Goal: Check status: Check status

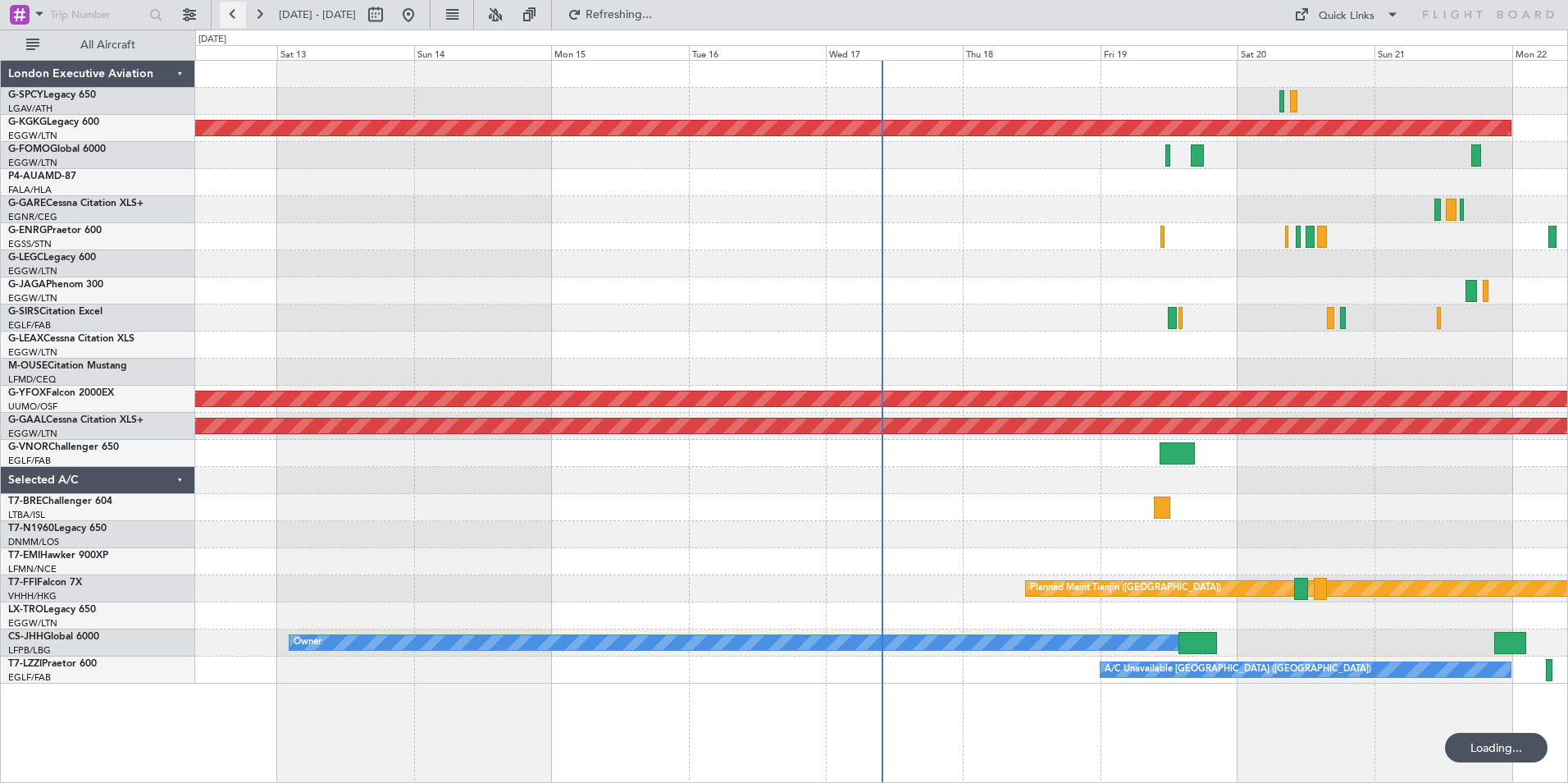
click at [229, 19] on button at bounding box center [232, 14] width 26 height 26
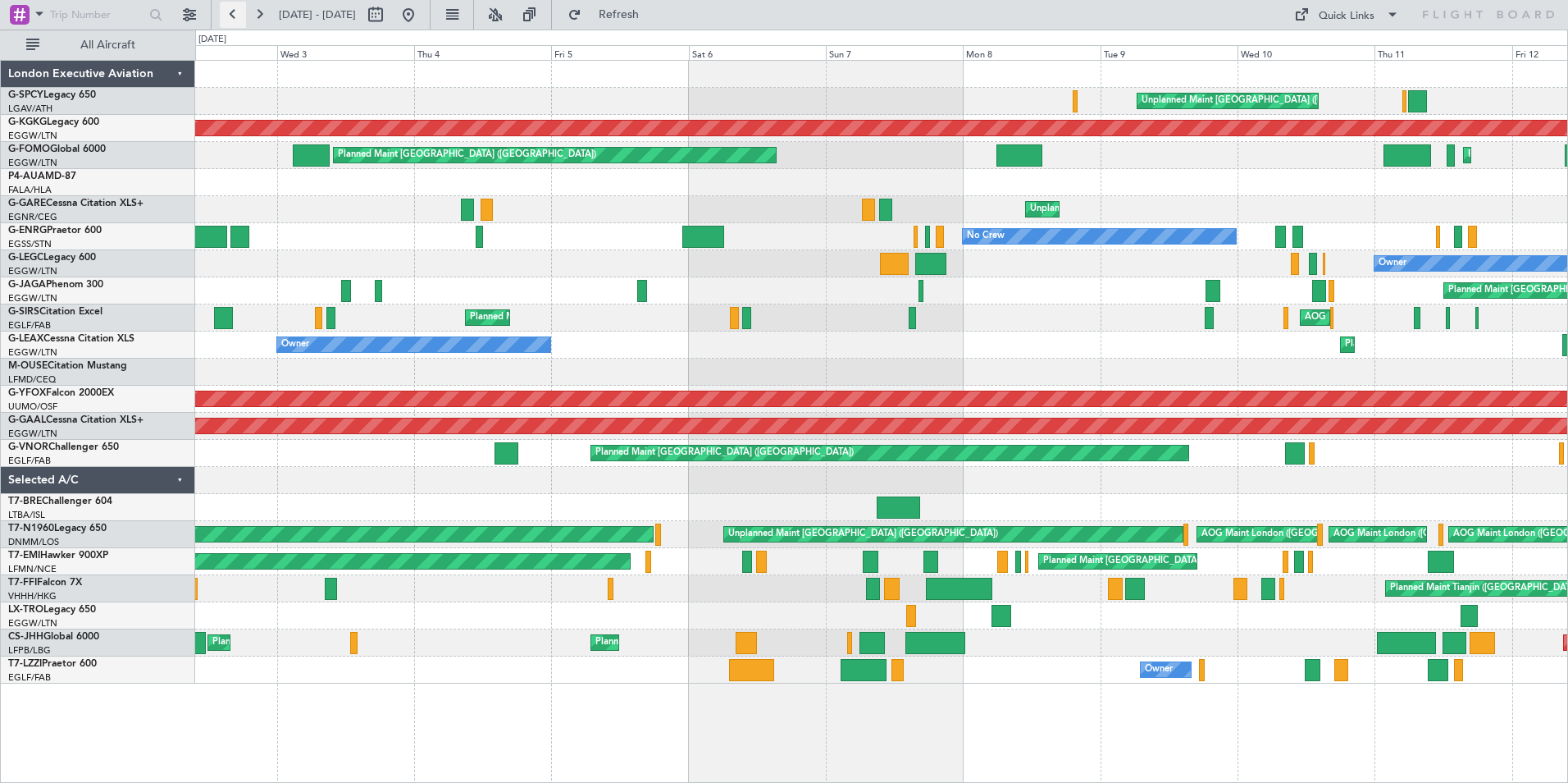
click at [235, 17] on button at bounding box center [232, 14] width 26 height 26
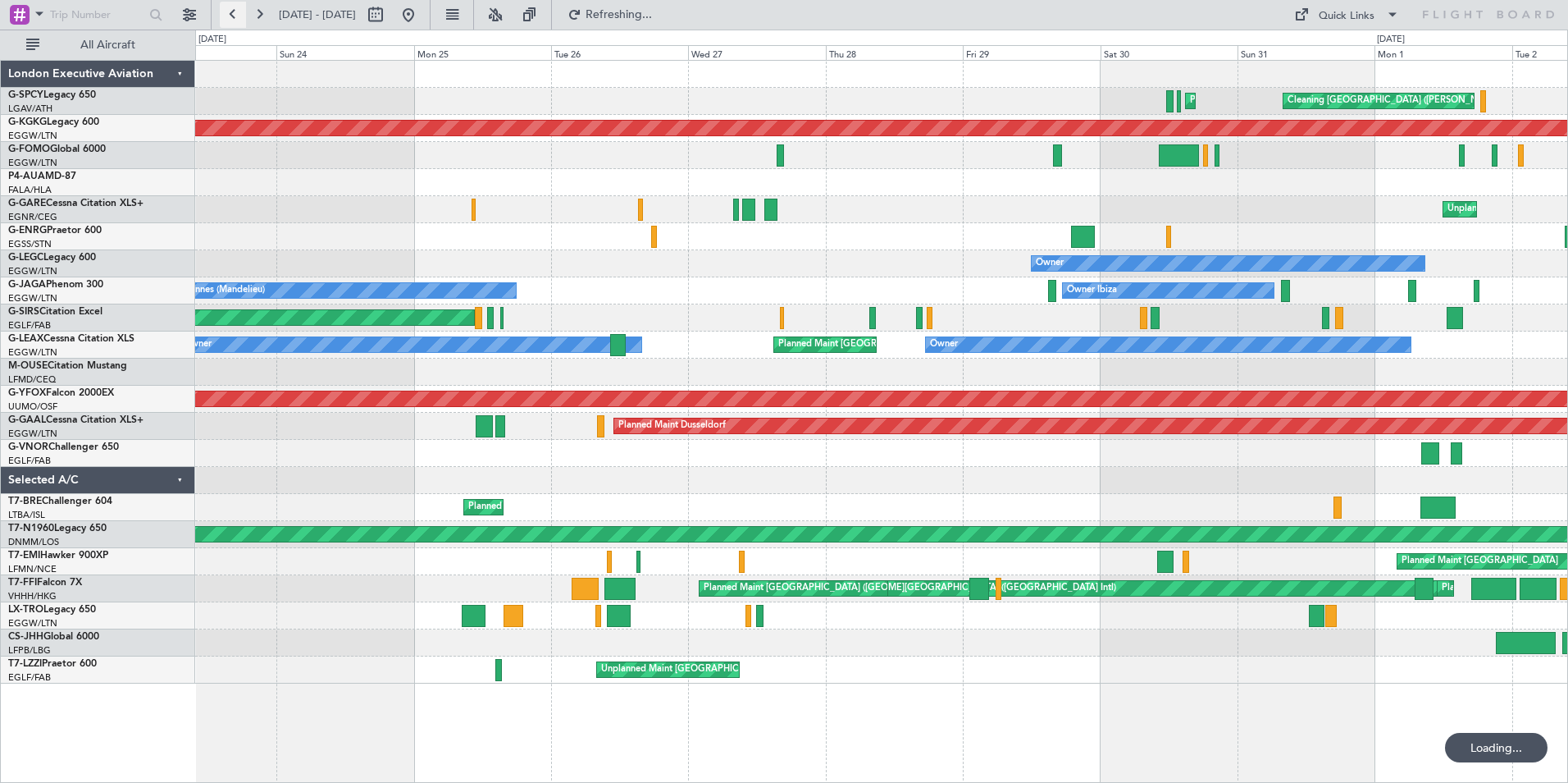
click at [234, 16] on button at bounding box center [232, 14] width 26 height 26
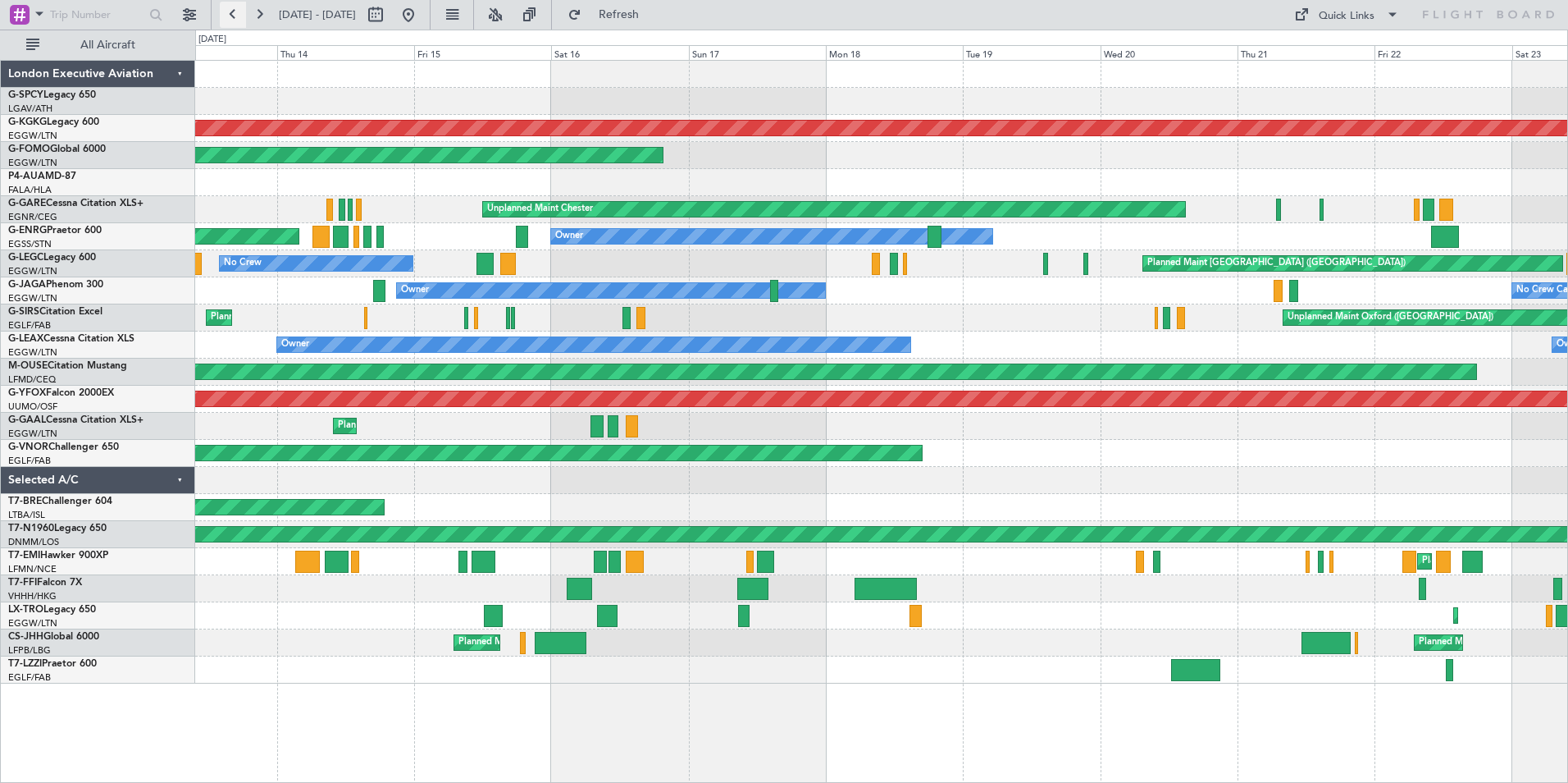
click at [231, 17] on button at bounding box center [232, 14] width 26 height 26
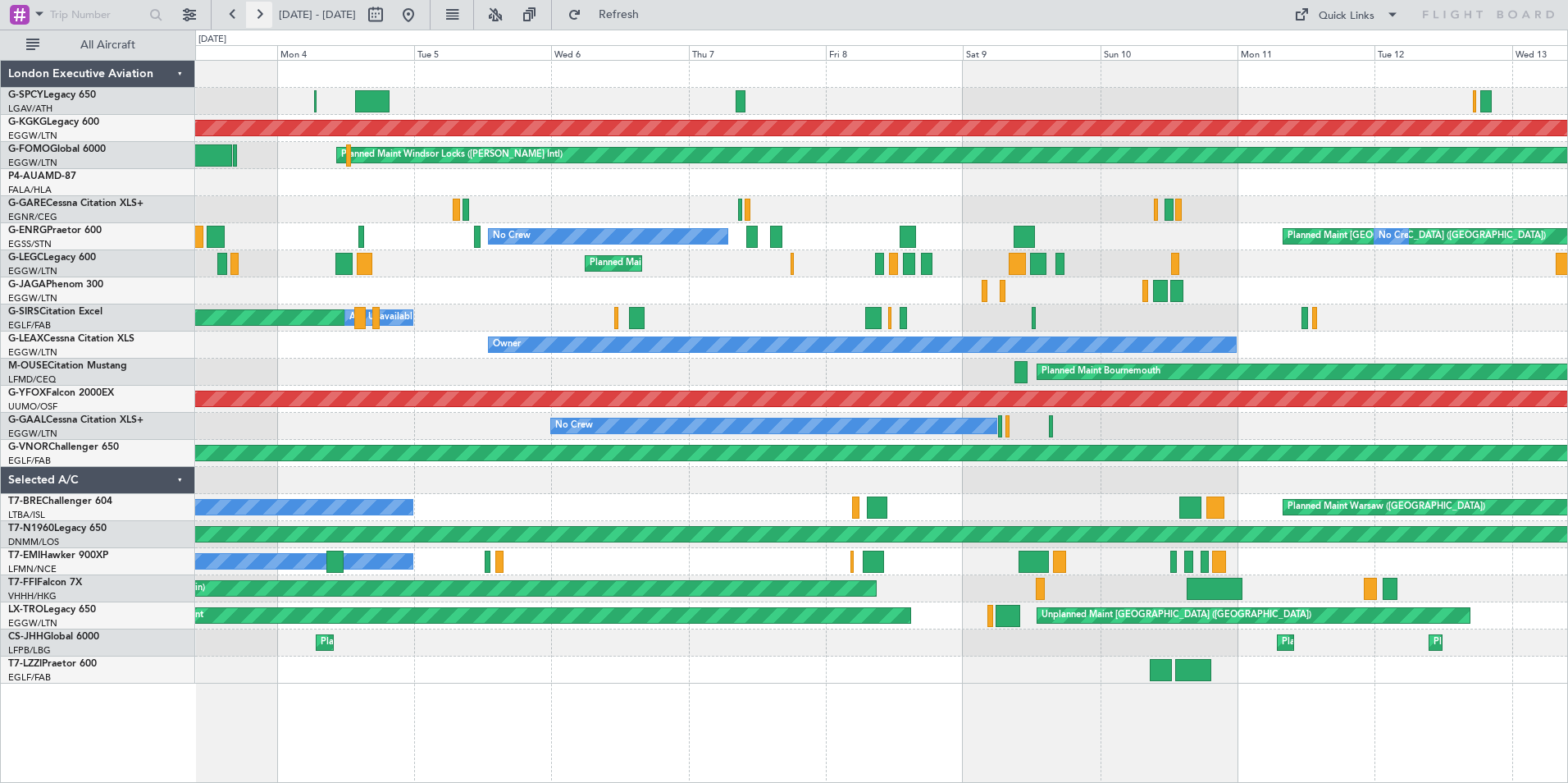
click at [259, 12] on button at bounding box center [258, 14] width 26 height 26
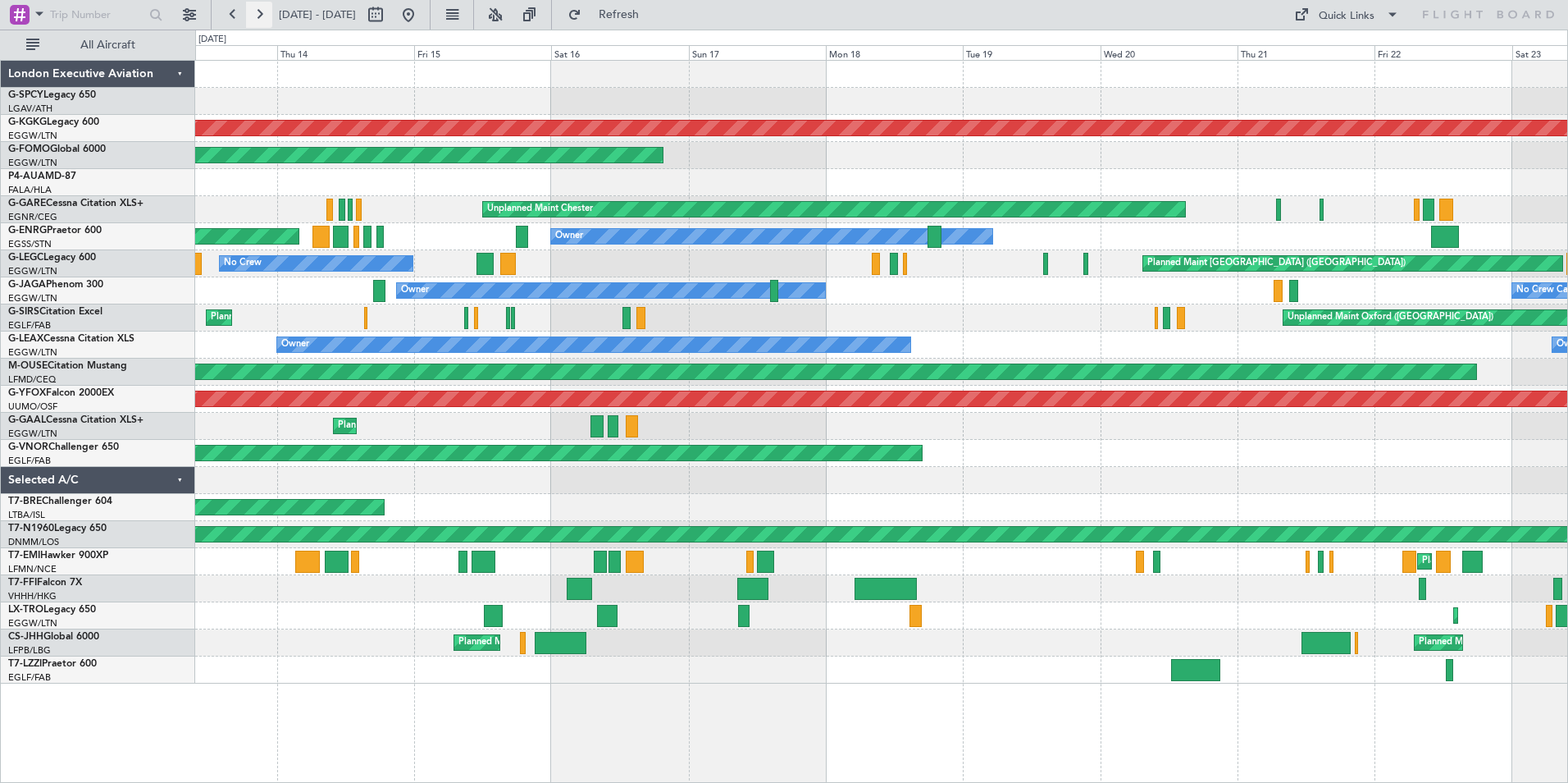
click at [259, 12] on button at bounding box center [258, 14] width 26 height 26
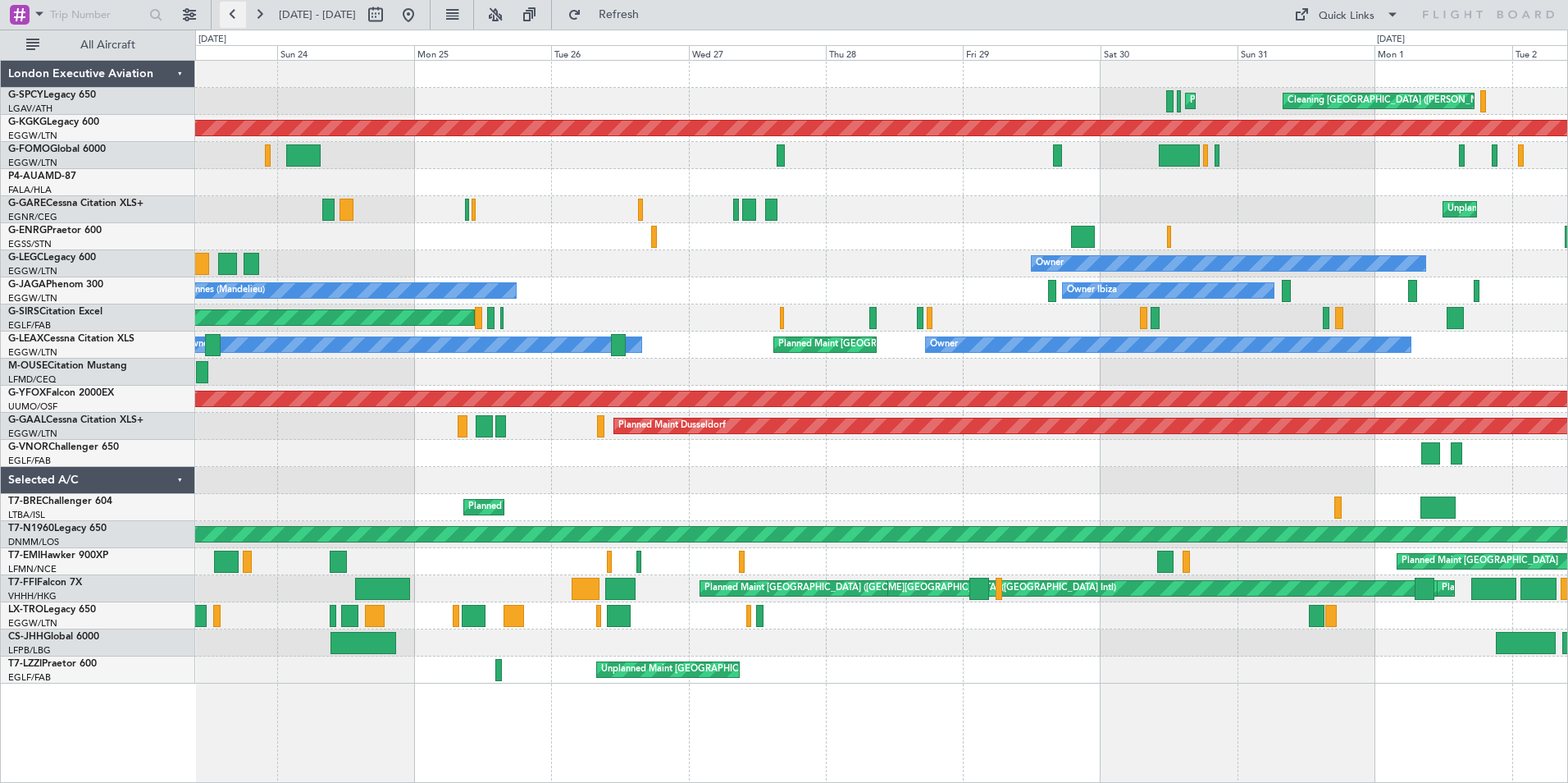
click at [238, 18] on button at bounding box center [232, 14] width 26 height 26
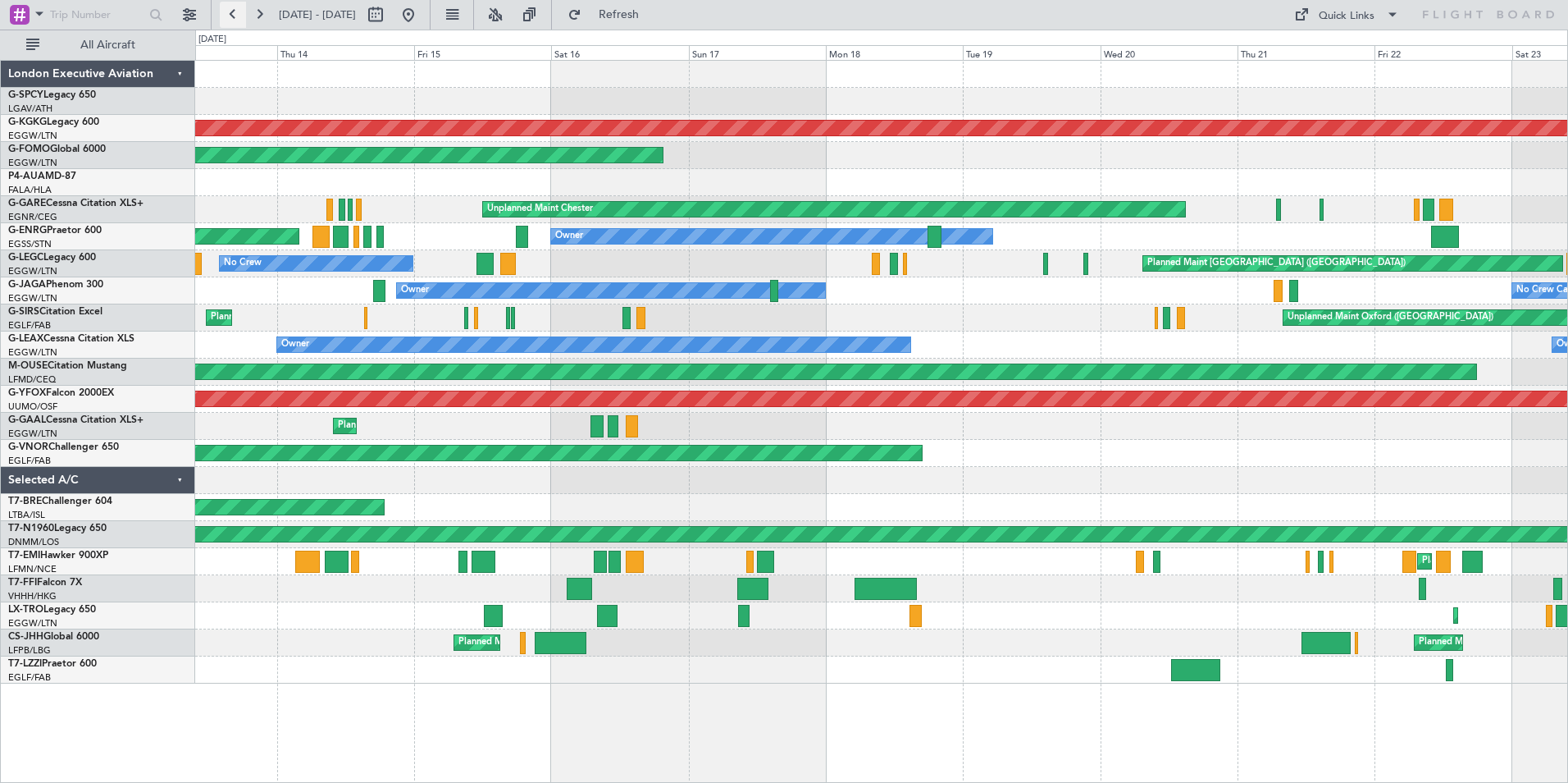
click at [231, 21] on button at bounding box center [232, 14] width 26 height 26
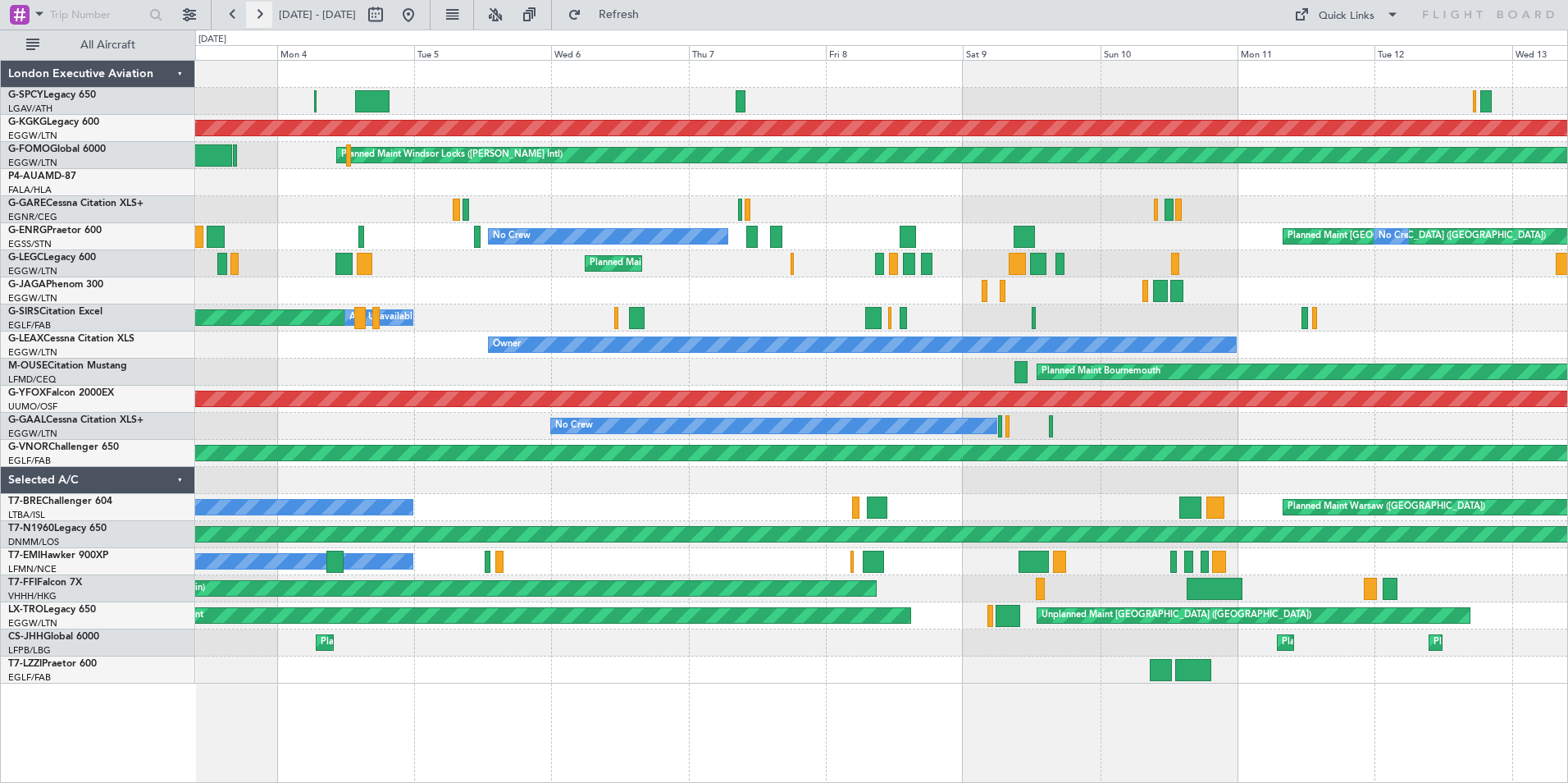
click at [260, 12] on button at bounding box center [258, 14] width 26 height 26
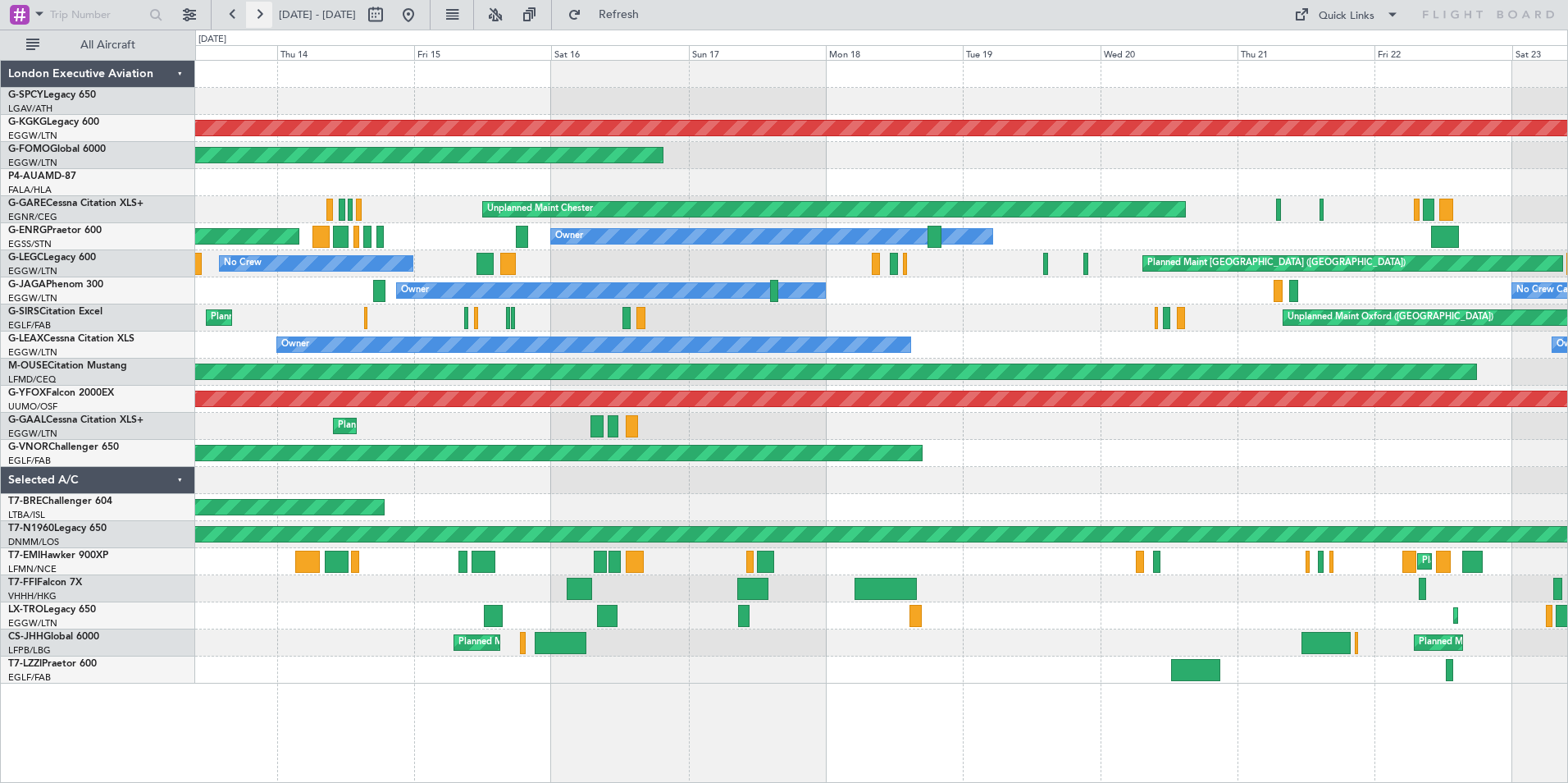
click at [260, 12] on button at bounding box center [258, 14] width 26 height 26
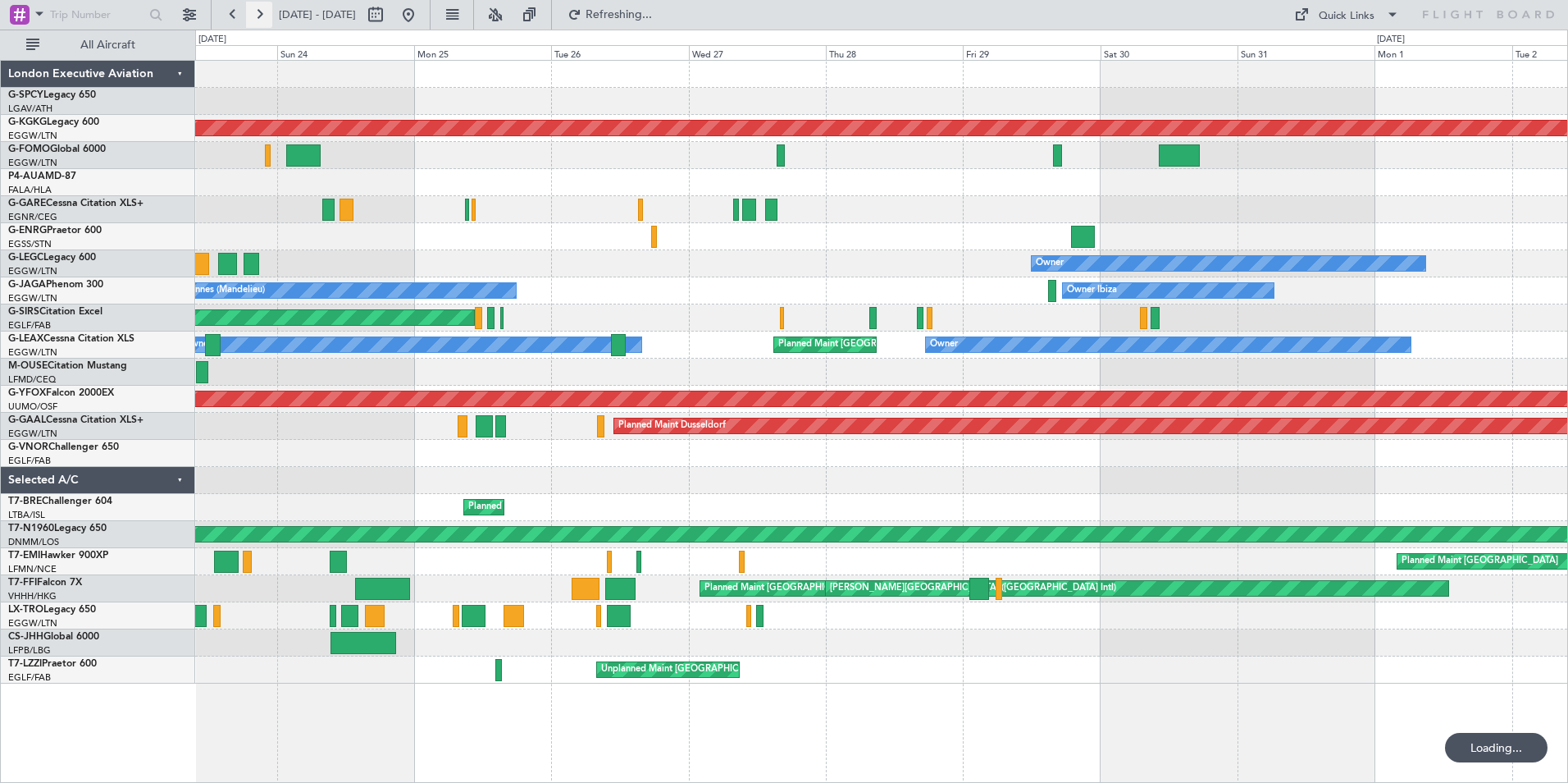
click at [260, 12] on button at bounding box center [258, 14] width 26 height 26
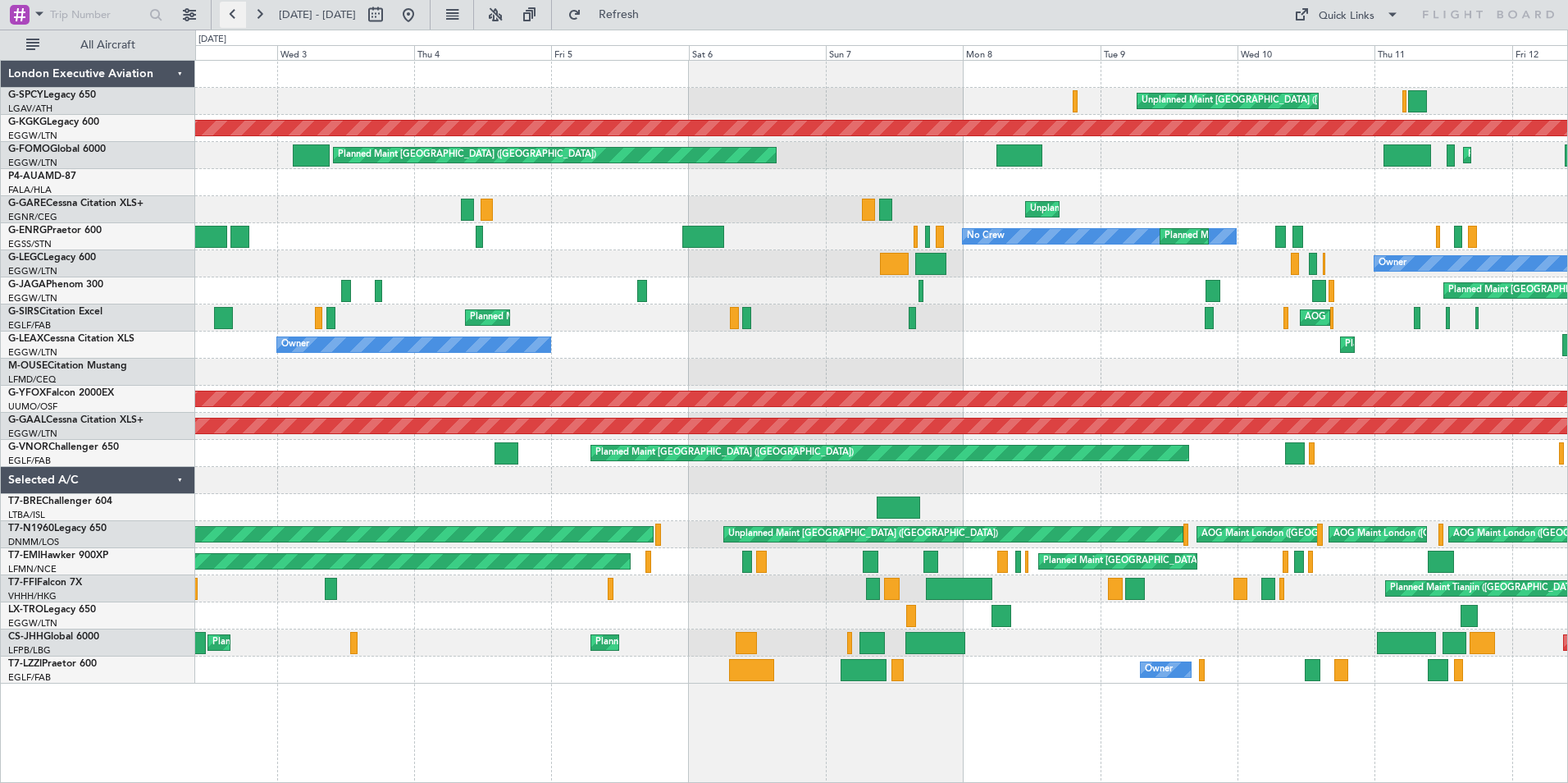
click at [232, 15] on button at bounding box center [232, 14] width 26 height 26
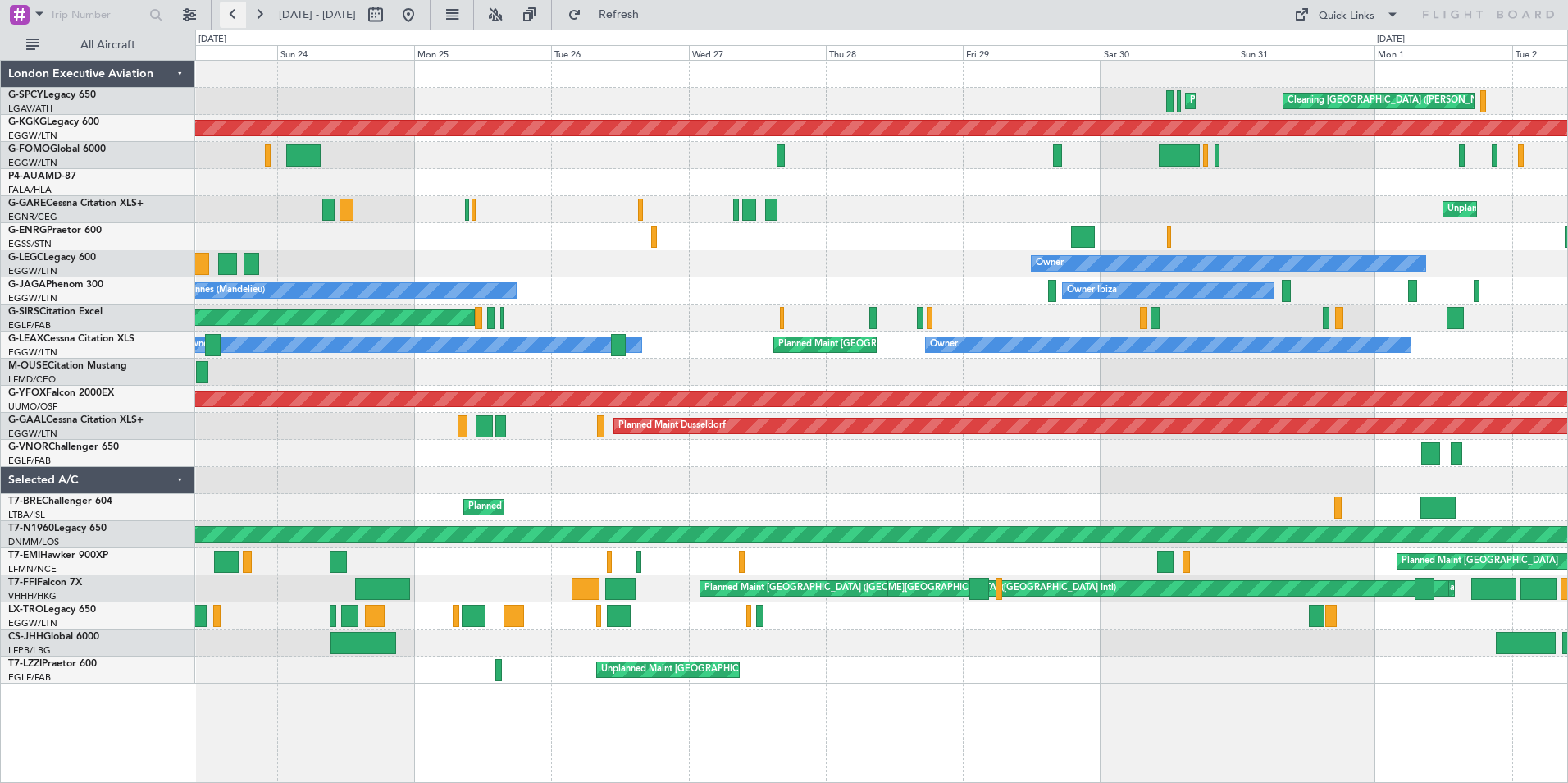
click at [239, 25] on button at bounding box center [232, 14] width 26 height 26
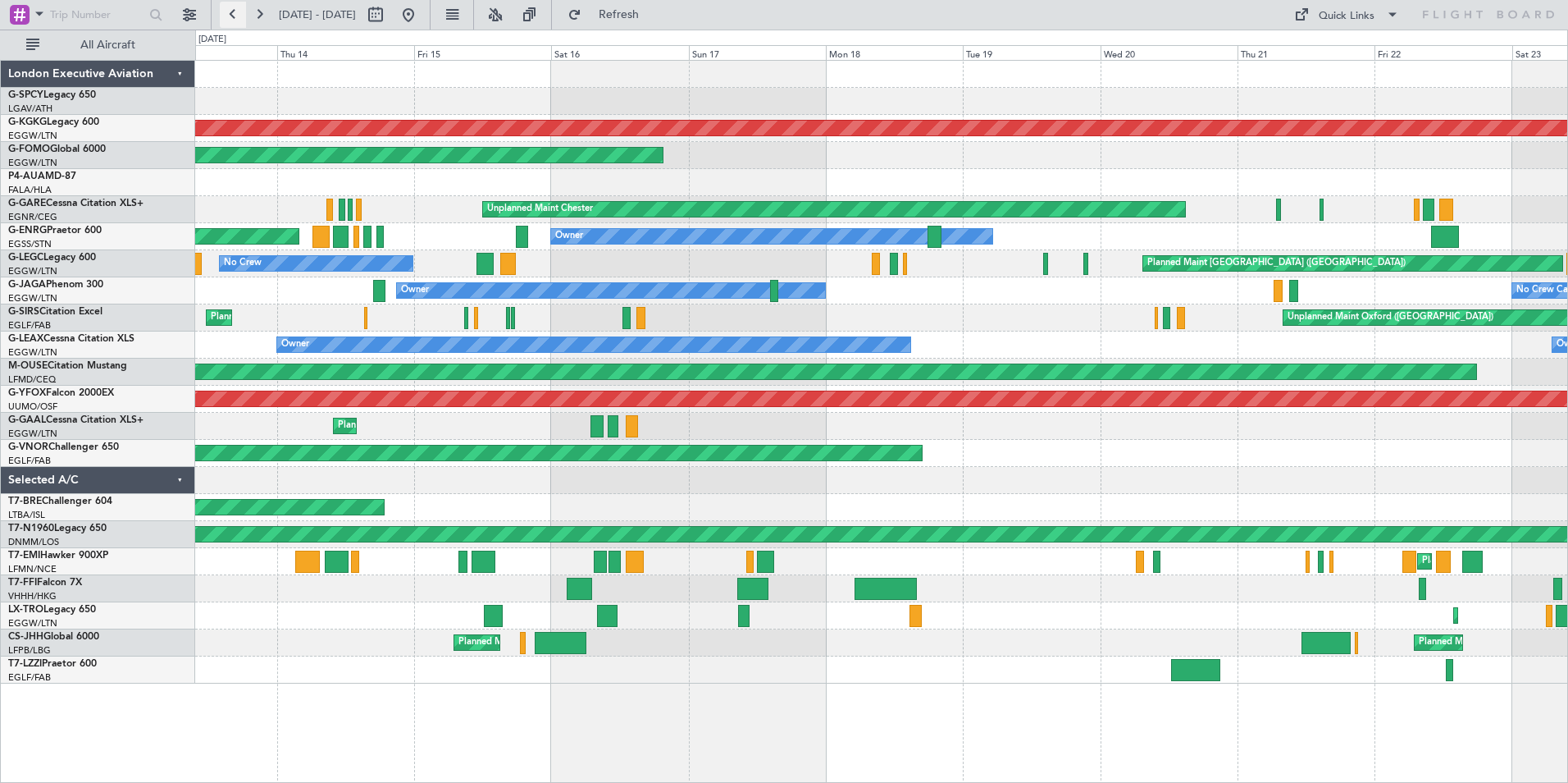
click at [228, 14] on button at bounding box center [232, 14] width 26 height 26
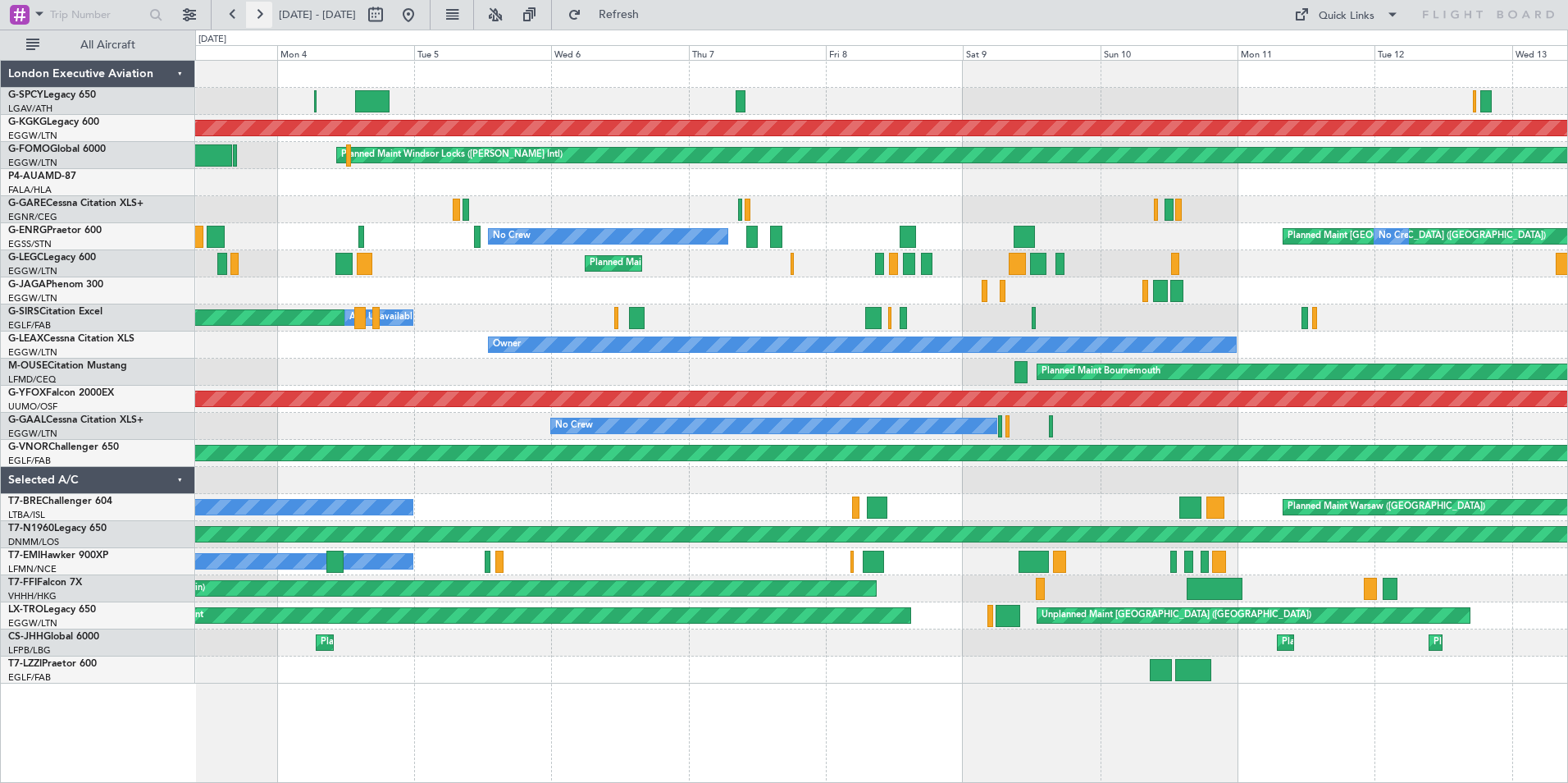
click at [254, 17] on button at bounding box center [258, 14] width 26 height 26
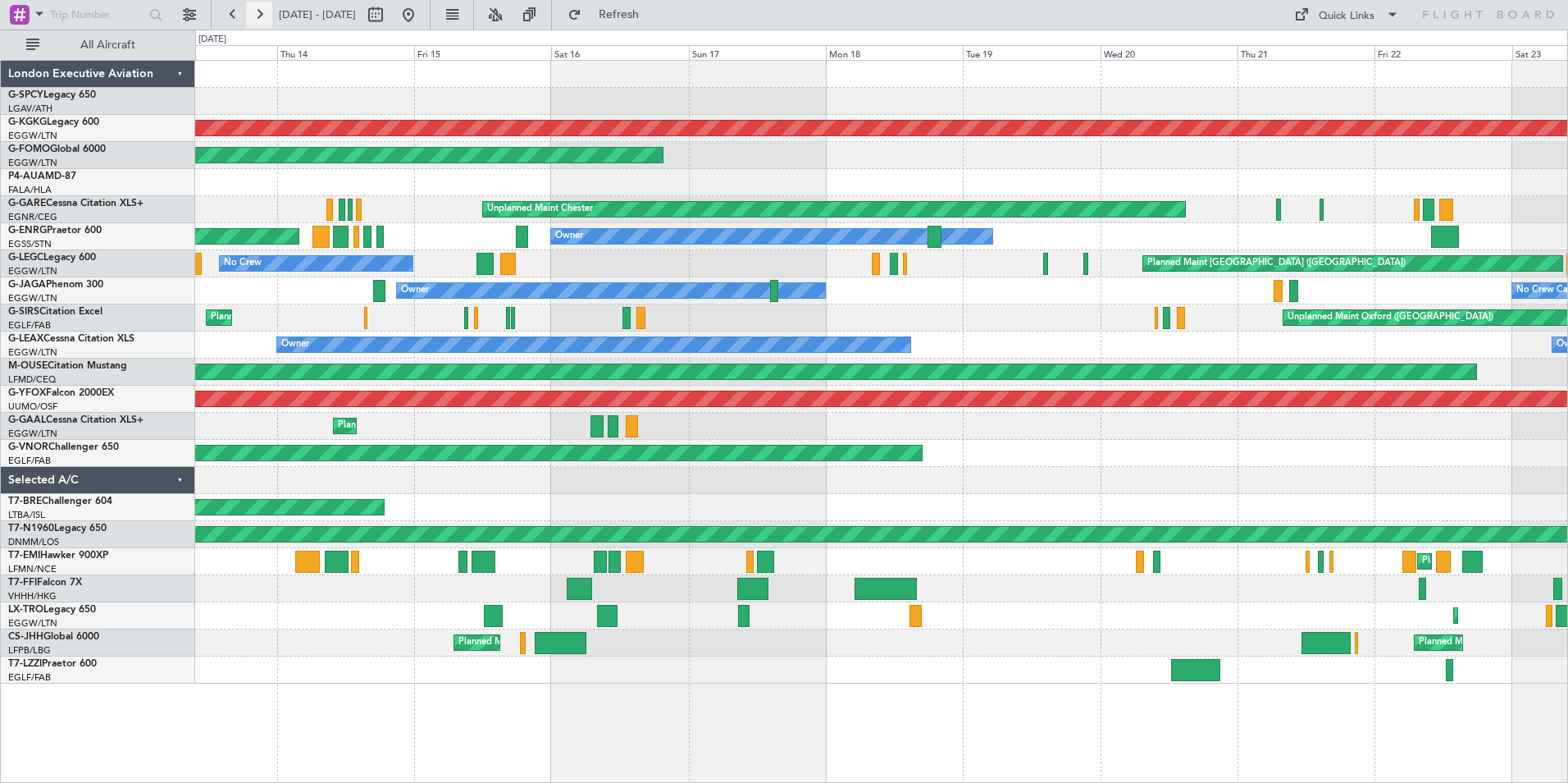
click at [254, 17] on button at bounding box center [258, 14] width 26 height 26
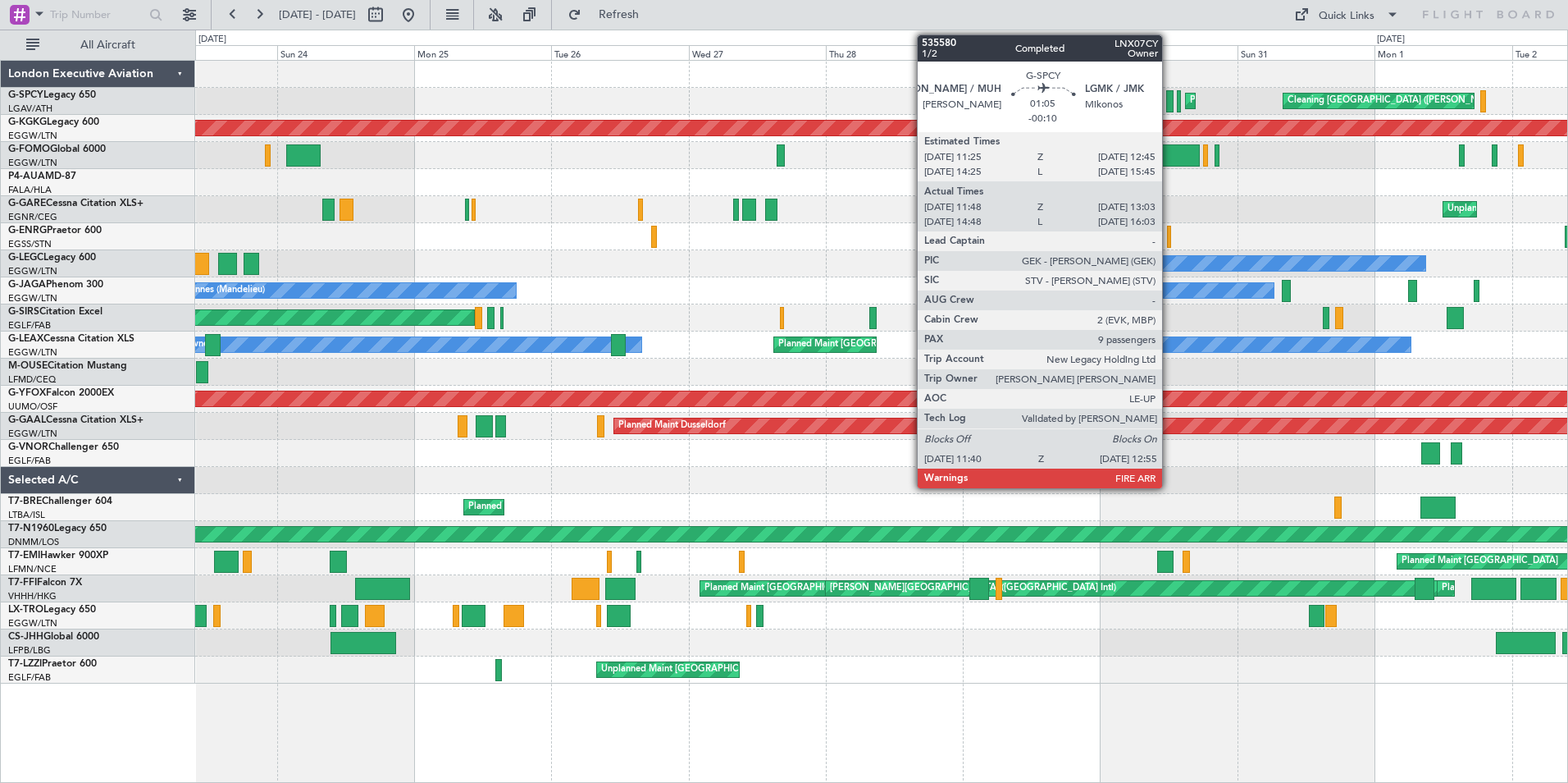
click at [1170, 103] on div at bounding box center [1170, 101] width 7 height 22
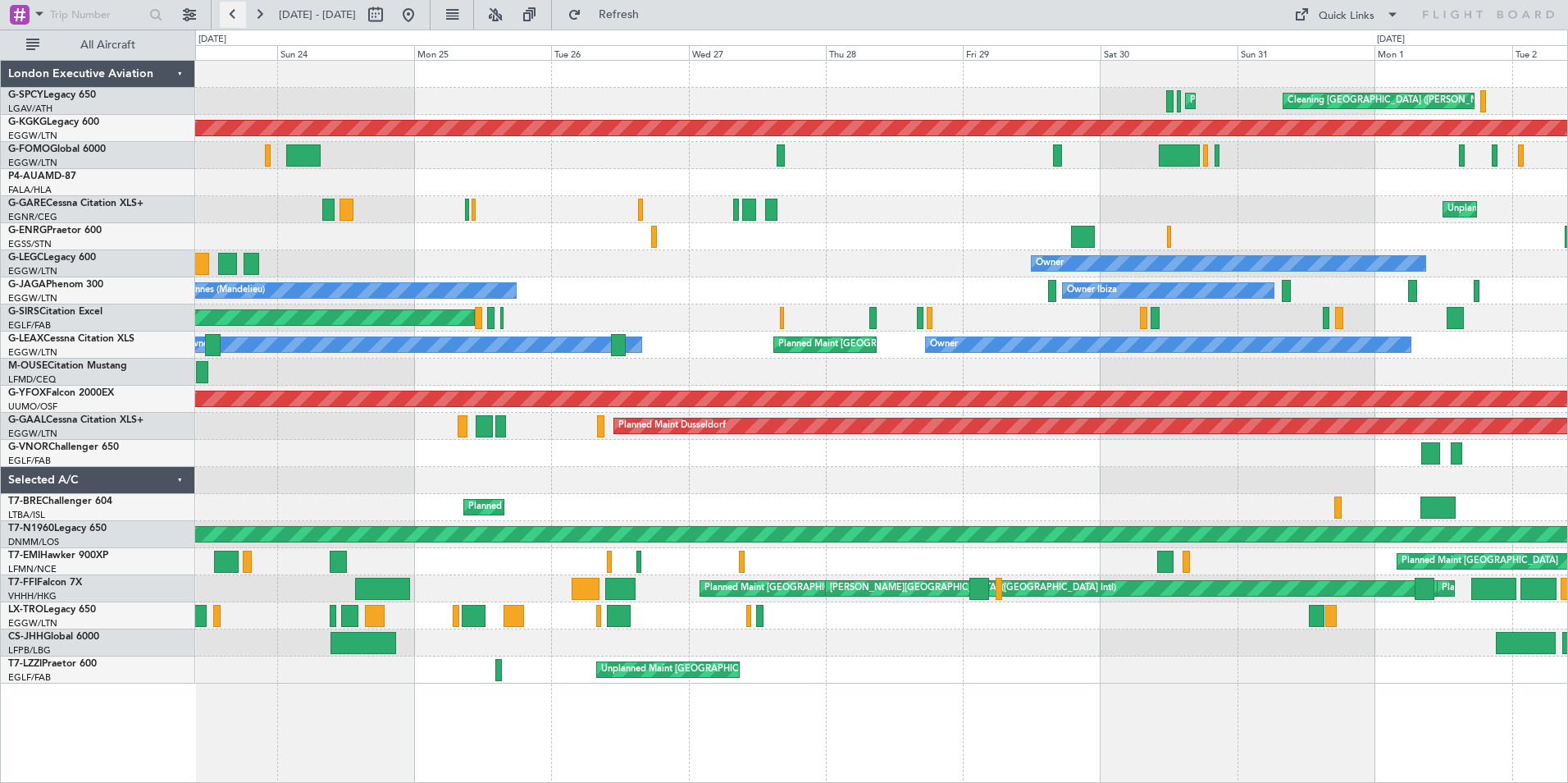
click at [228, 17] on button at bounding box center [232, 14] width 26 height 26
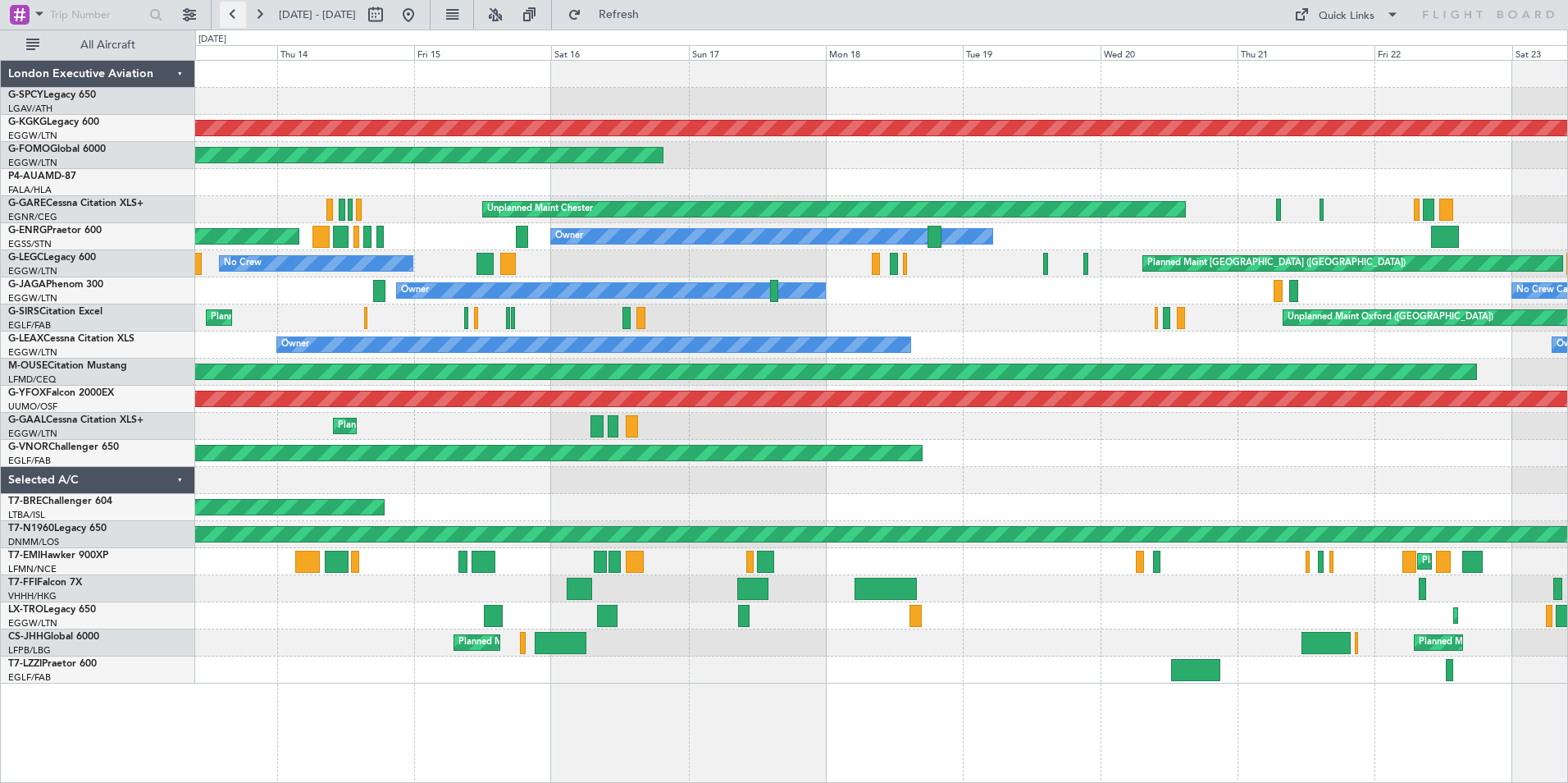
click at [229, 16] on button at bounding box center [232, 14] width 26 height 26
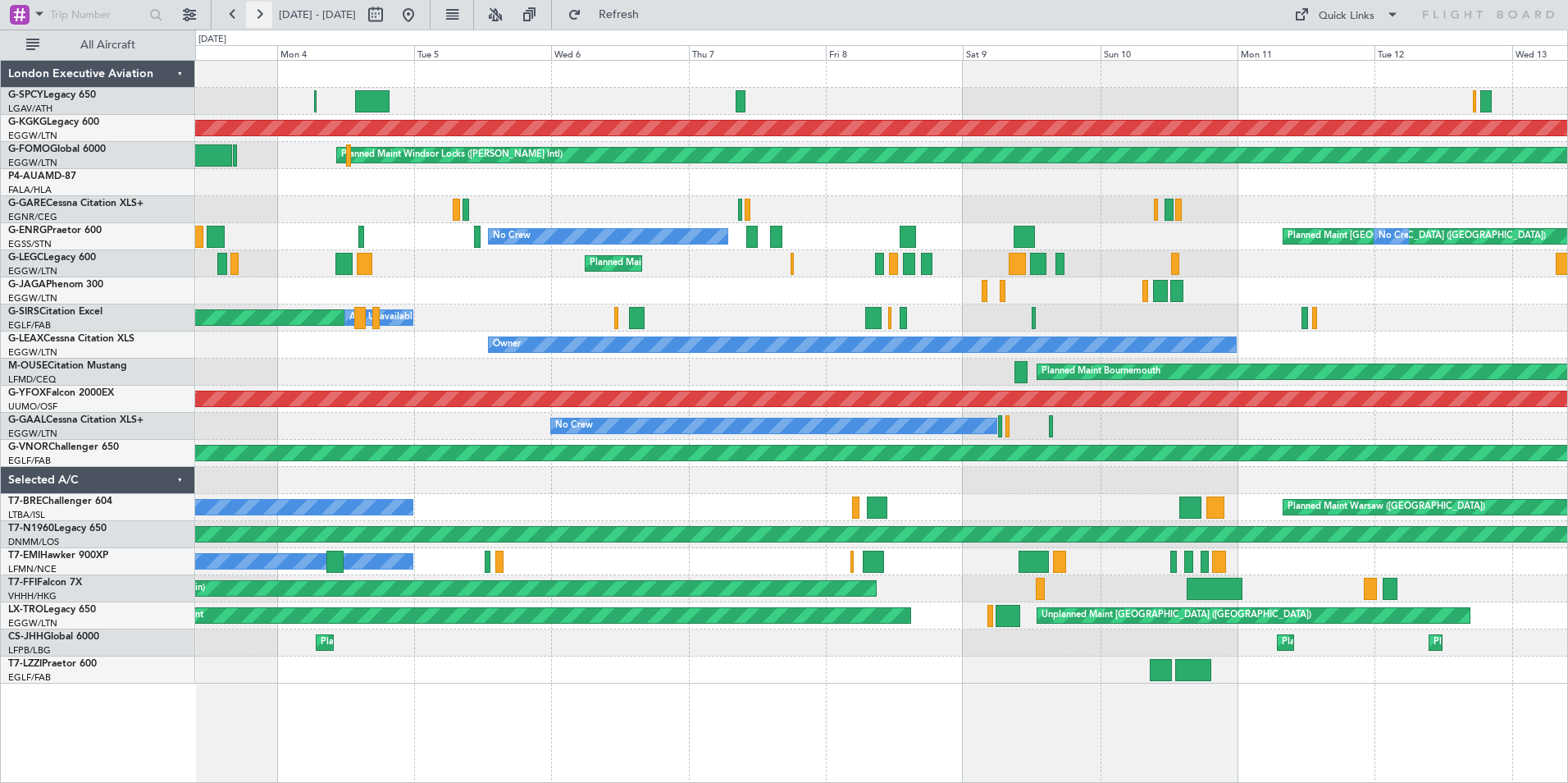
click at [252, 16] on button at bounding box center [258, 14] width 26 height 26
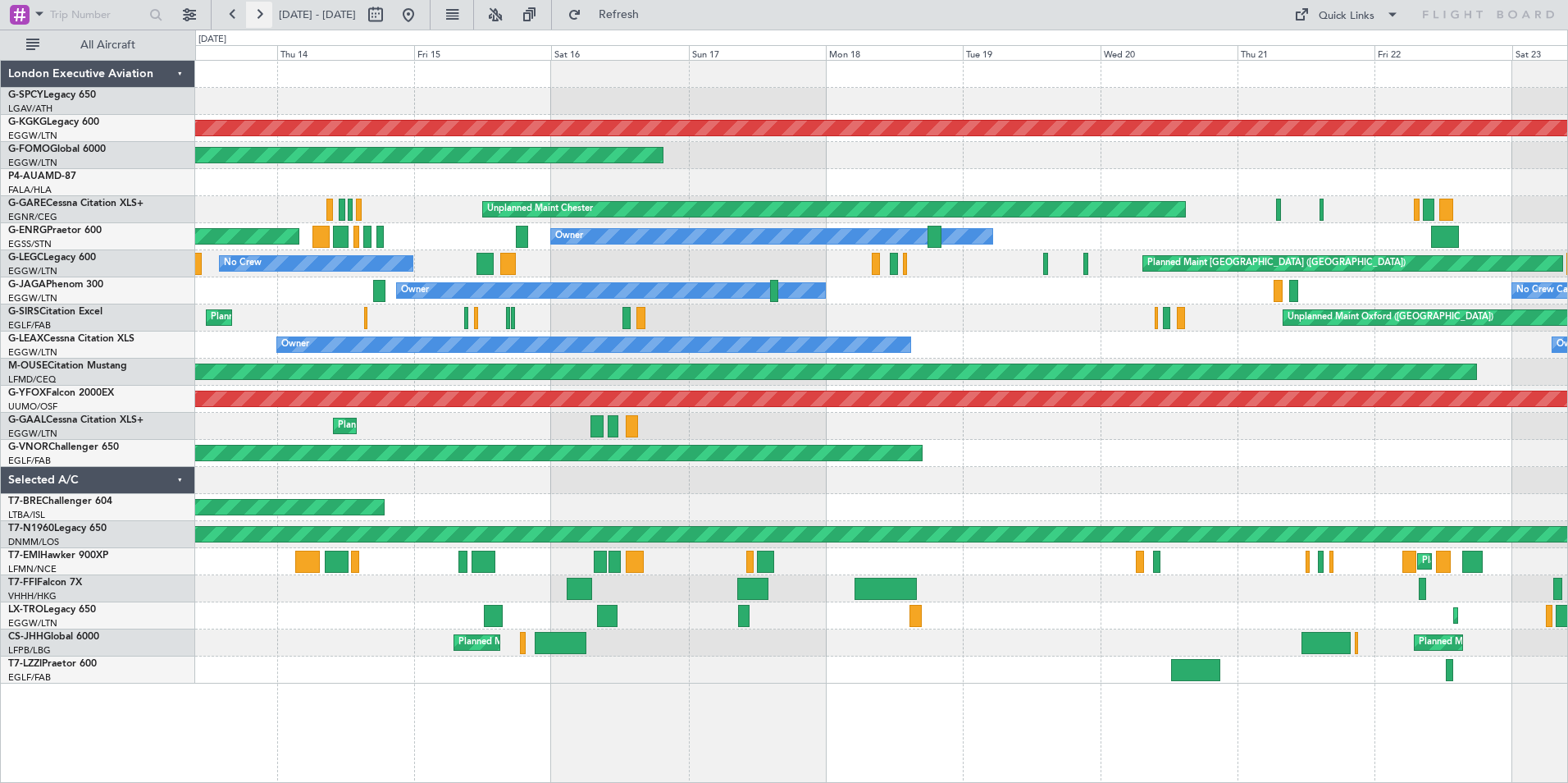
click at [252, 16] on button at bounding box center [258, 14] width 26 height 26
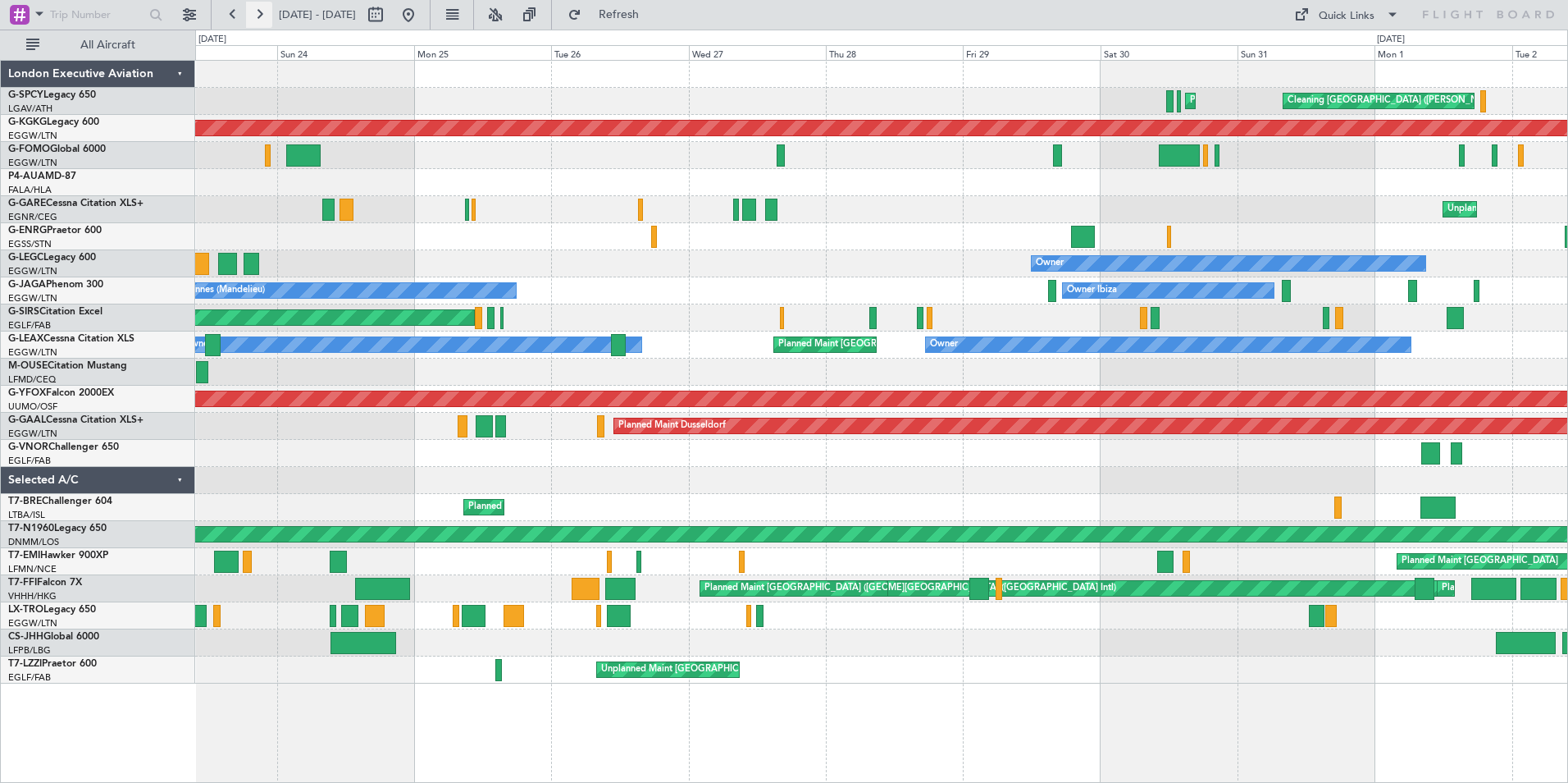
click at [263, 15] on button at bounding box center [258, 14] width 26 height 26
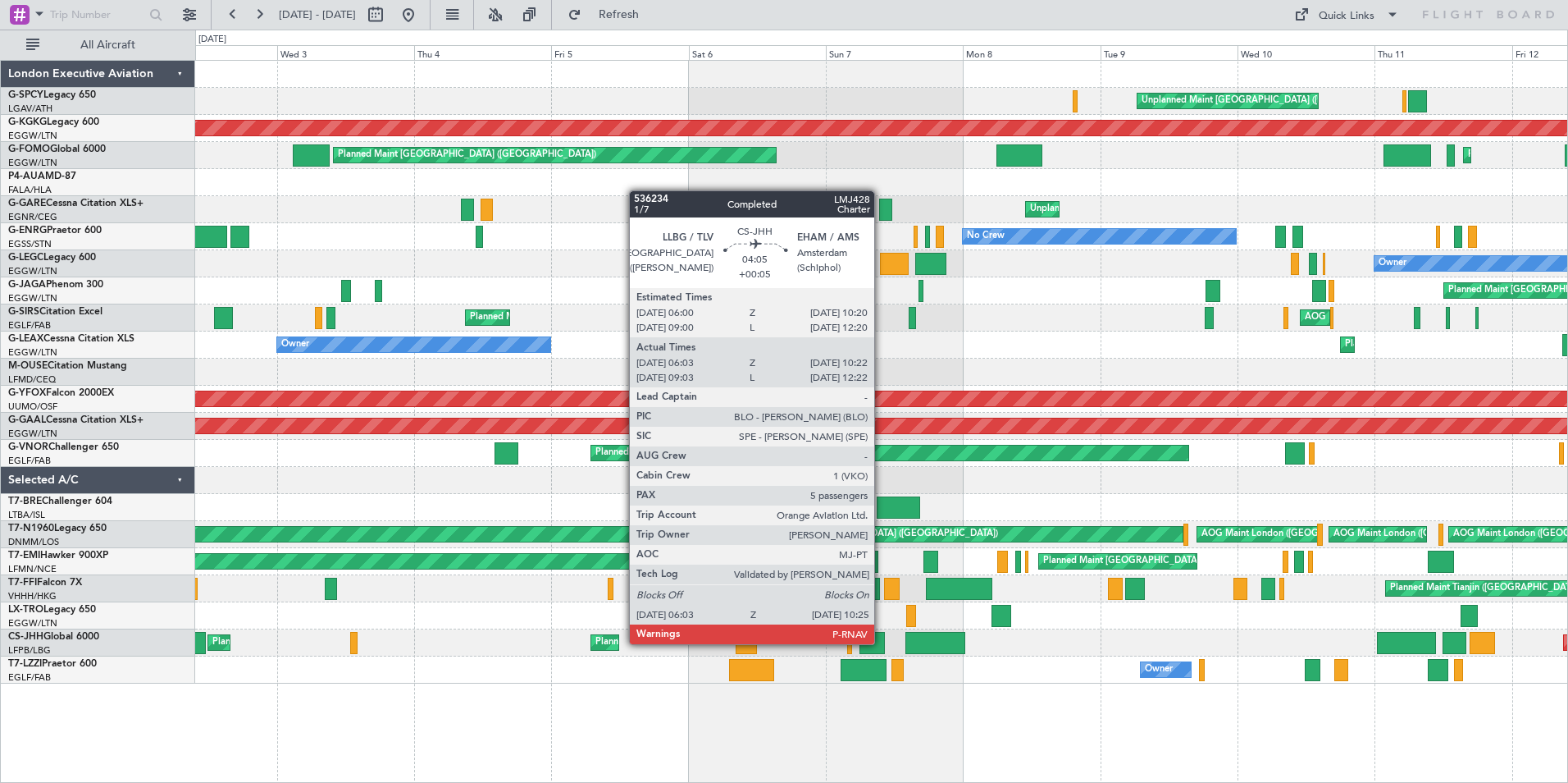
click at [882, 643] on div at bounding box center [872, 643] width 25 height 22
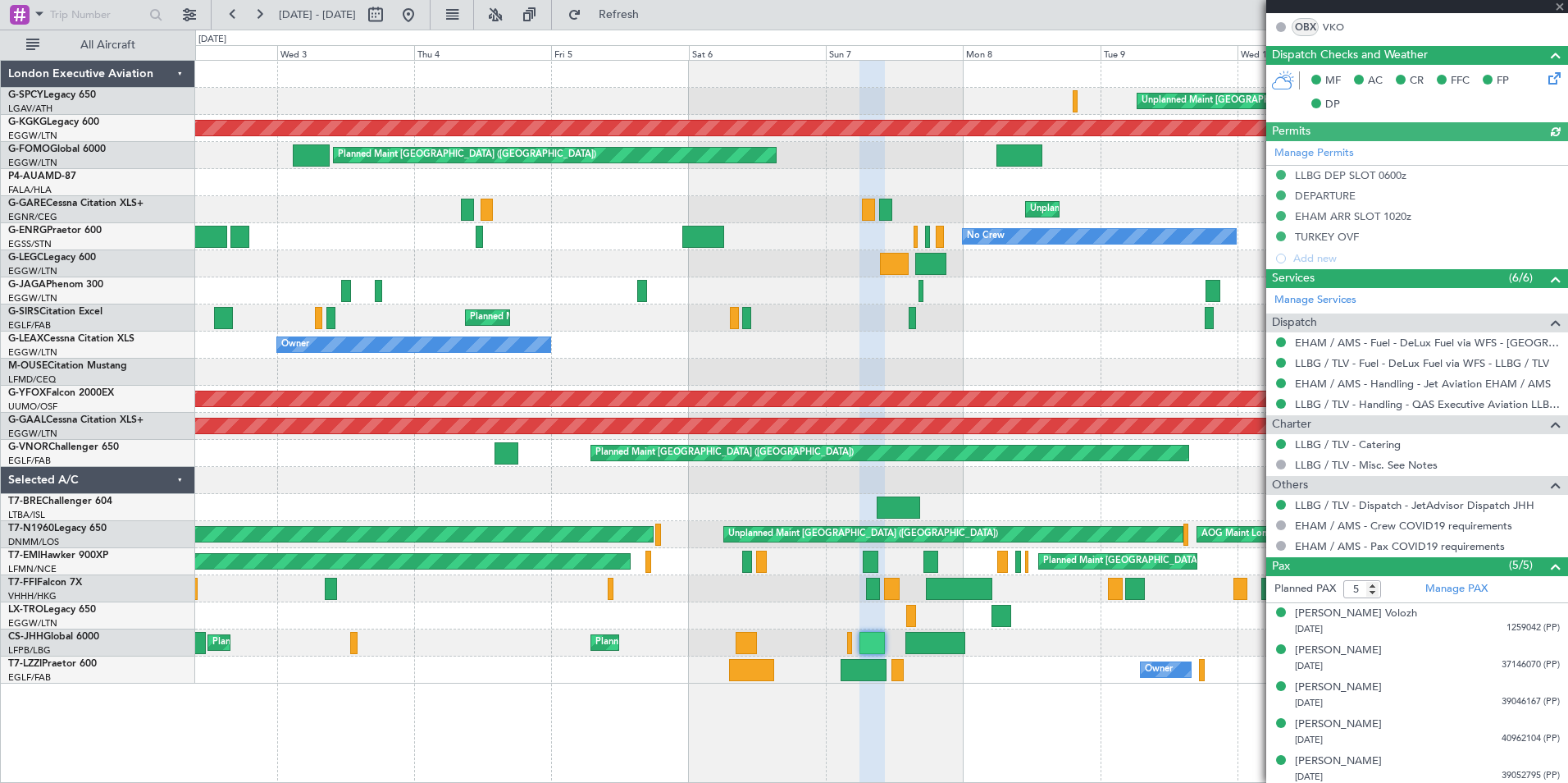
scroll to position [409, 0]
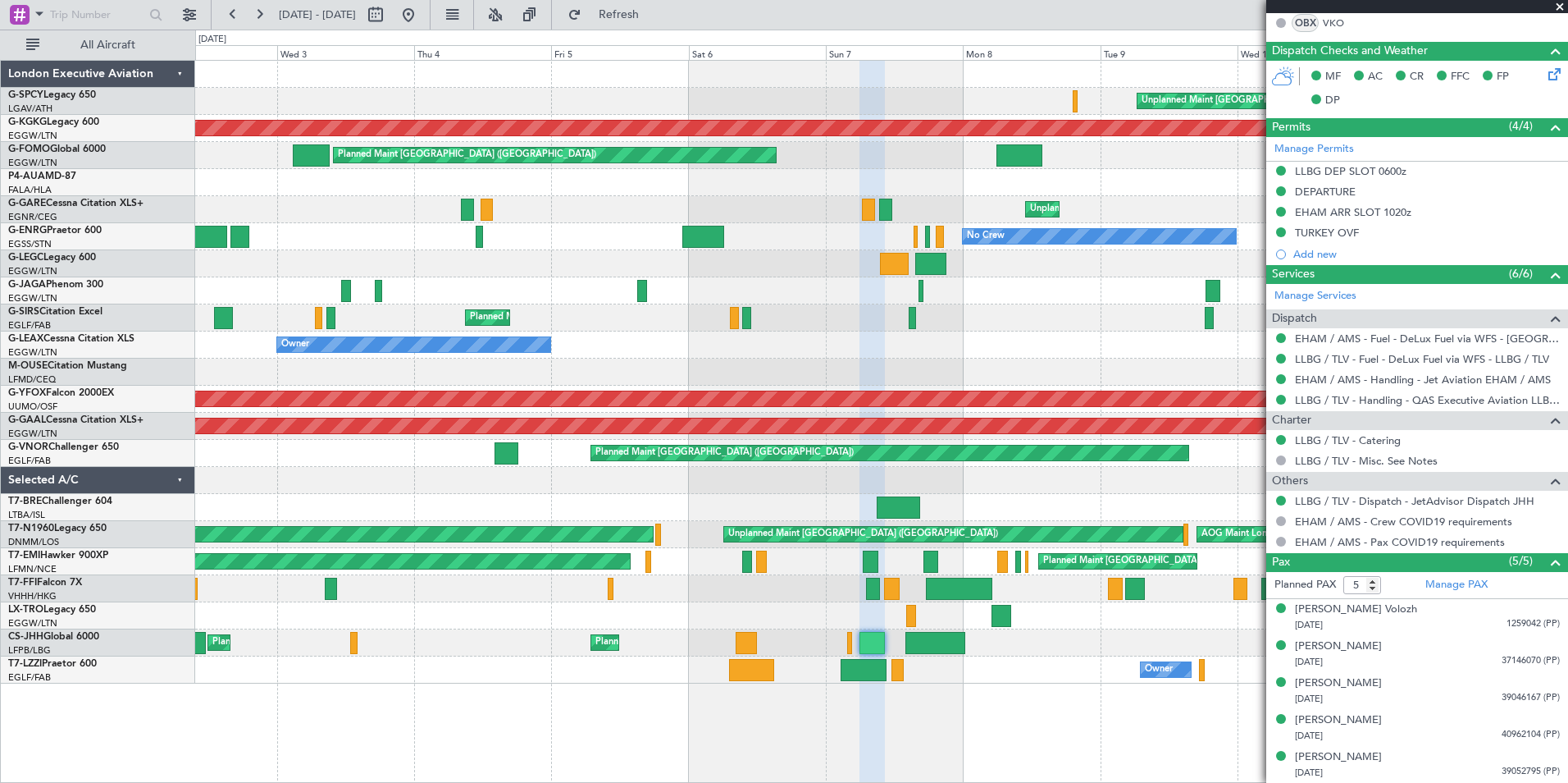
click at [1556, 9] on span at bounding box center [1560, 7] width 16 height 15
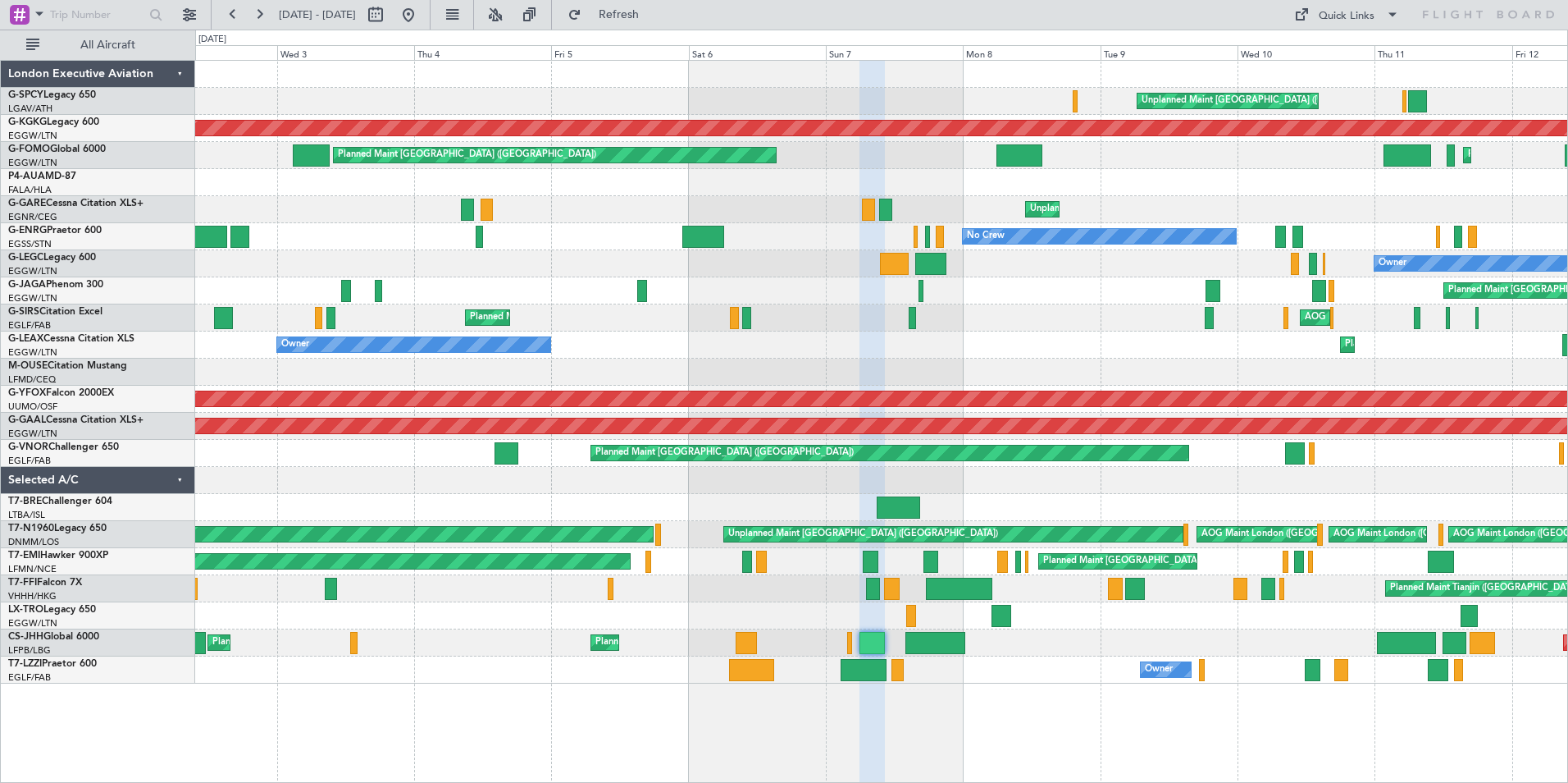
type input "0"
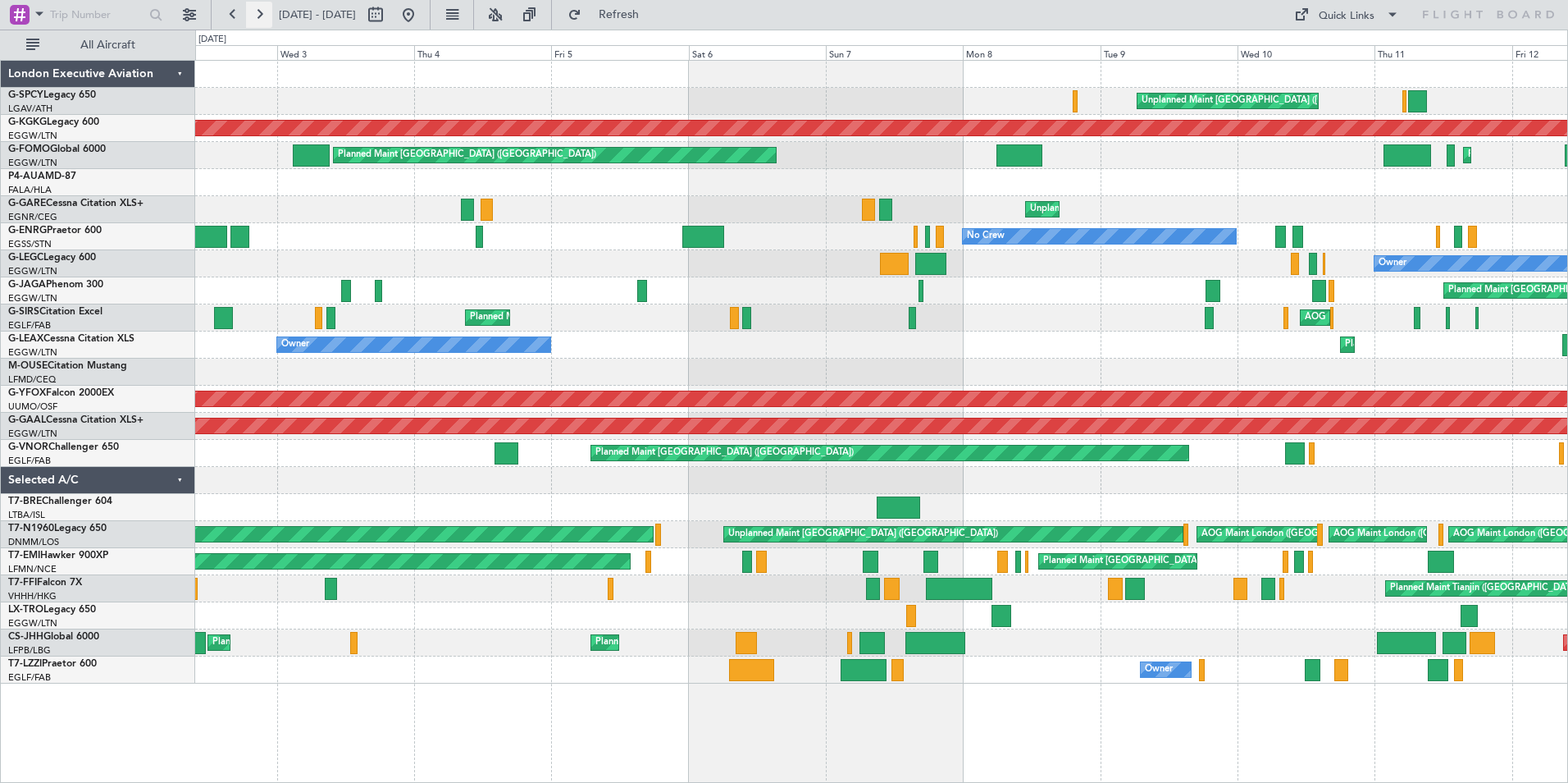
click at [262, 5] on button at bounding box center [258, 14] width 26 height 26
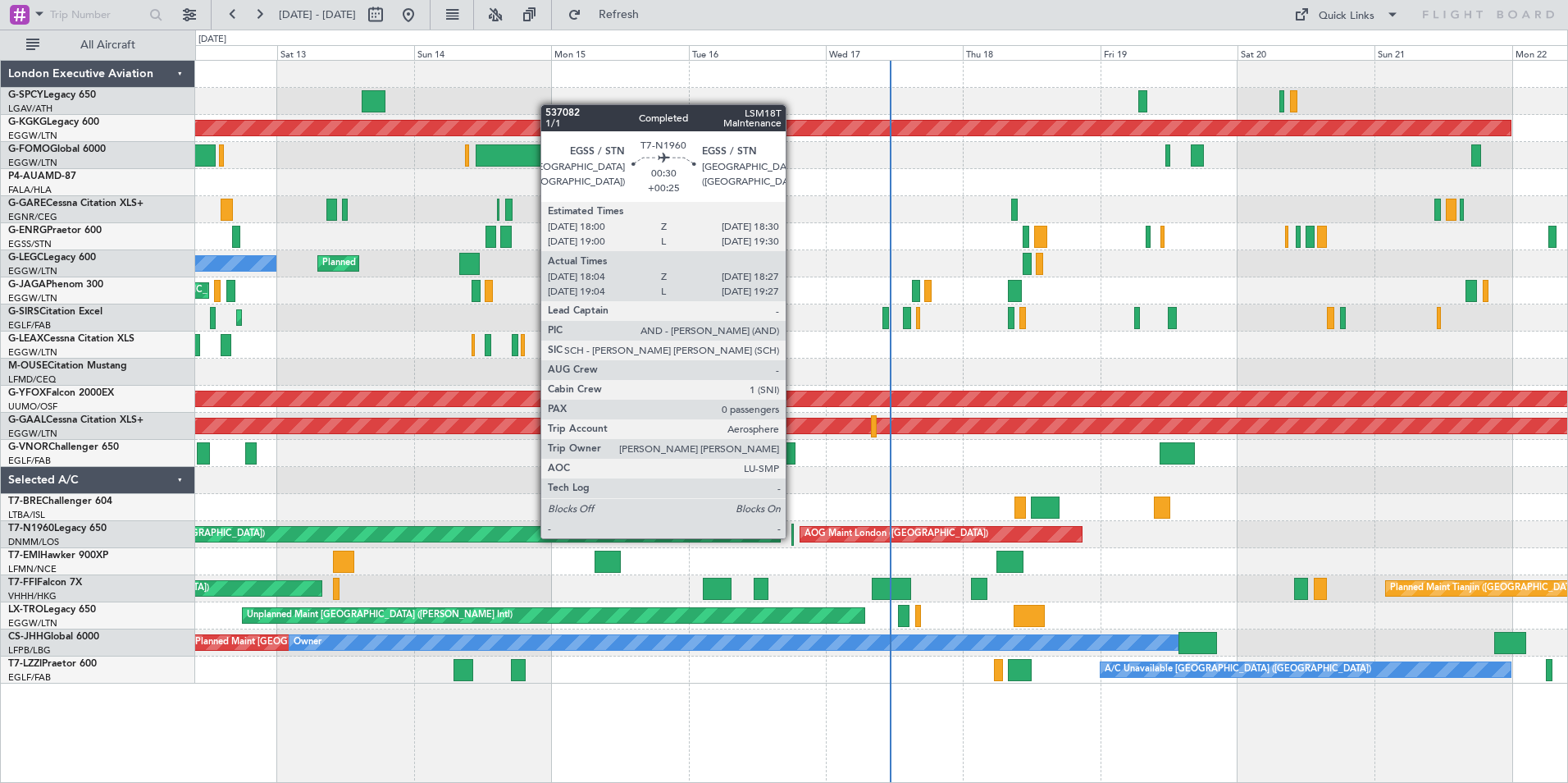
click at [793, 536] on div at bounding box center [792, 535] width 3 height 22
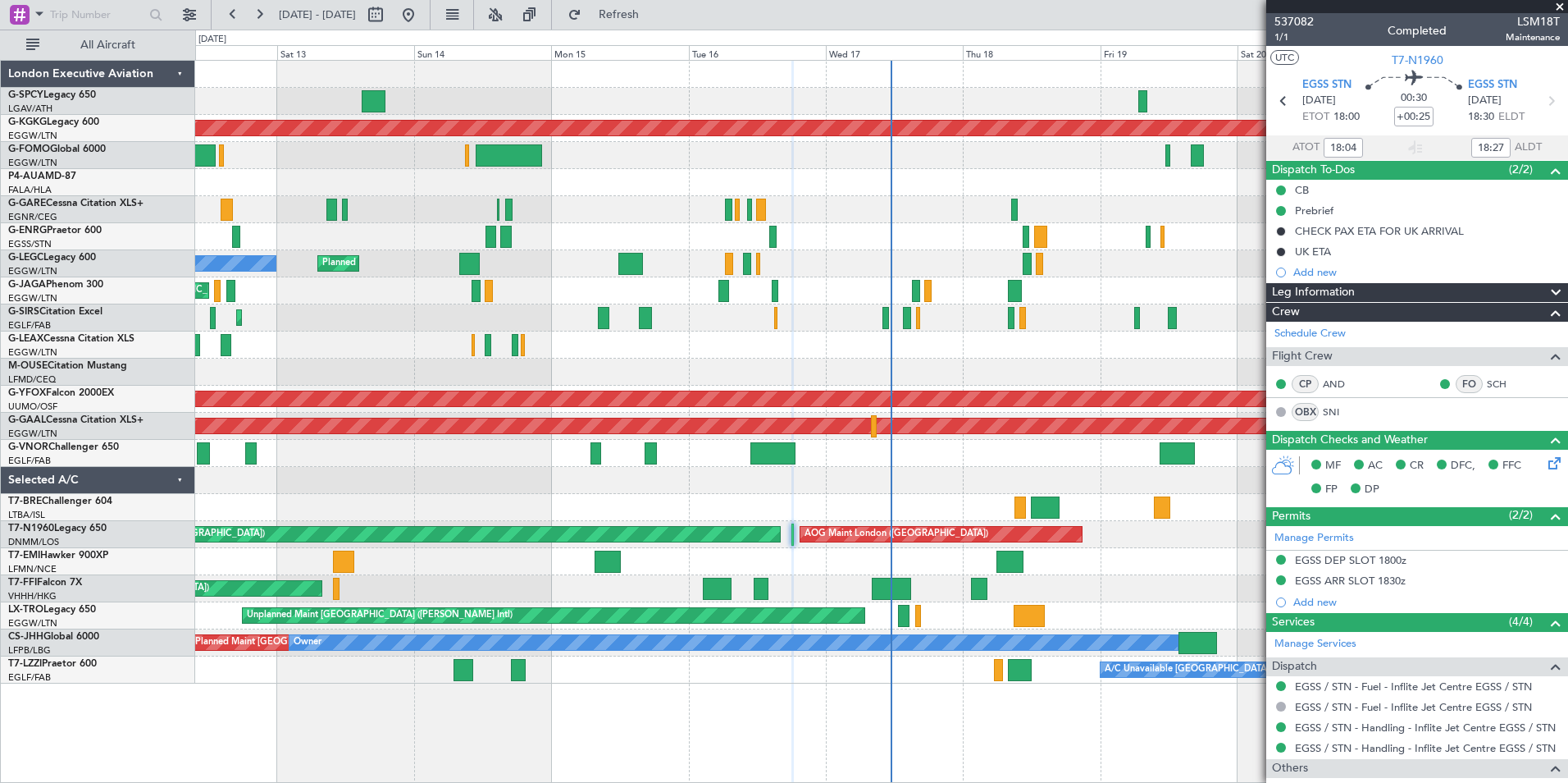
scroll to position [62, 0]
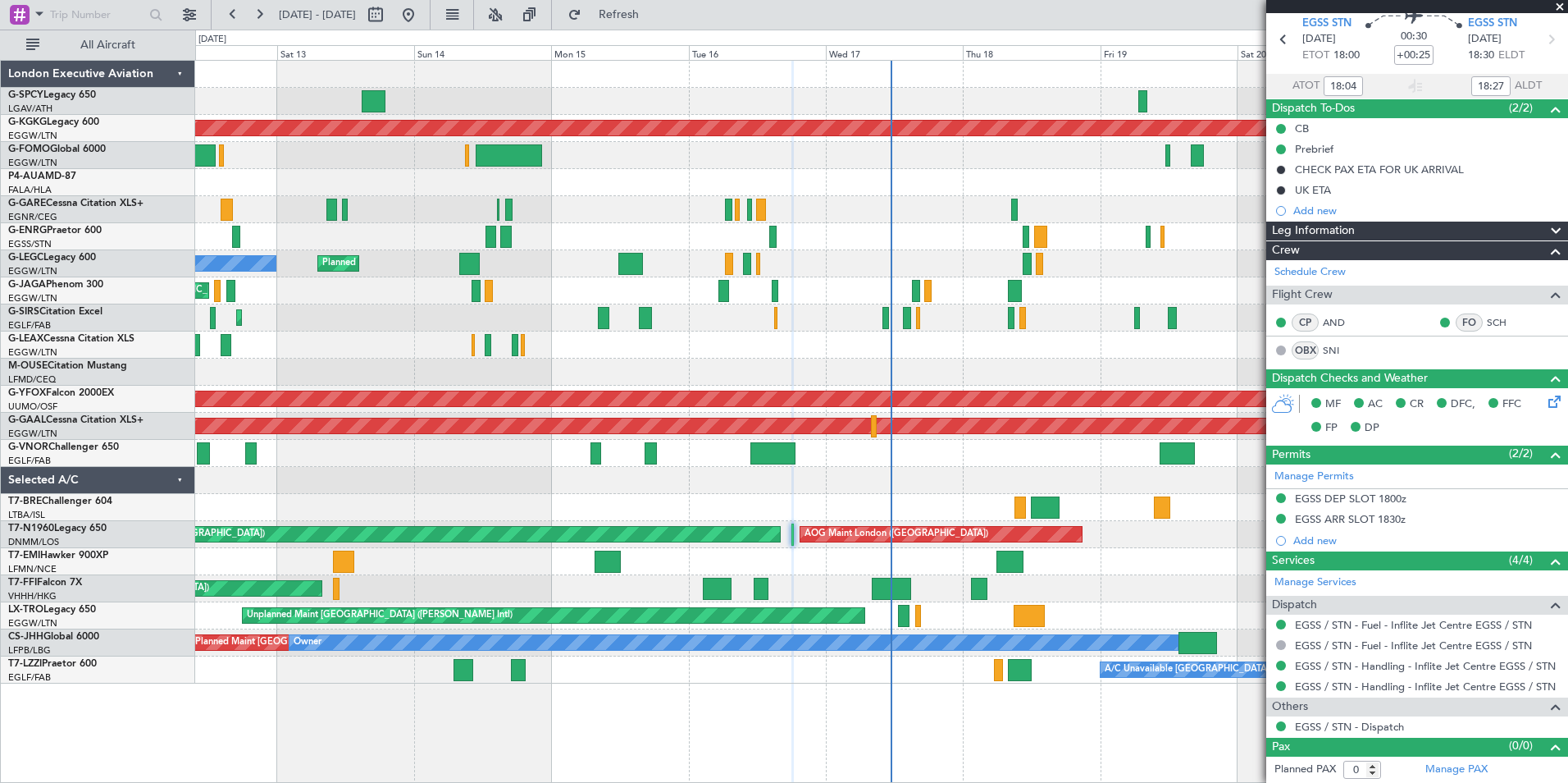
click at [1561, 8] on span at bounding box center [1560, 7] width 16 height 15
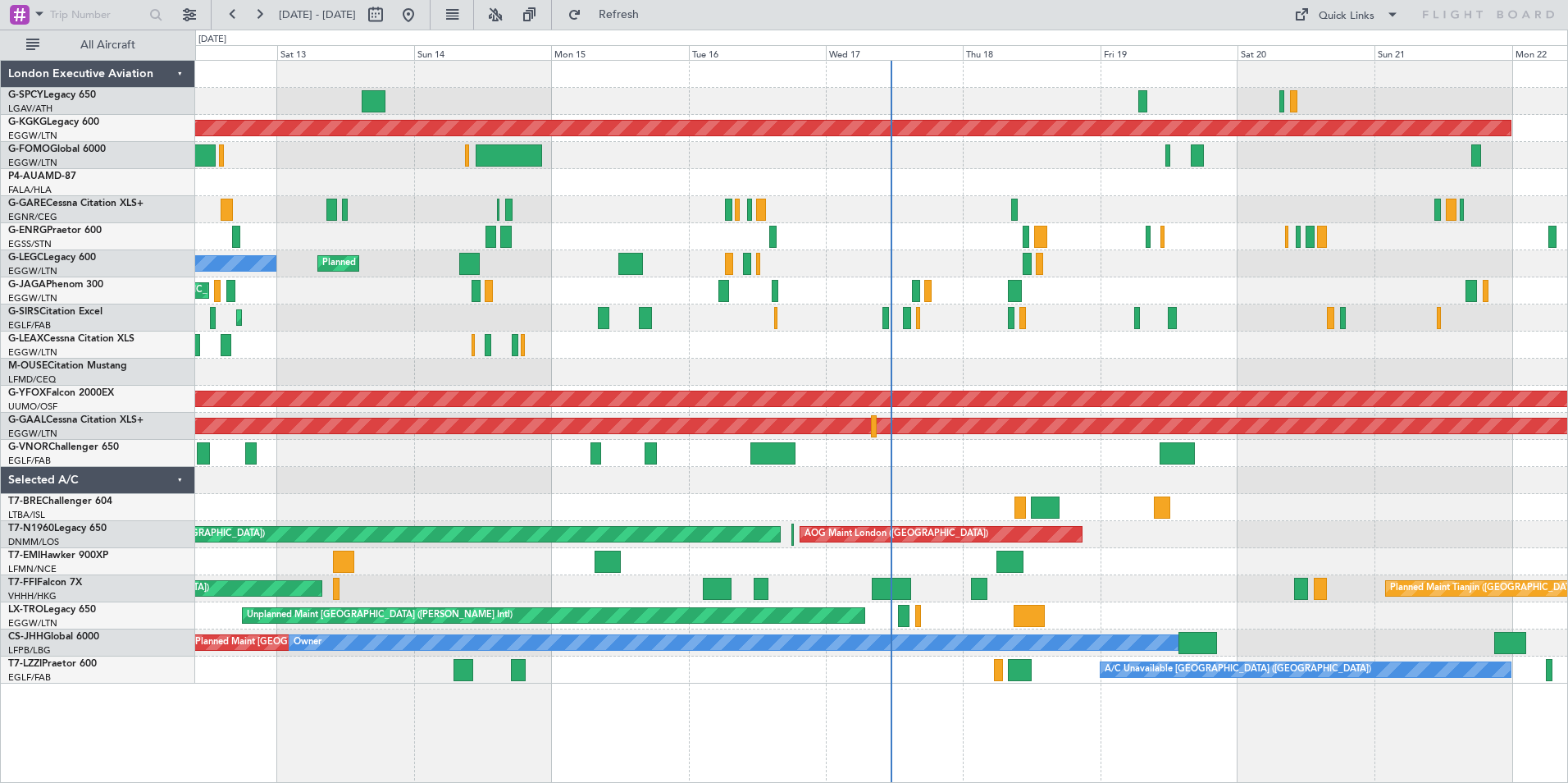
scroll to position [0, 0]
click at [234, 17] on button at bounding box center [232, 14] width 26 height 26
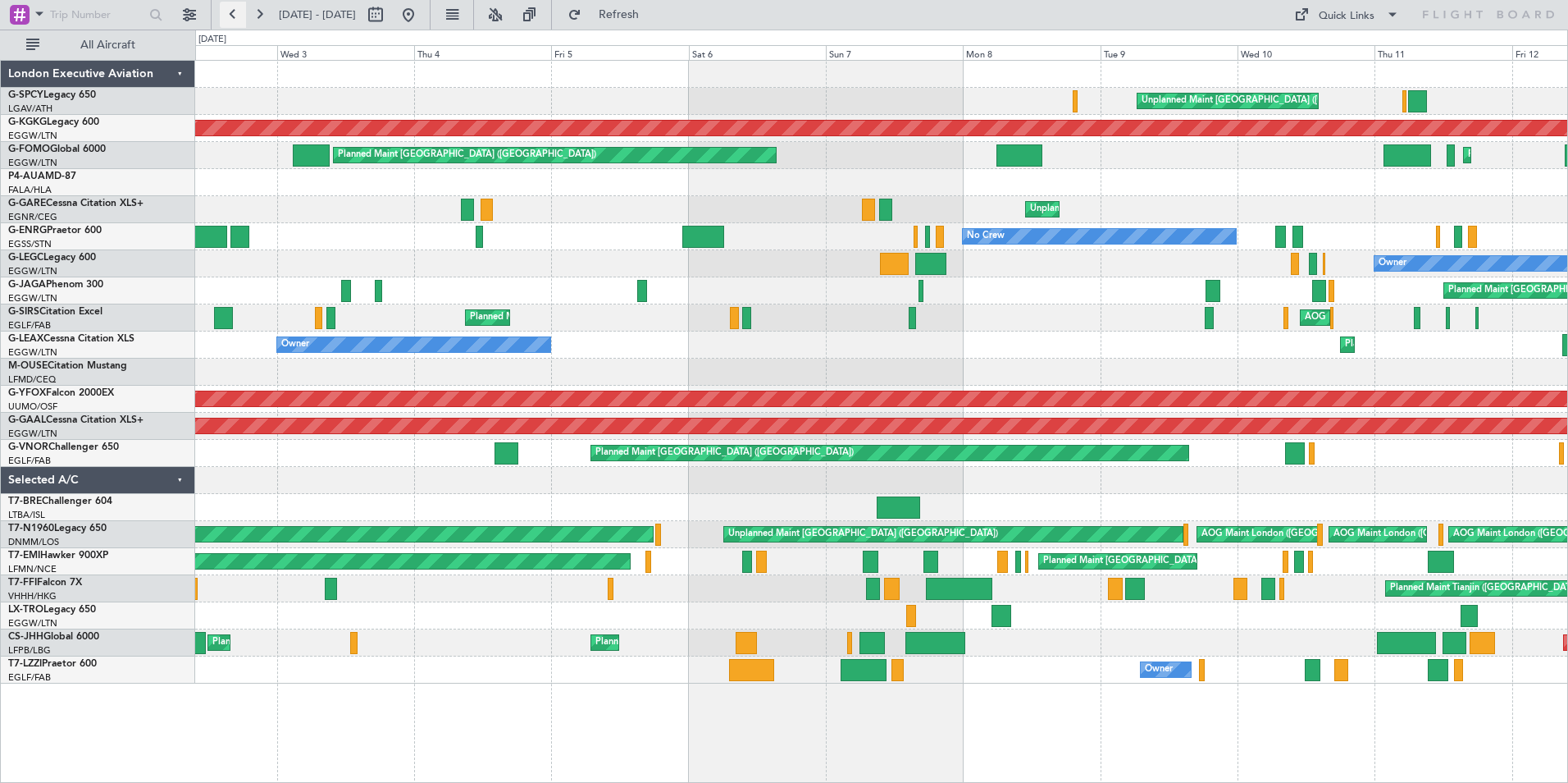
click at [237, 15] on button at bounding box center [232, 14] width 26 height 26
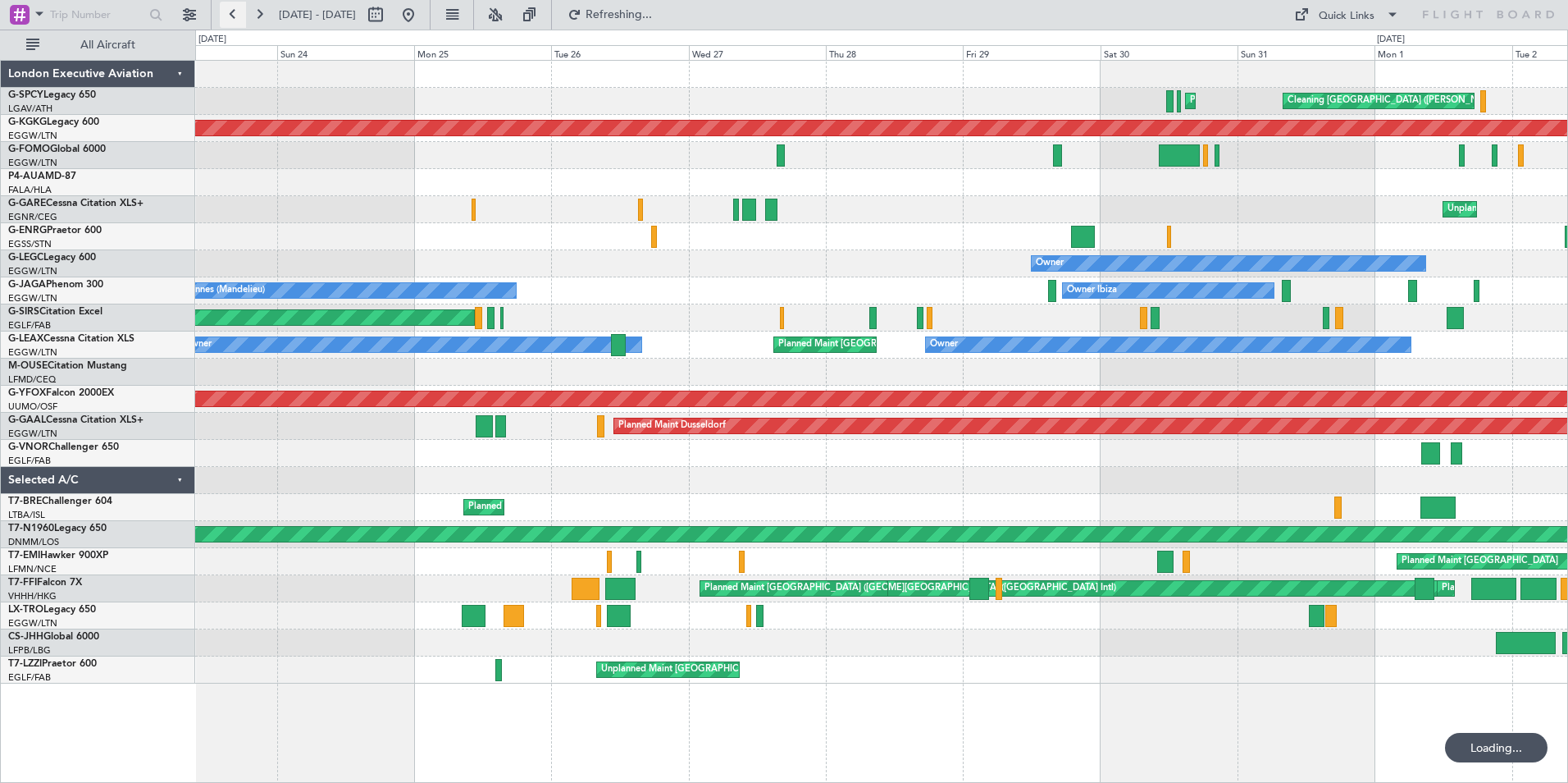
click at [237, 15] on button at bounding box center [232, 14] width 26 height 26
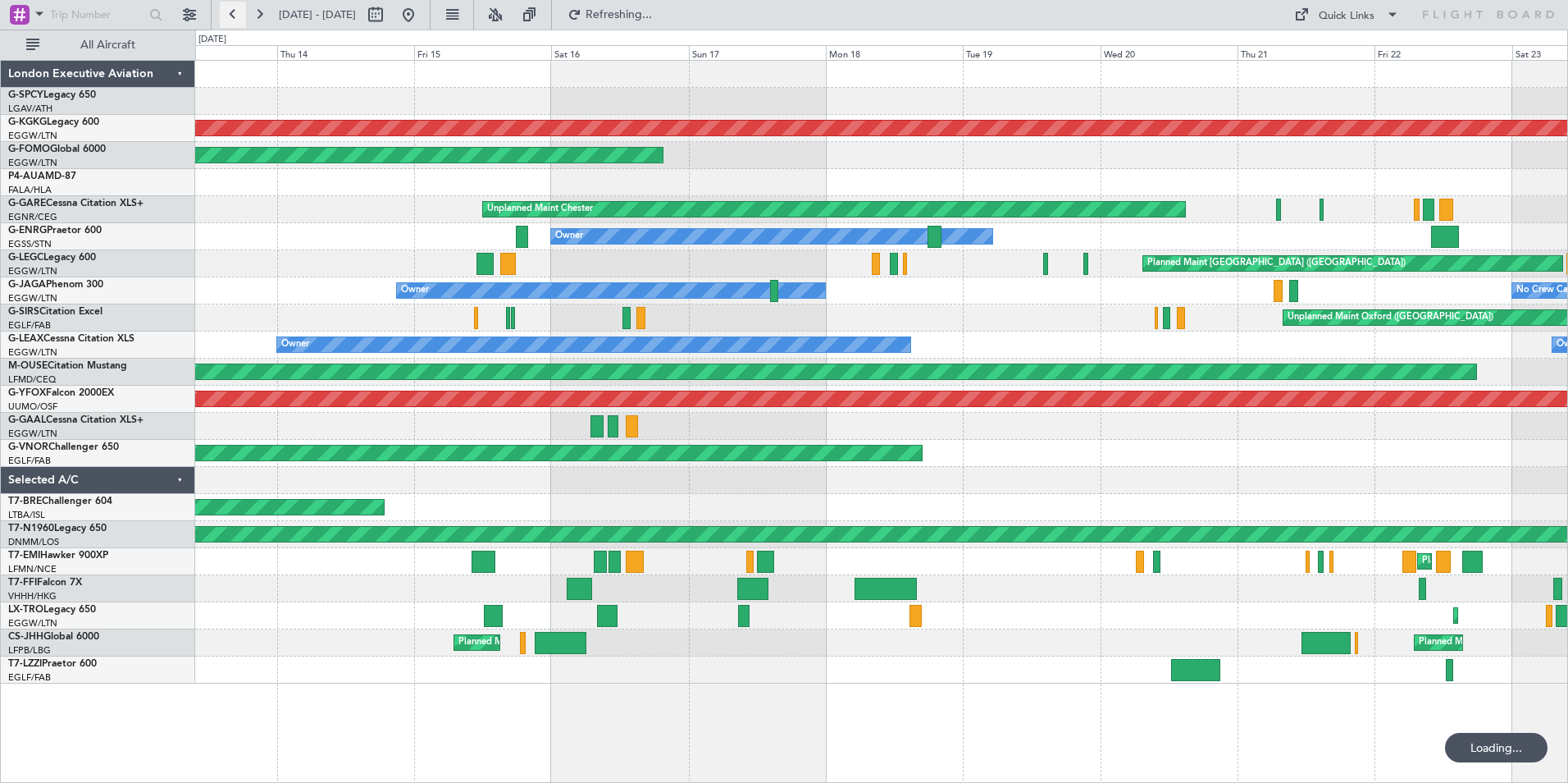
click at [237, 15] on button at bounding box center [232, 14] width 26 height 26
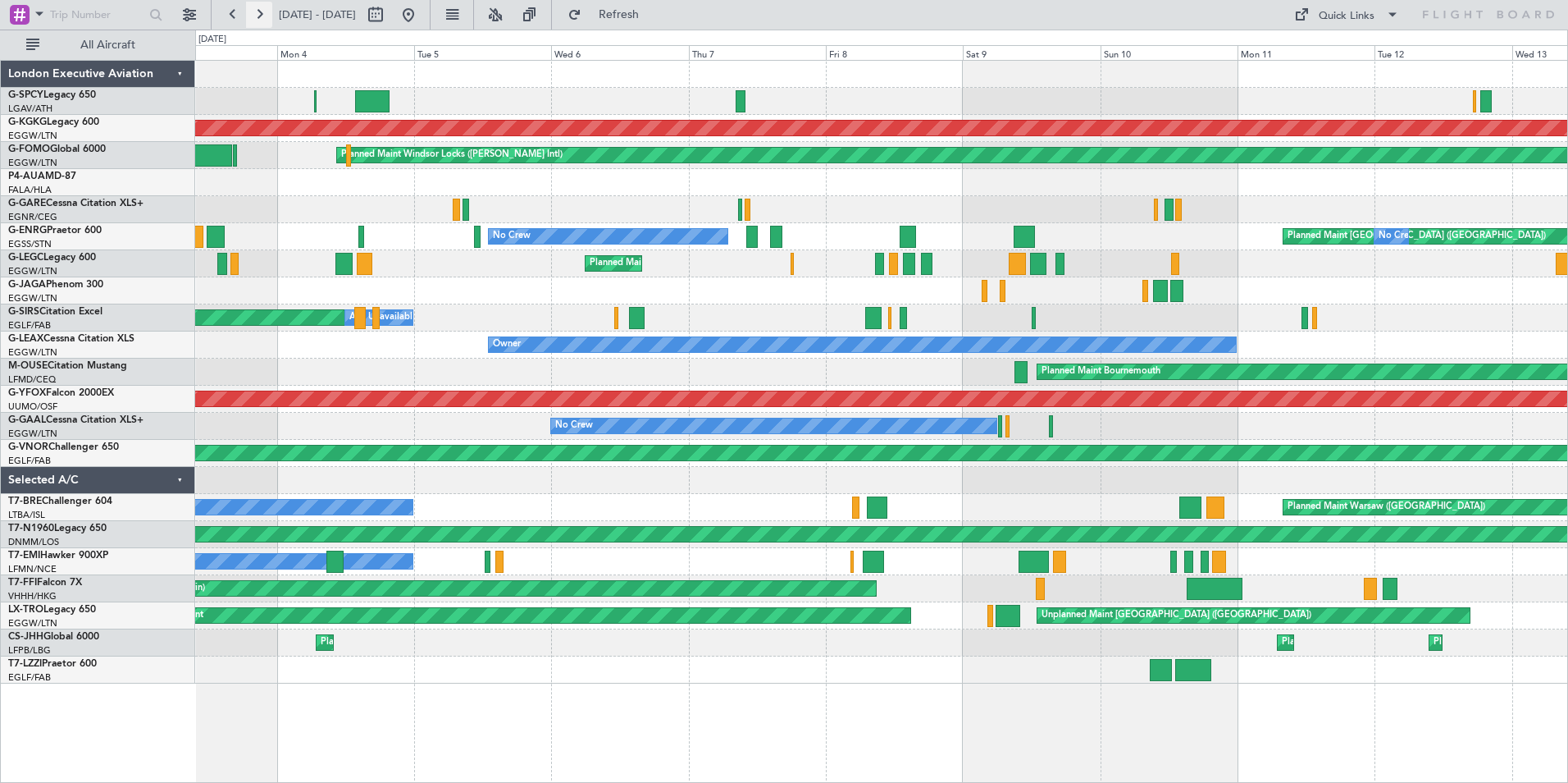
click at [260, 19] on button at bounding box center [258, 14] width 26 height 26
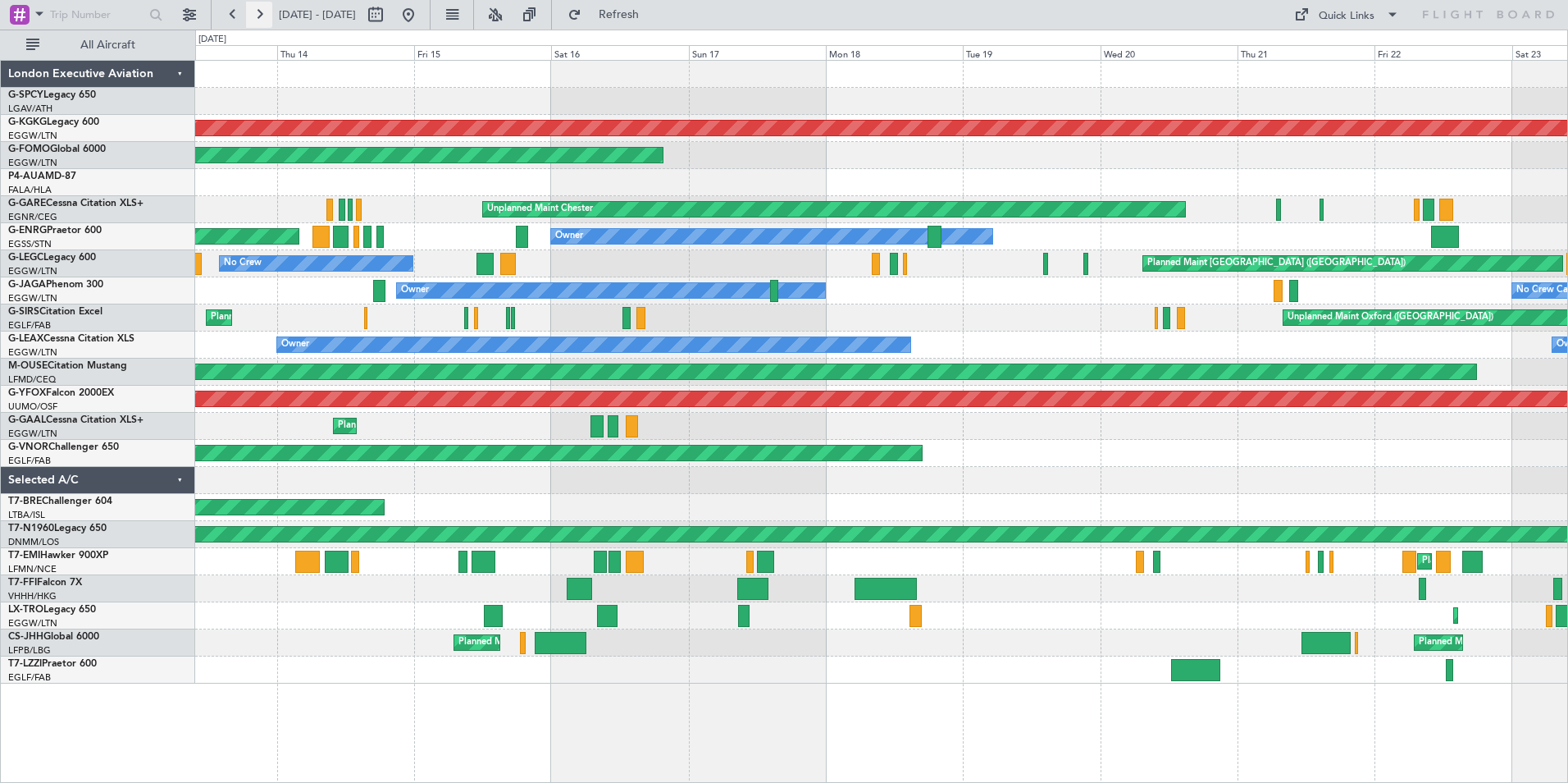
click at [255, 13] on button at bounding box center [258, 14] width 26 height 26
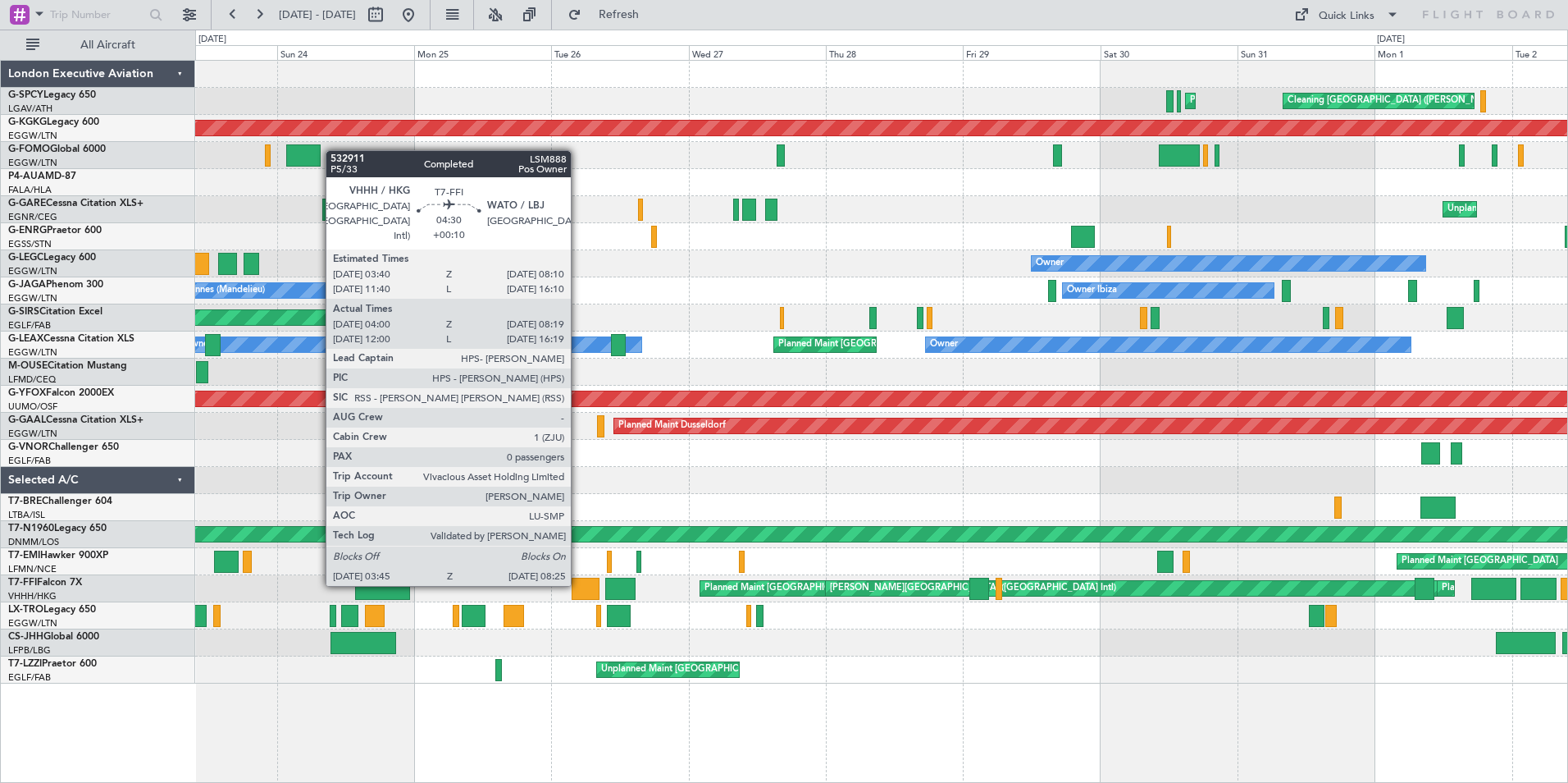
click at [578, 585] on div at bounding box center [585, 588] width 27 height 22
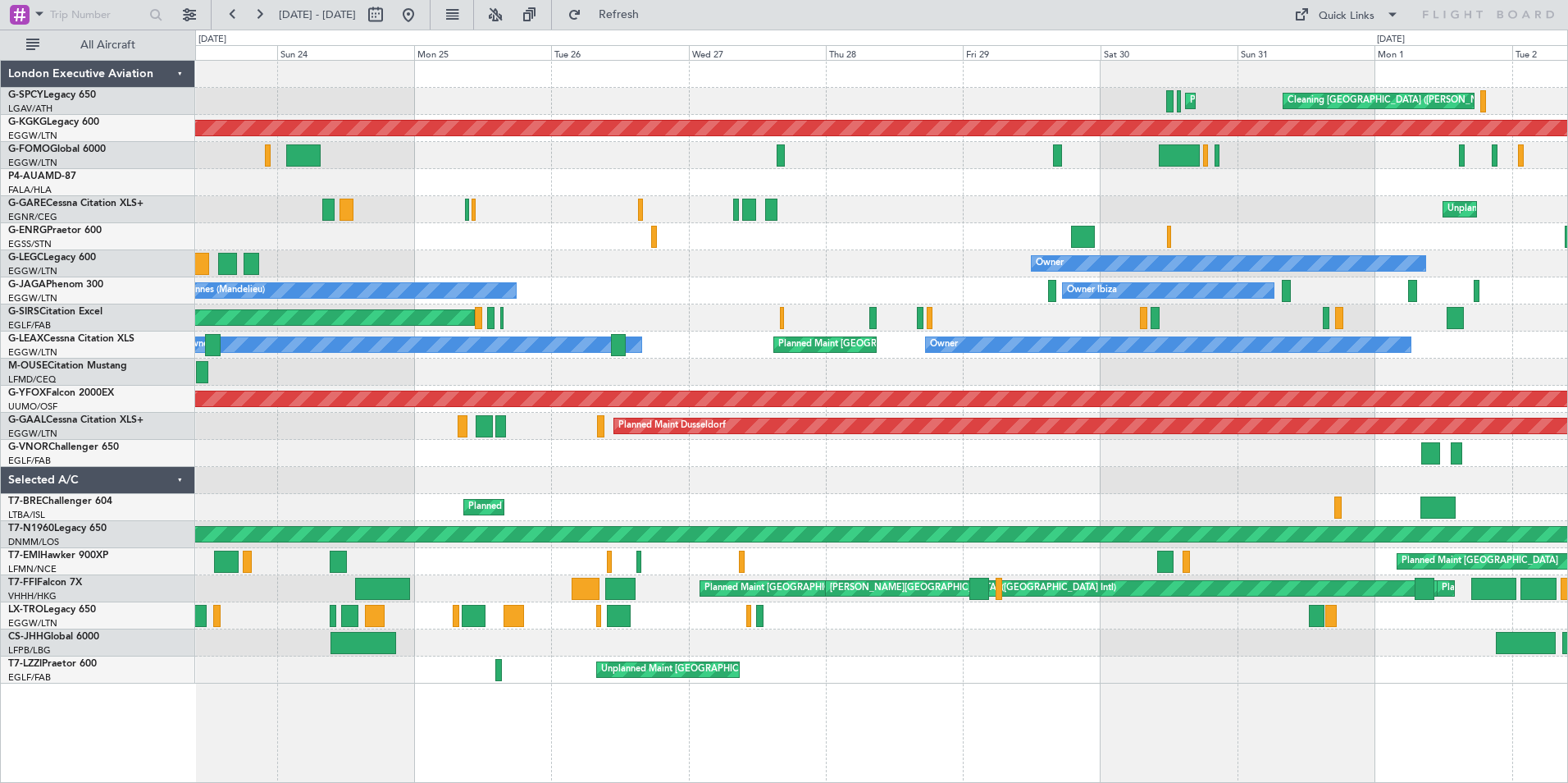
click at [928, 509] on div "Planned Maint Warsaw ([GEOGRAPHIC_DATA])" at bounding box center [881, 508] width 1372 height 27
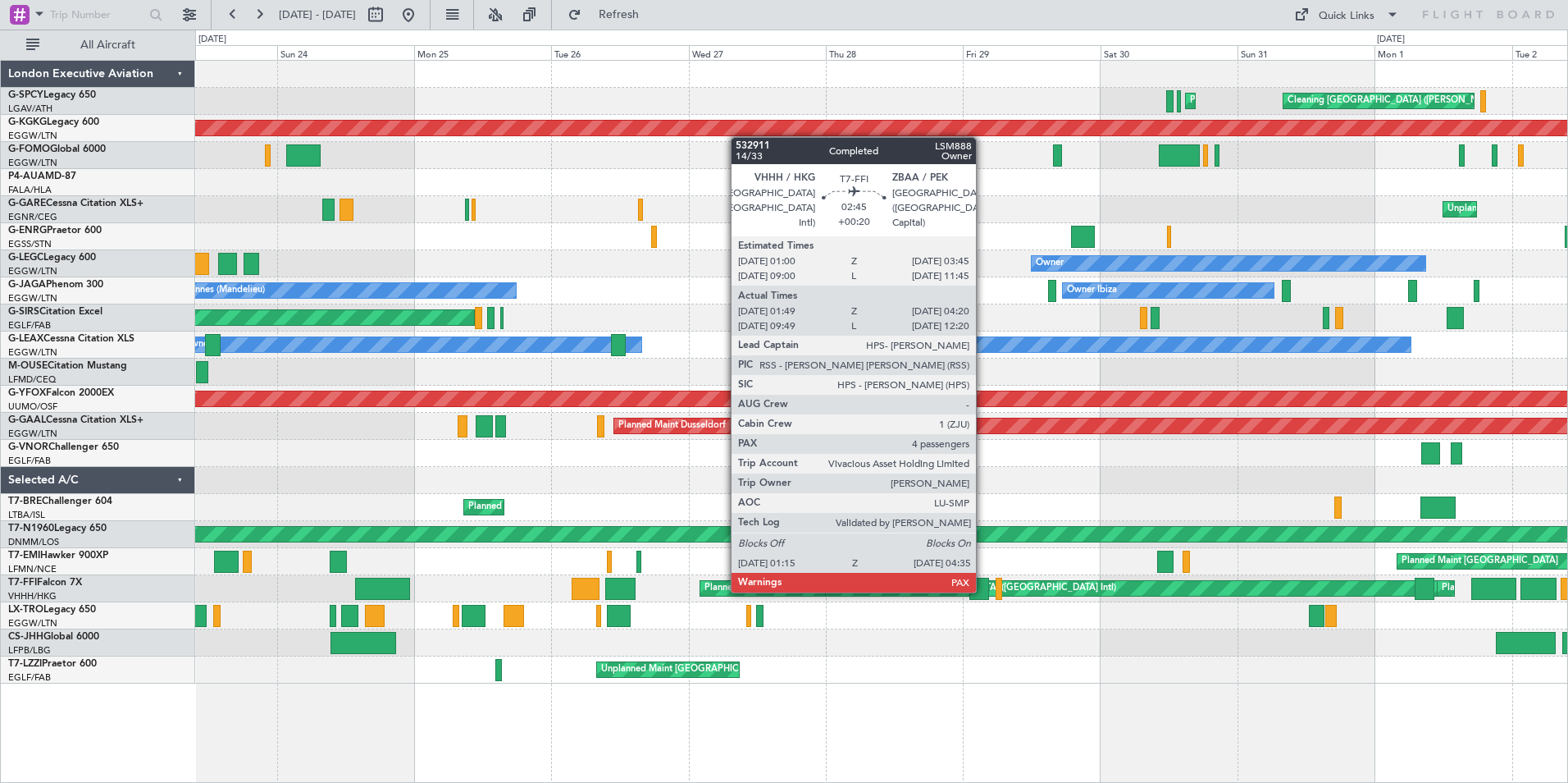
click at [983, 591] on div at bounding box center [979, 588] width 20 height 22
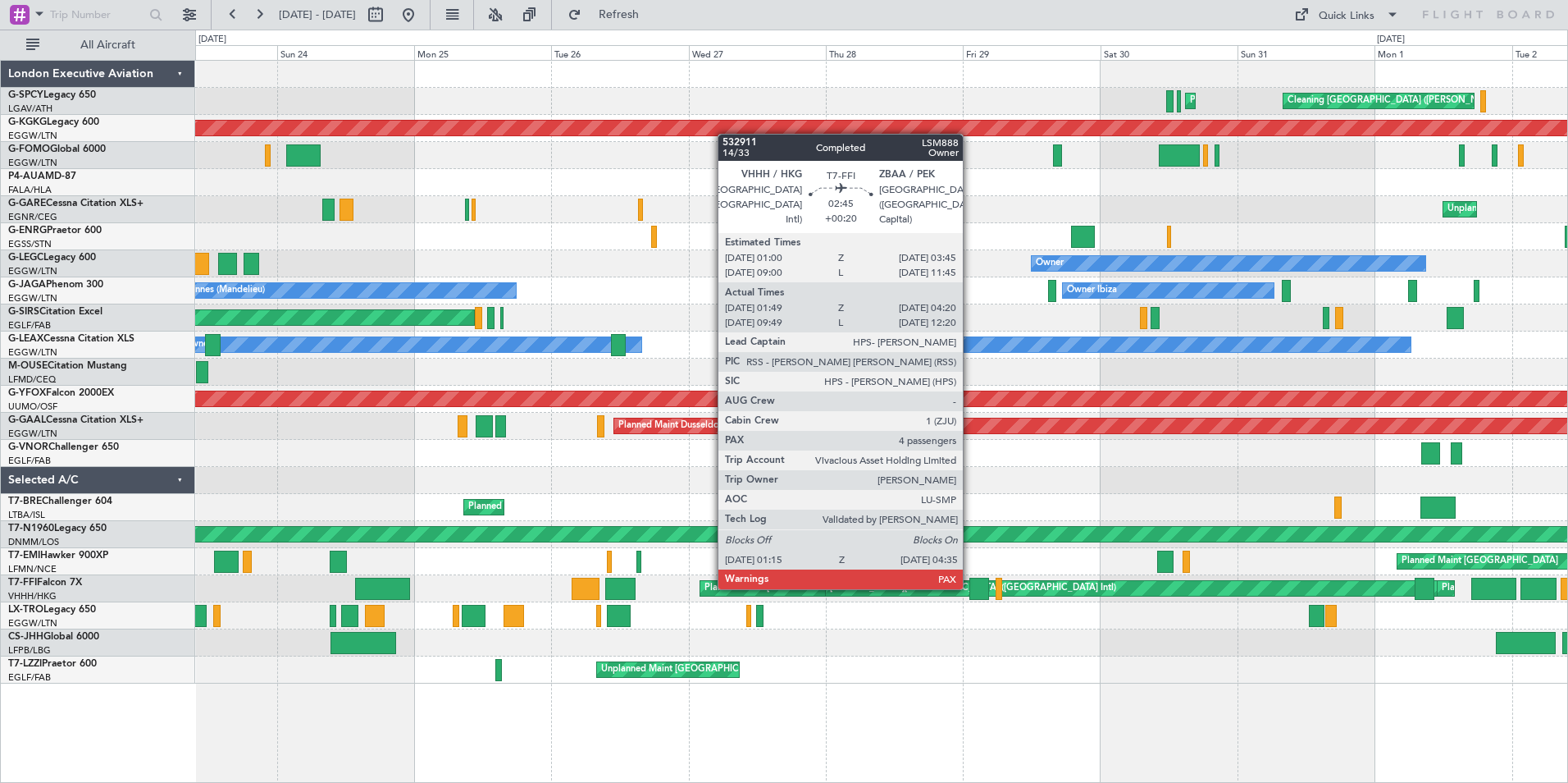
click at [970, 587] on div at bounding box center [979, 588] width 20 height 22
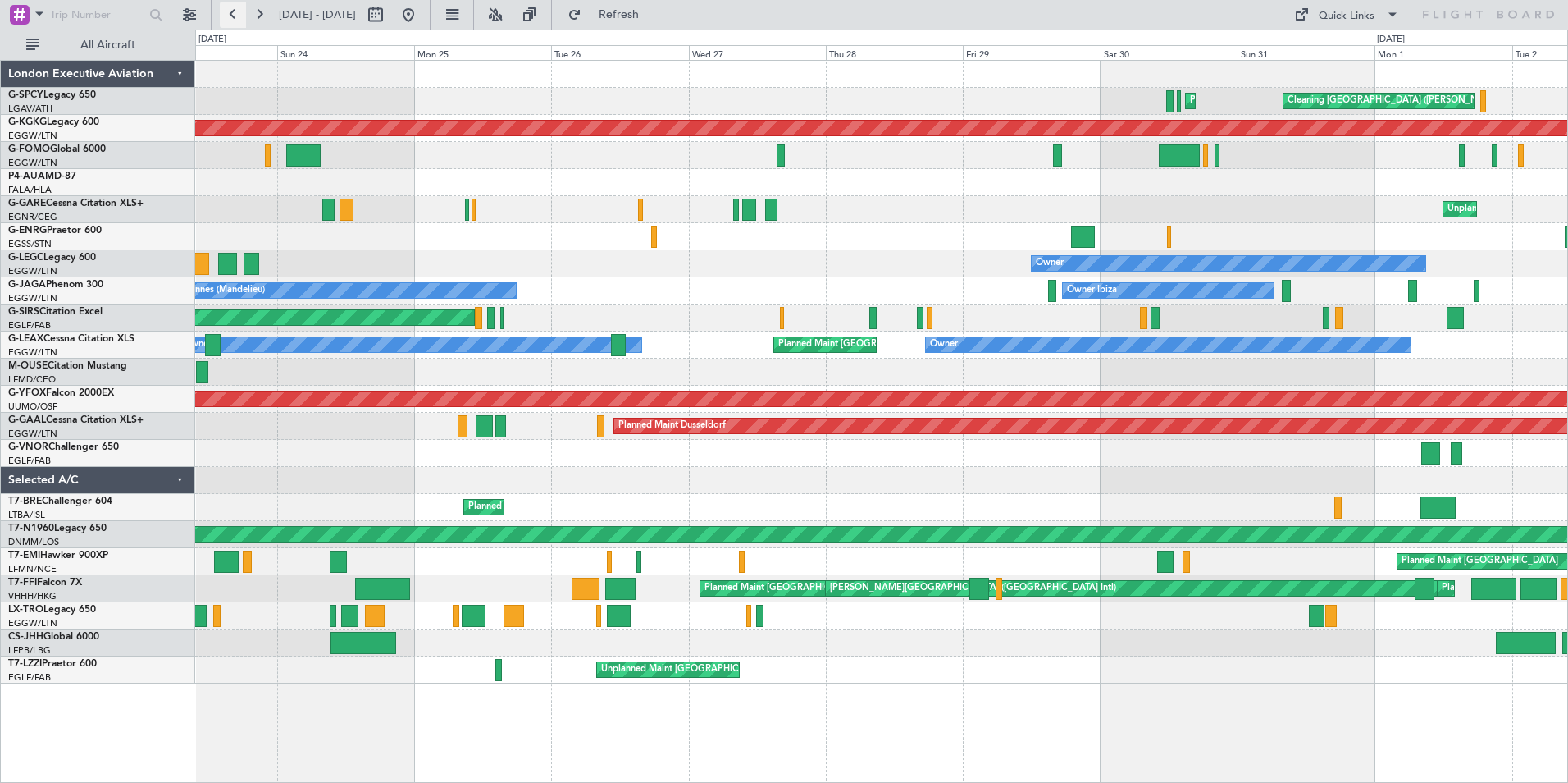
click at [232, 13] on button at bounding box center [232, 14] width 26 height 26
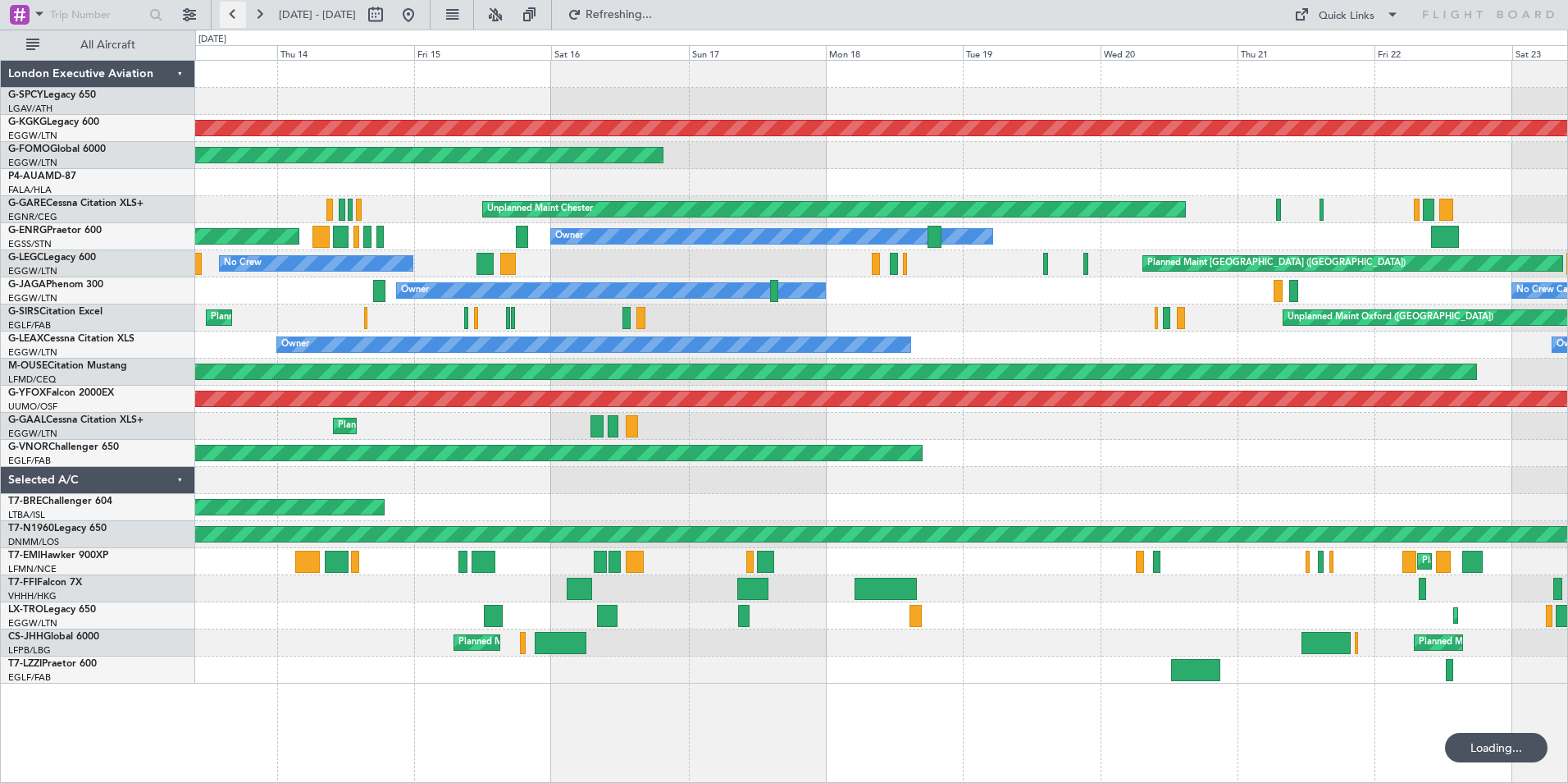
click at [232, 13] on button at bounding box center [232, 14] width 26 height 26
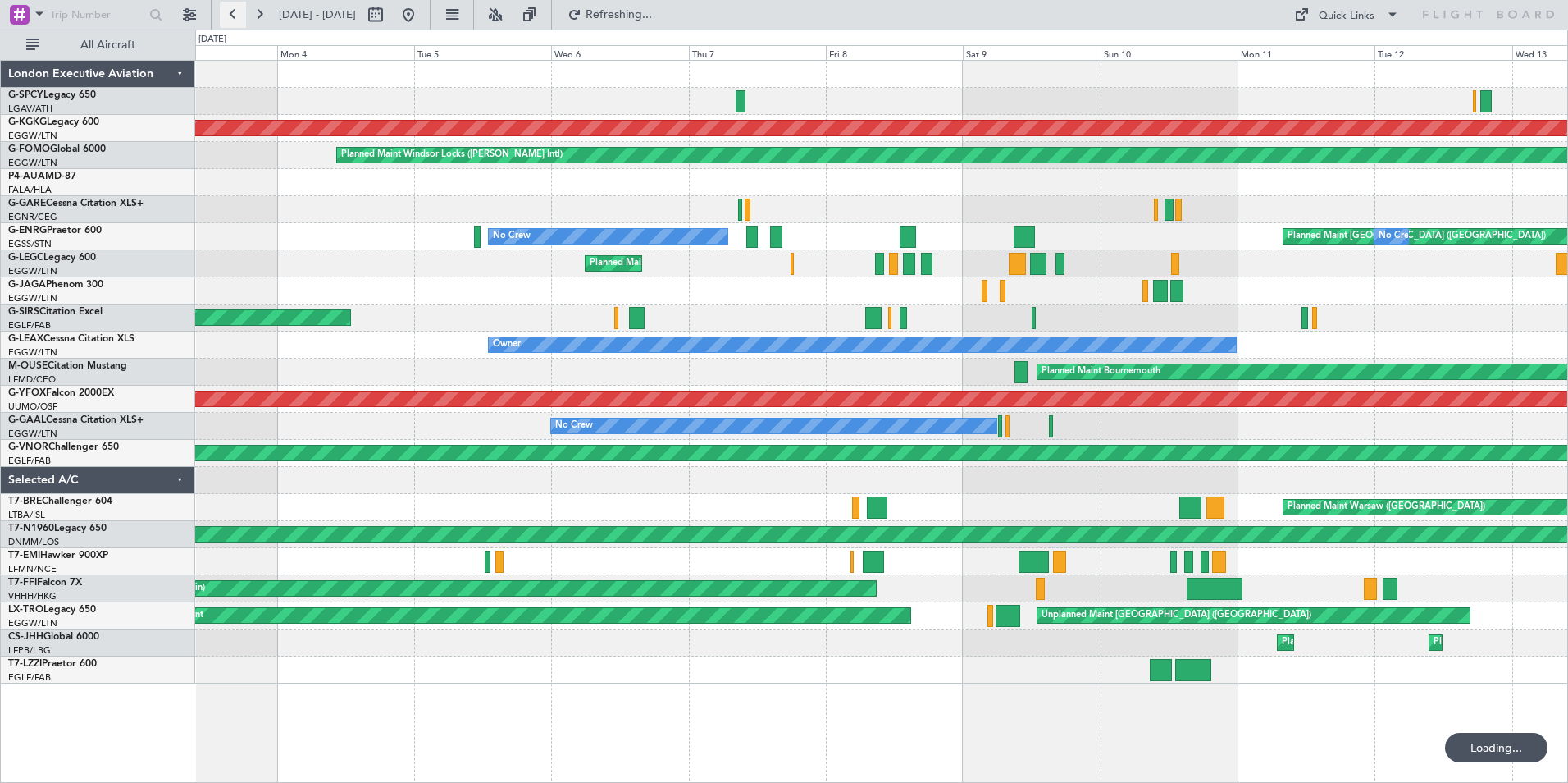
click at [232, 13] on button at bounding box center [232, 14] width 26 height 26
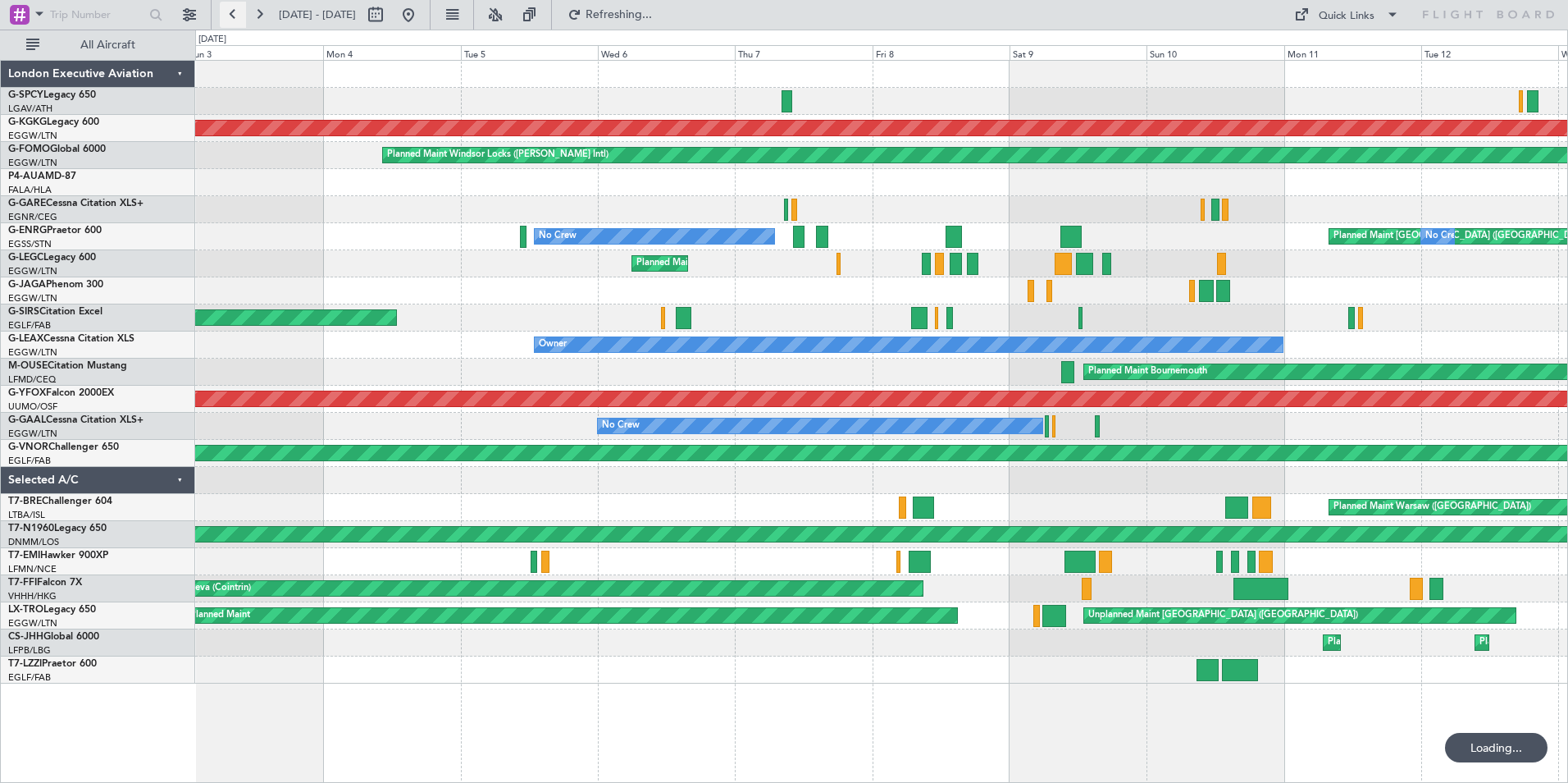
click at [232, 13] on button at bounding box center [232, 14] width 26 height 26
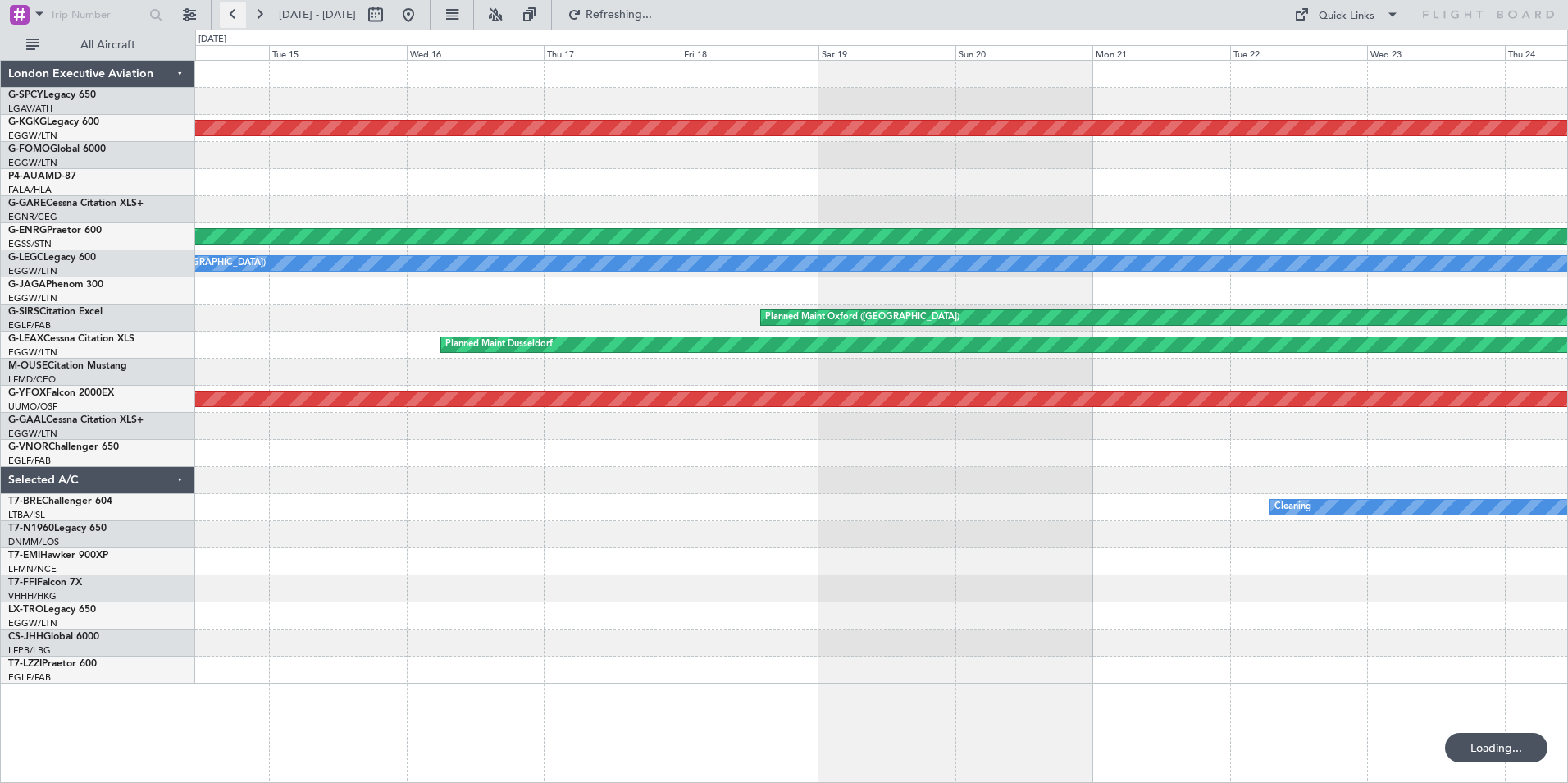
click at [232, 13] on button at bounding box center [232, 14] width 26 height 26
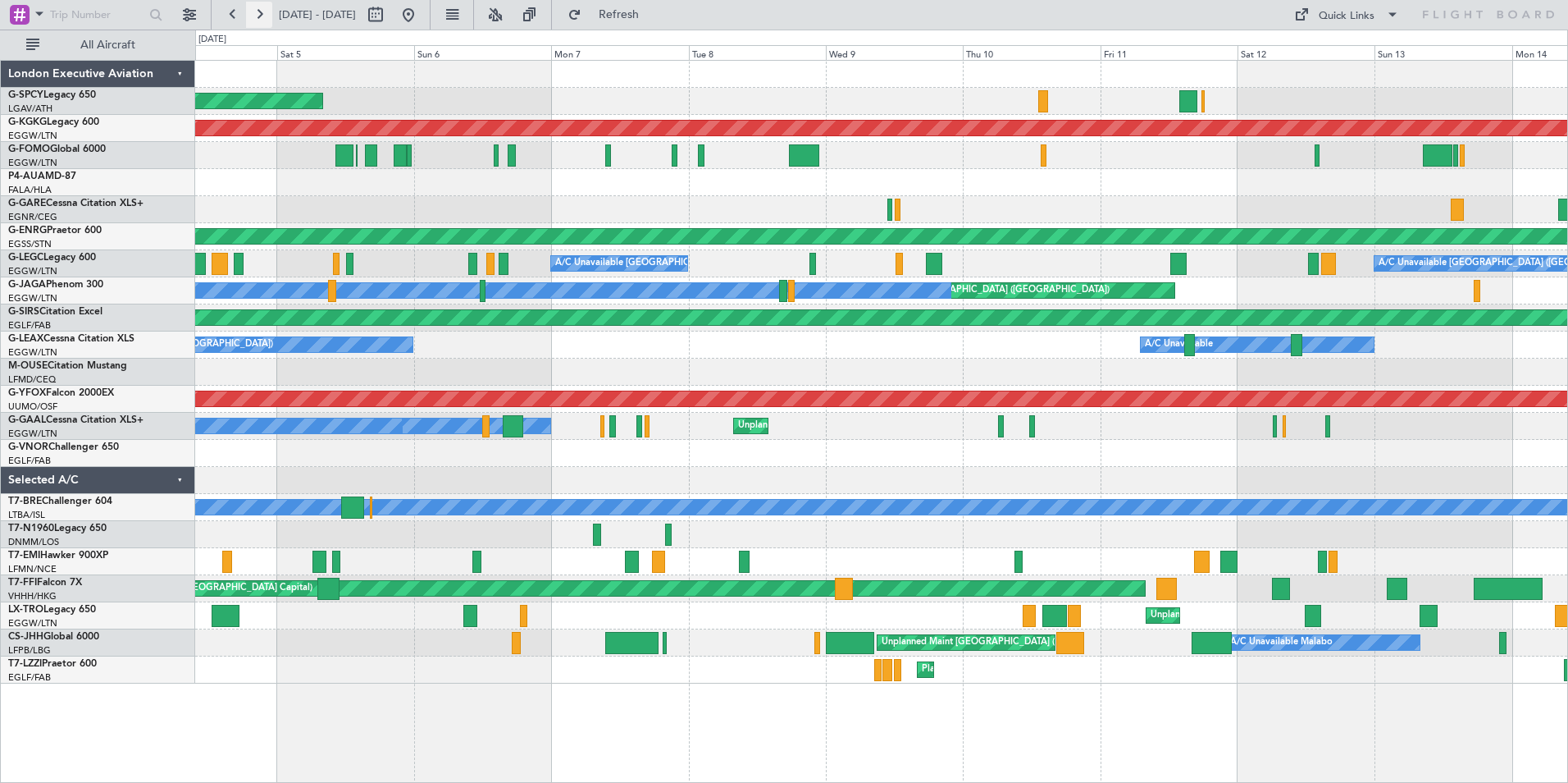
click at [259, 19] on button at bounding box center [258, 14] width 26 height 26
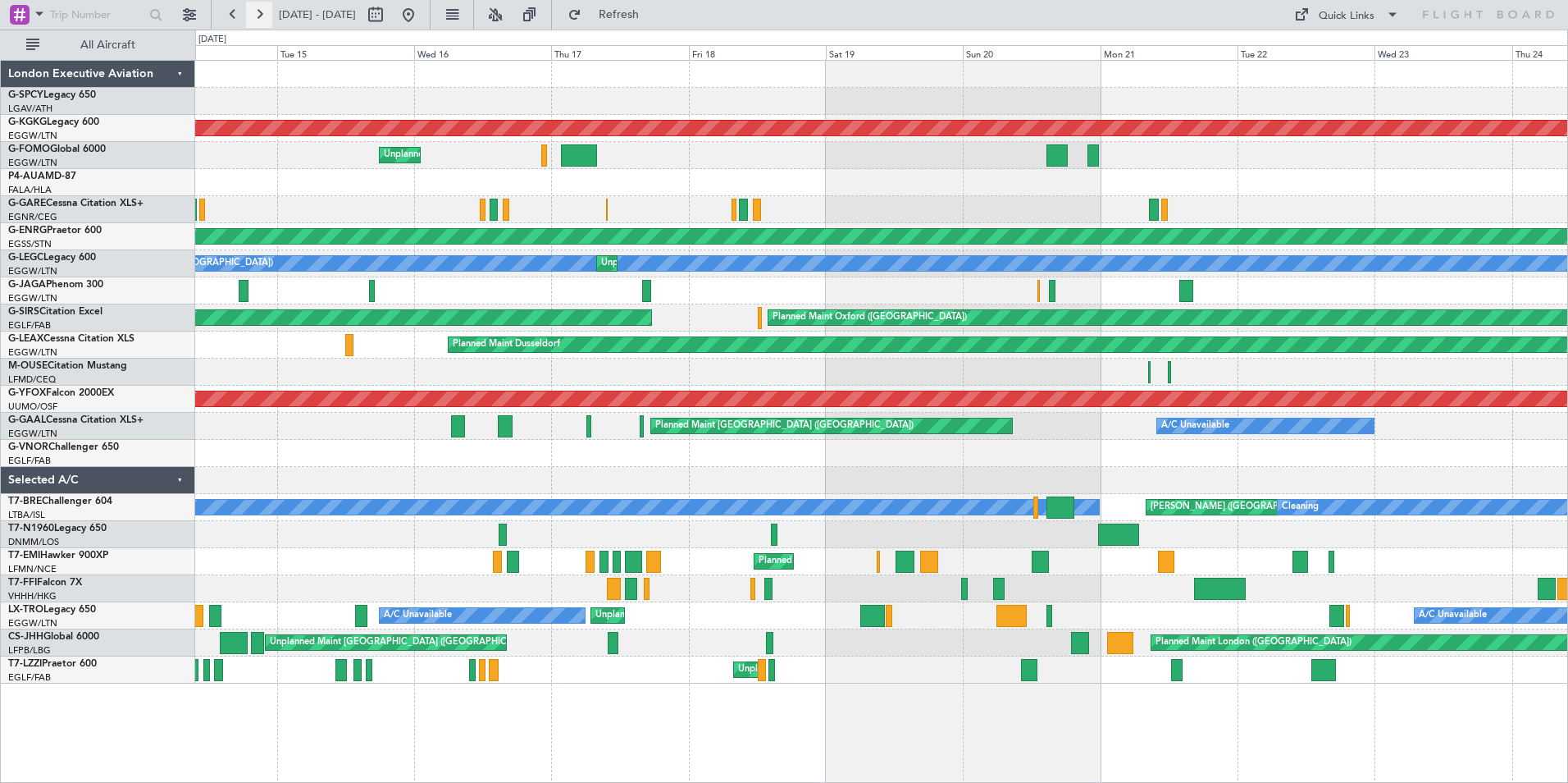
click at [259, 19] on button at bounding box center [258, 14] width 26 height 26
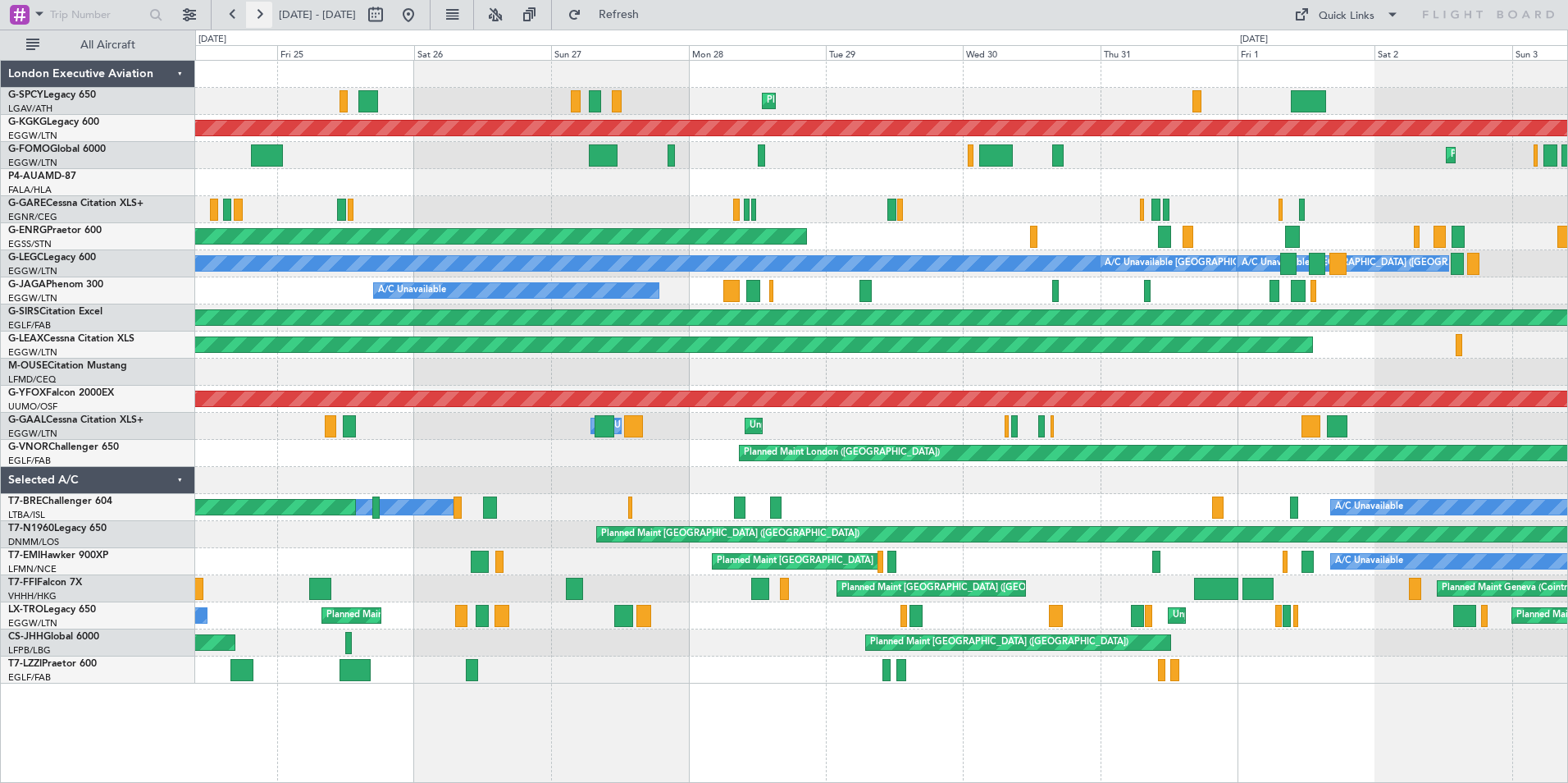
click at [264, 14] on button at bounding box center [258, 14] width 26 height 26
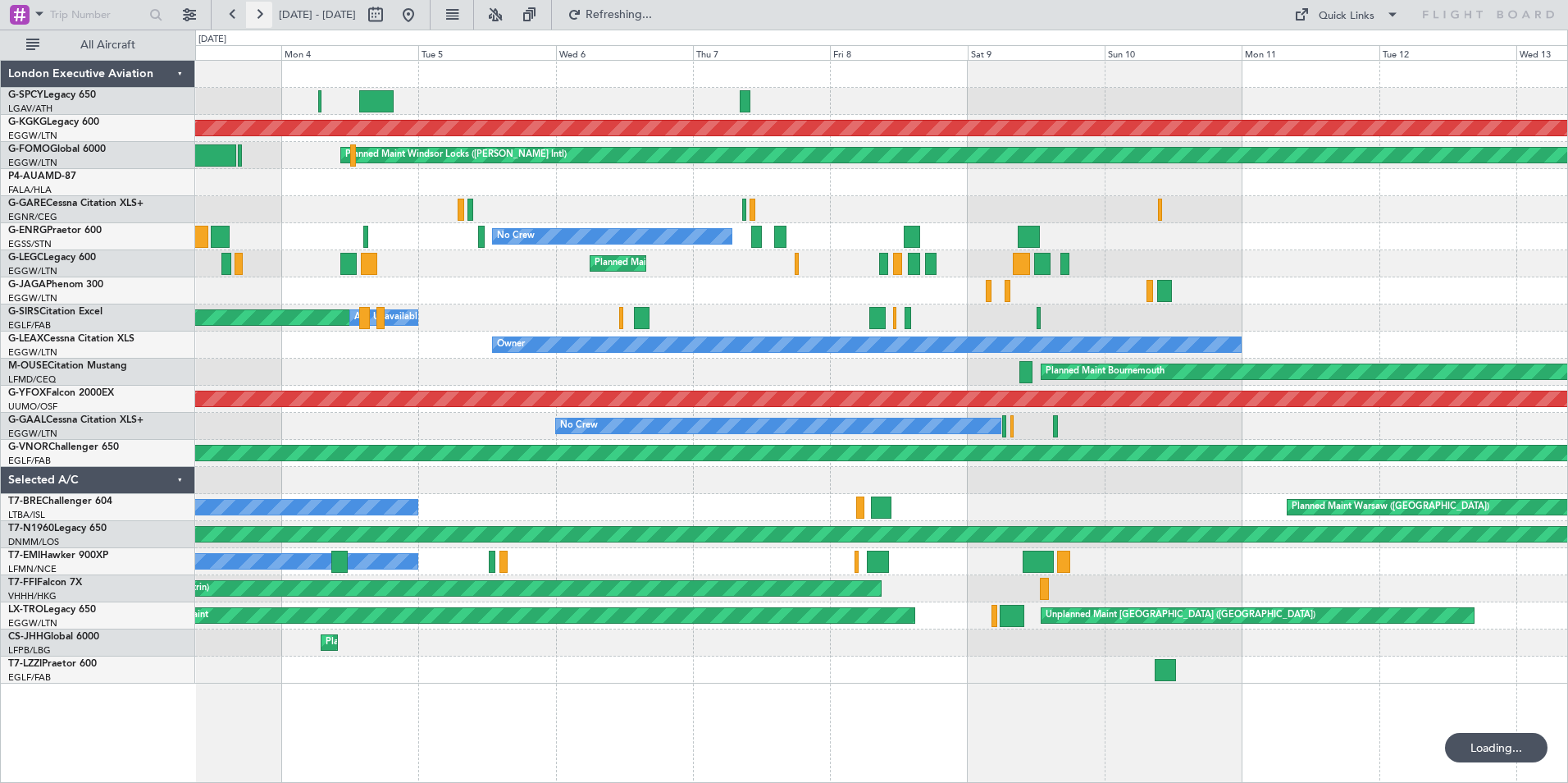
click at [264, 14] on button at bounding box center [258, 14] width 26 height 26
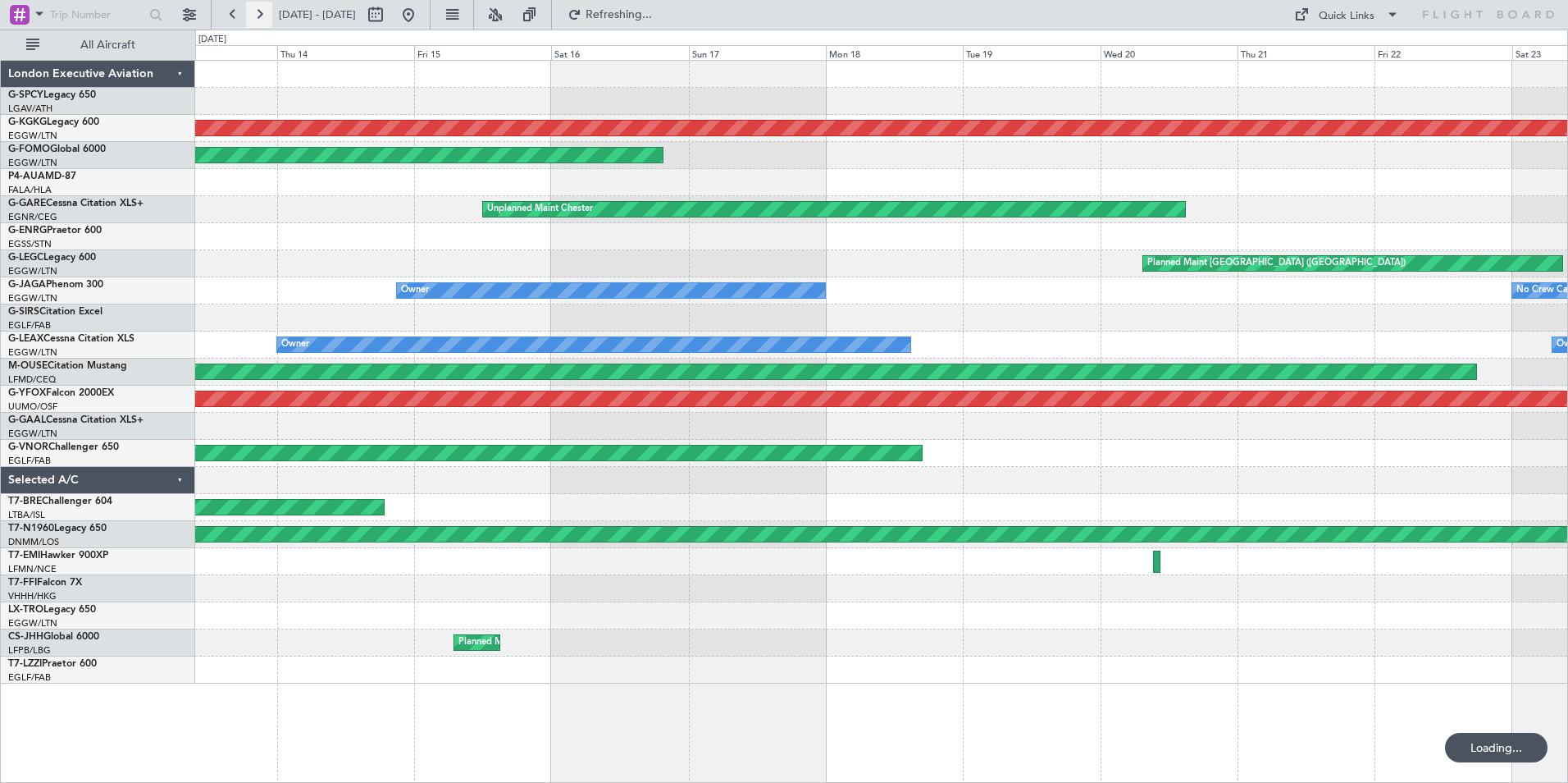
click at [264, 14] on button at bounding box center [258, 14] width 26 height 26
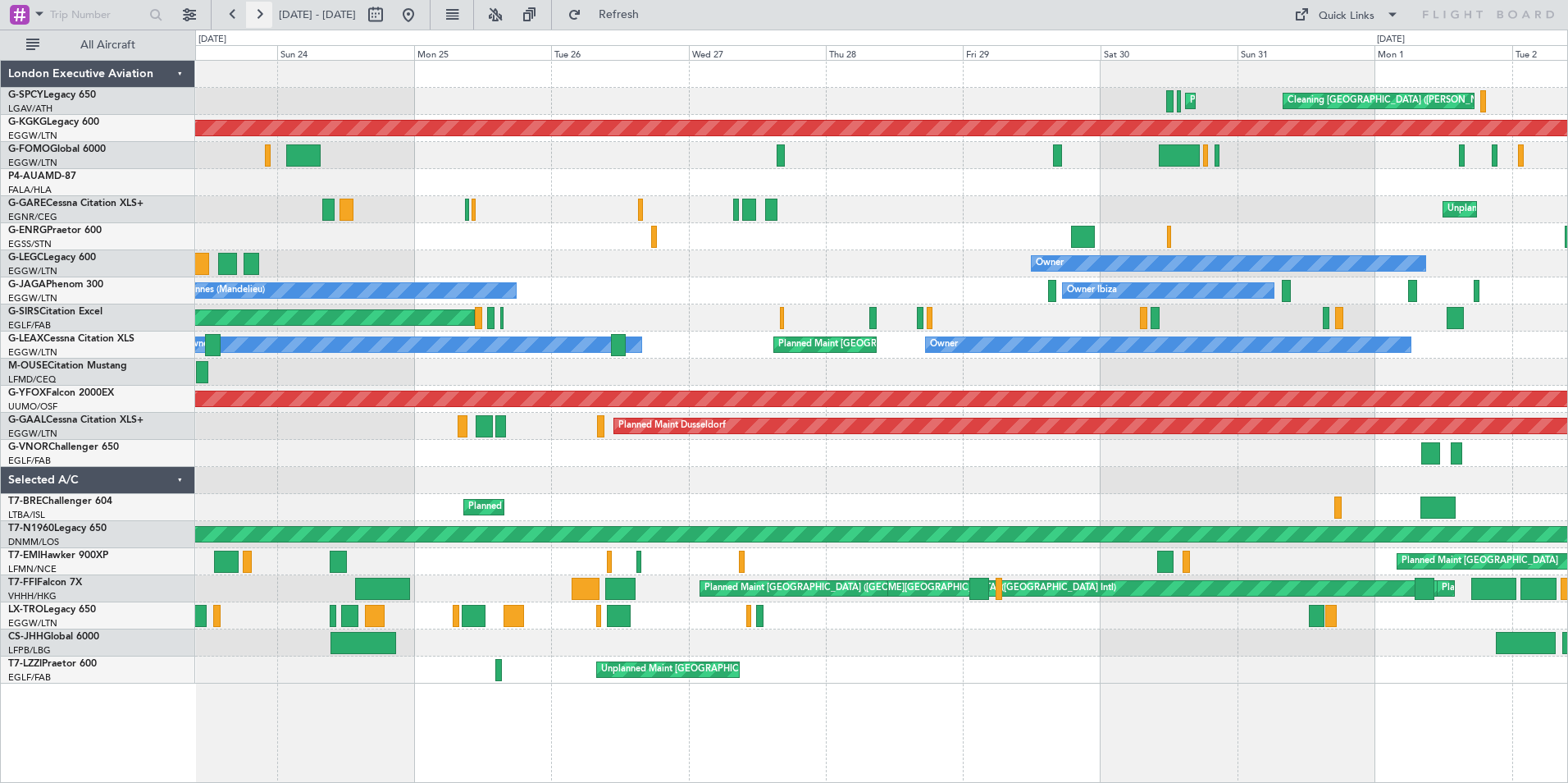
click at [255, 15] on button at bounding box center [258, 14] width 26 height 26
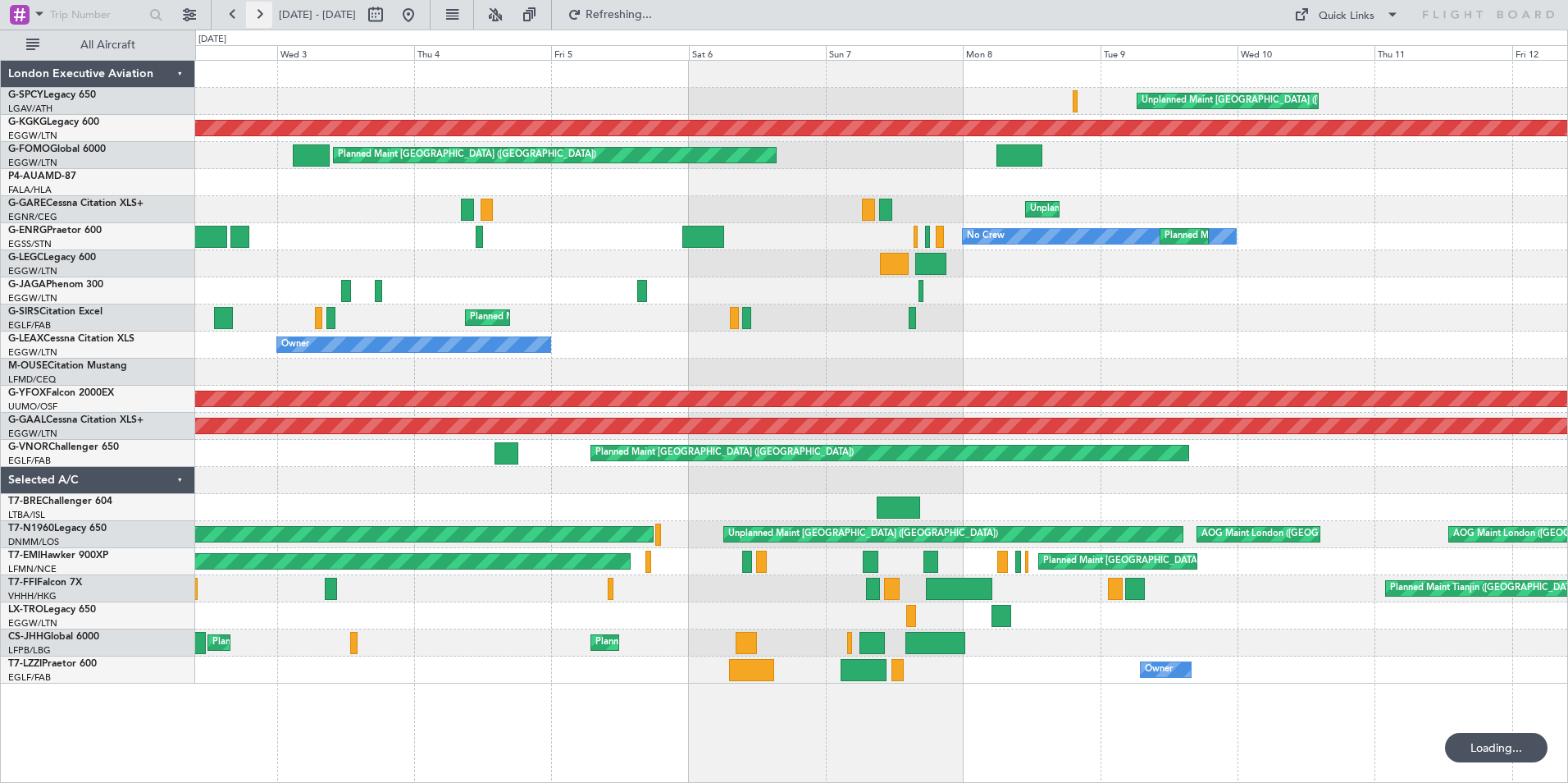
click at [256, 16] on button at bounding box center [258, 14] width 26 height 26
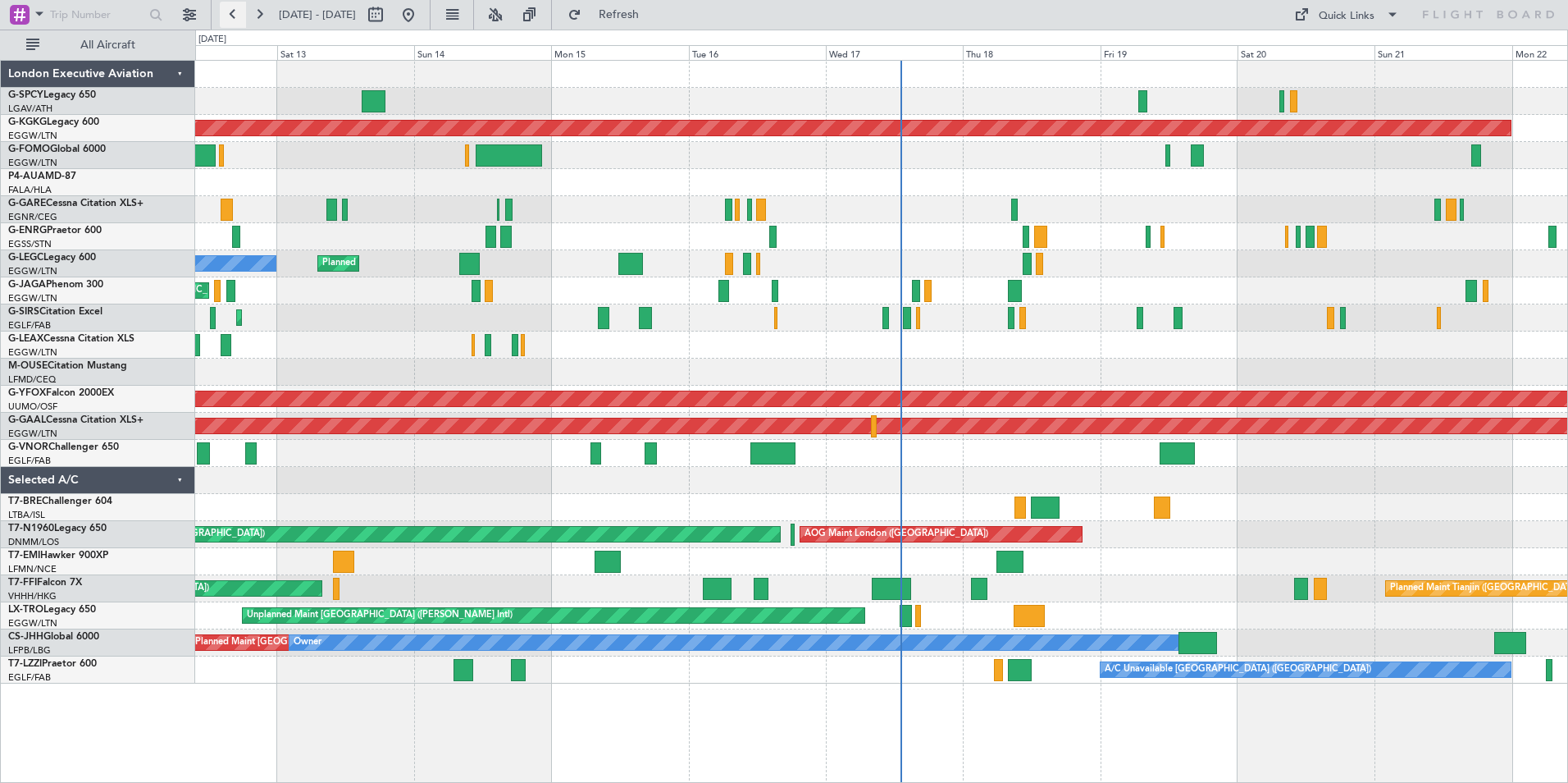
click at [228, 17] on button at bounding box center [232, 14] width 26 height 26
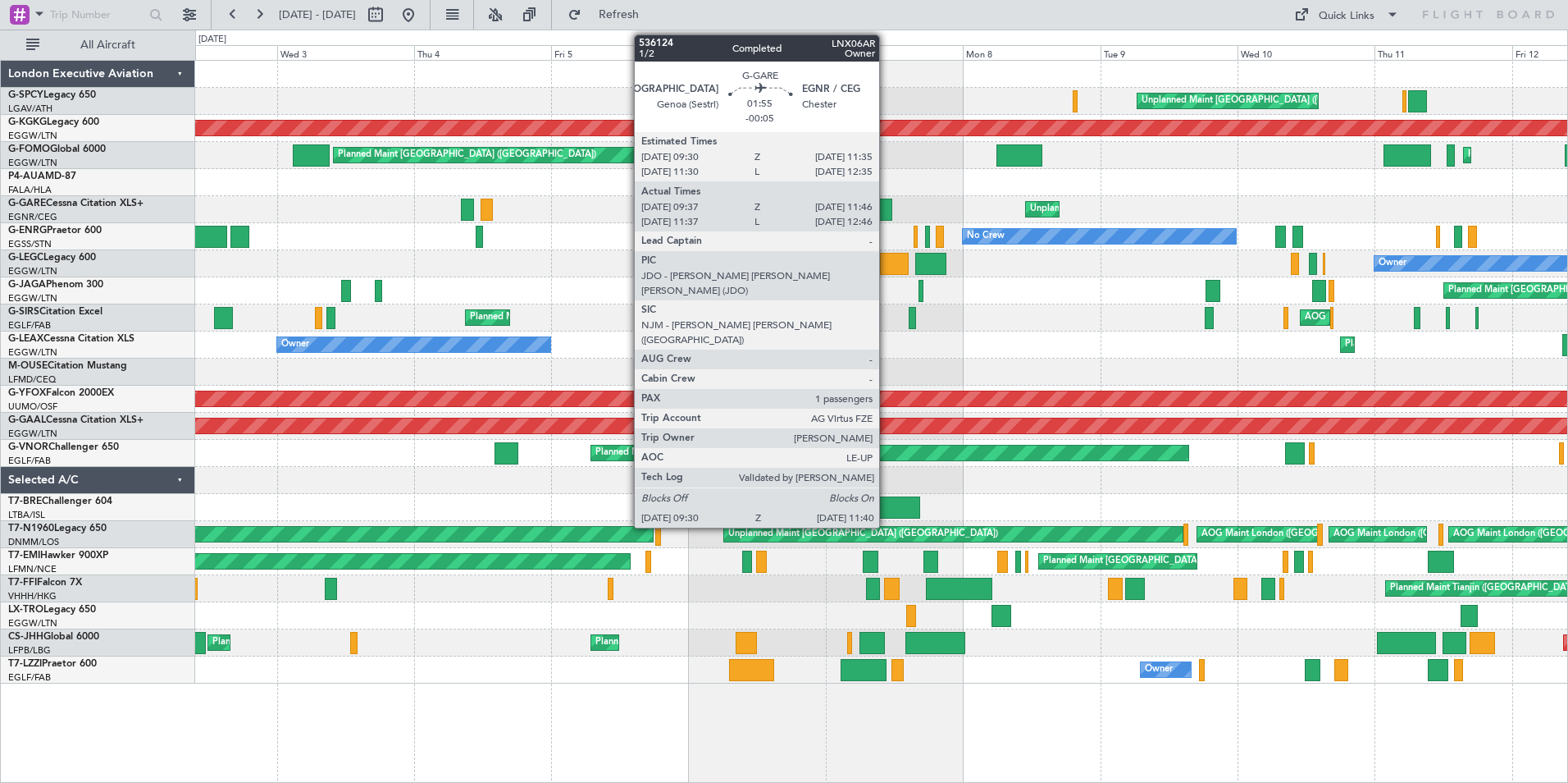
click at [886, 202] on div at bounding box center [885, 209] width 13 height 22
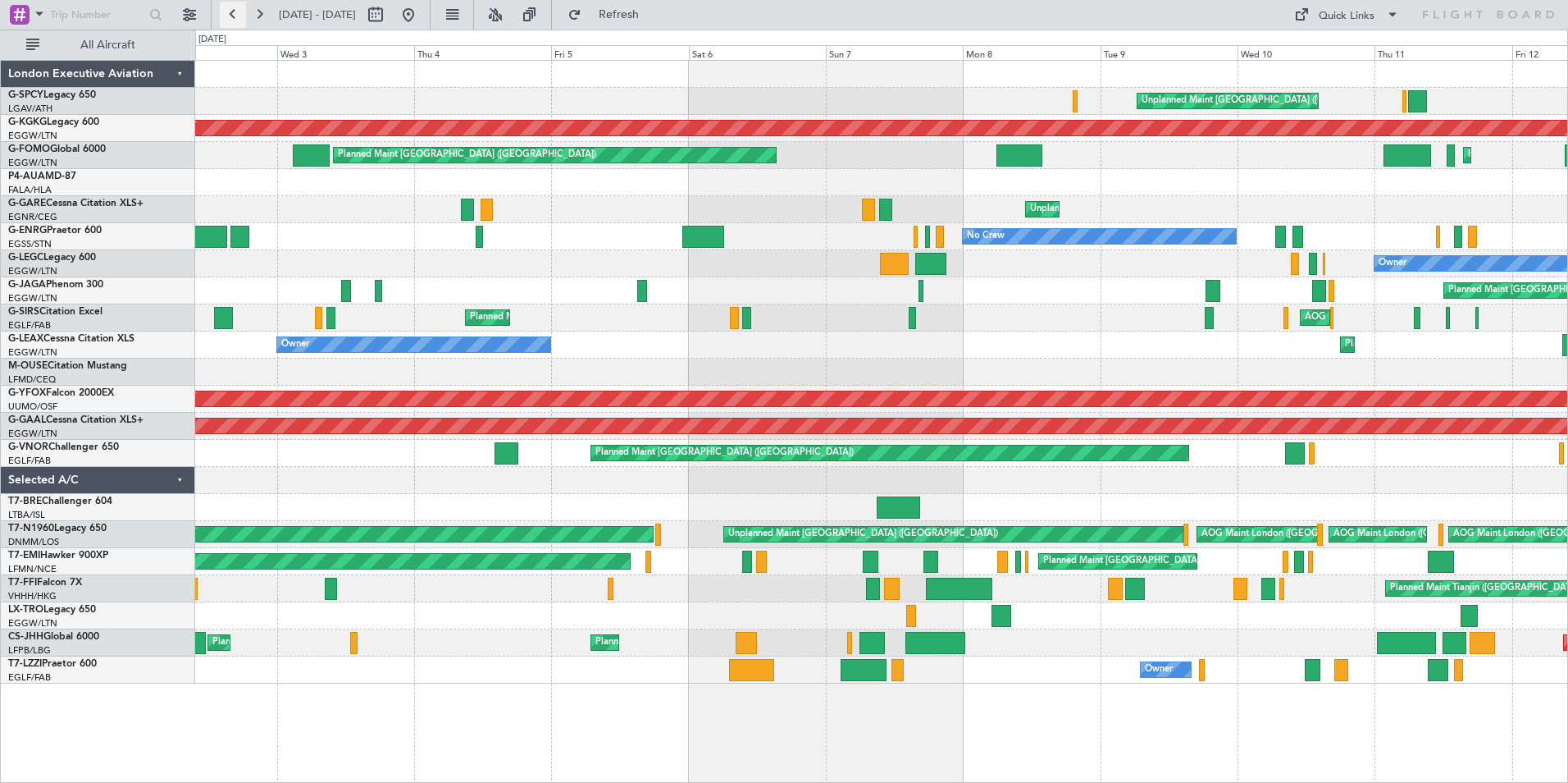
click at [229, 21] on button at bounding box center [232, 14] width 26 height 26
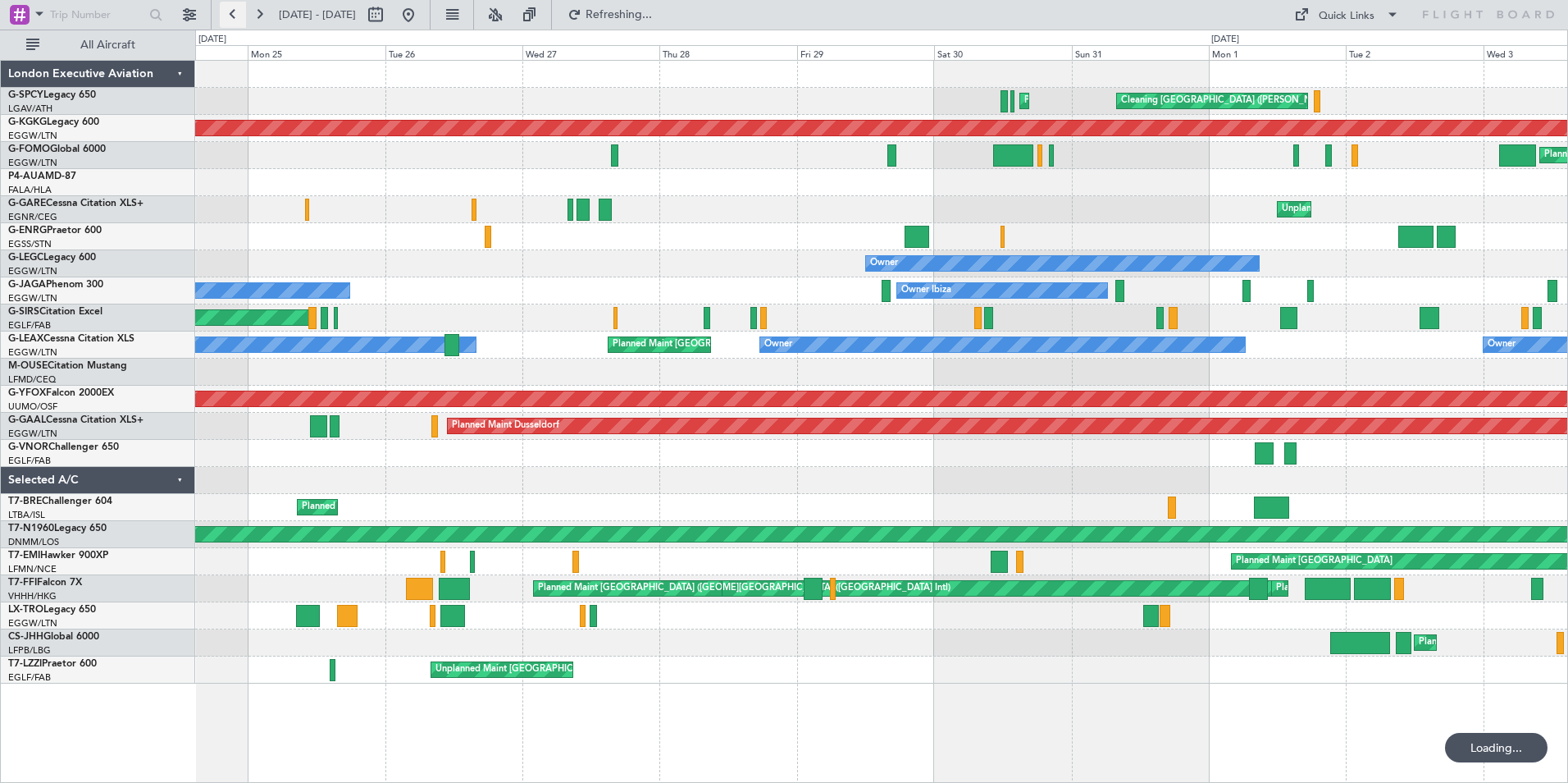
click at [229, 21] on button at bounding box center [232, 14] width 26 height 26
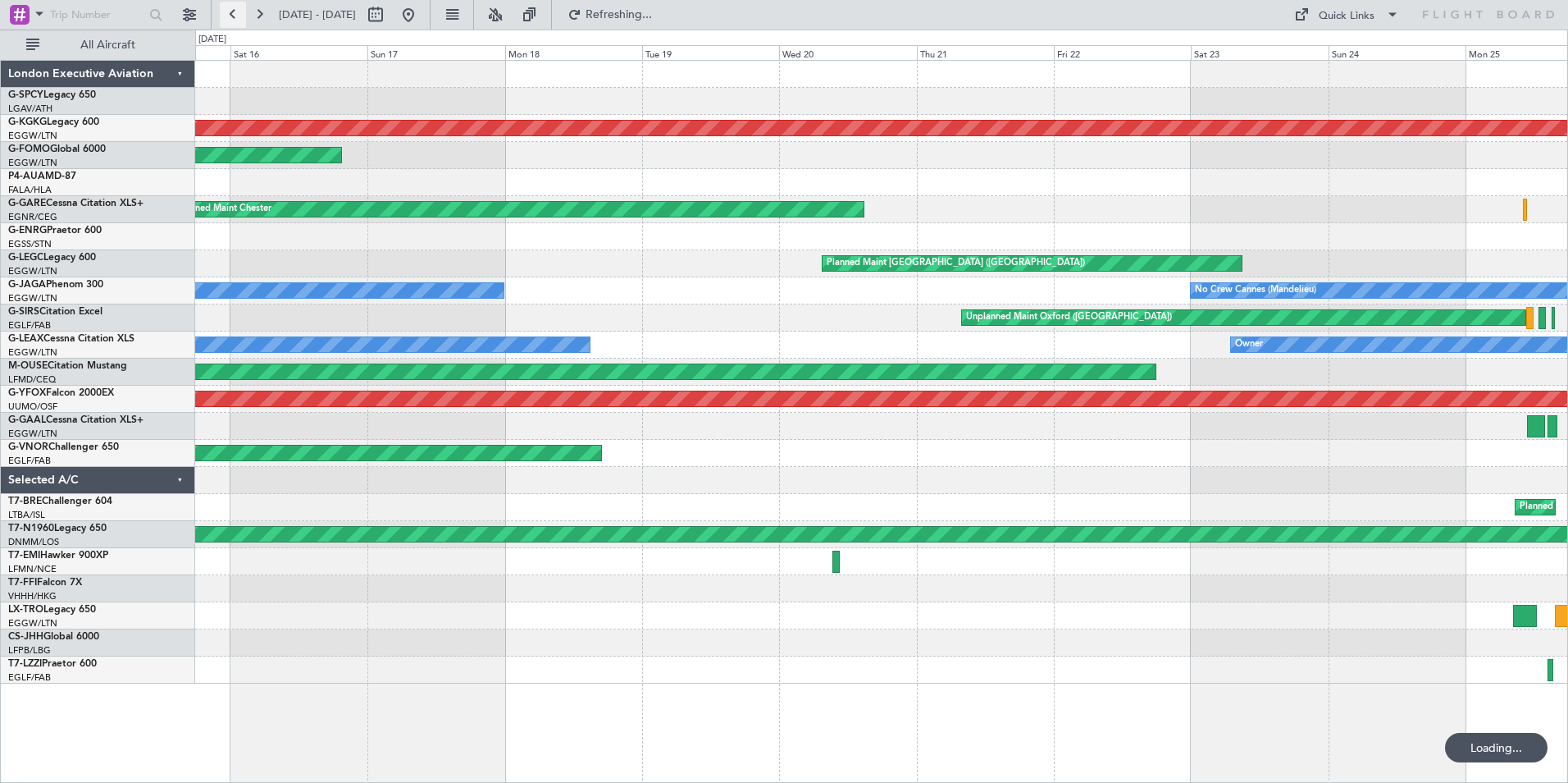
click at [229, 21] on button at bounding box center [232, 14] width 26 height 26
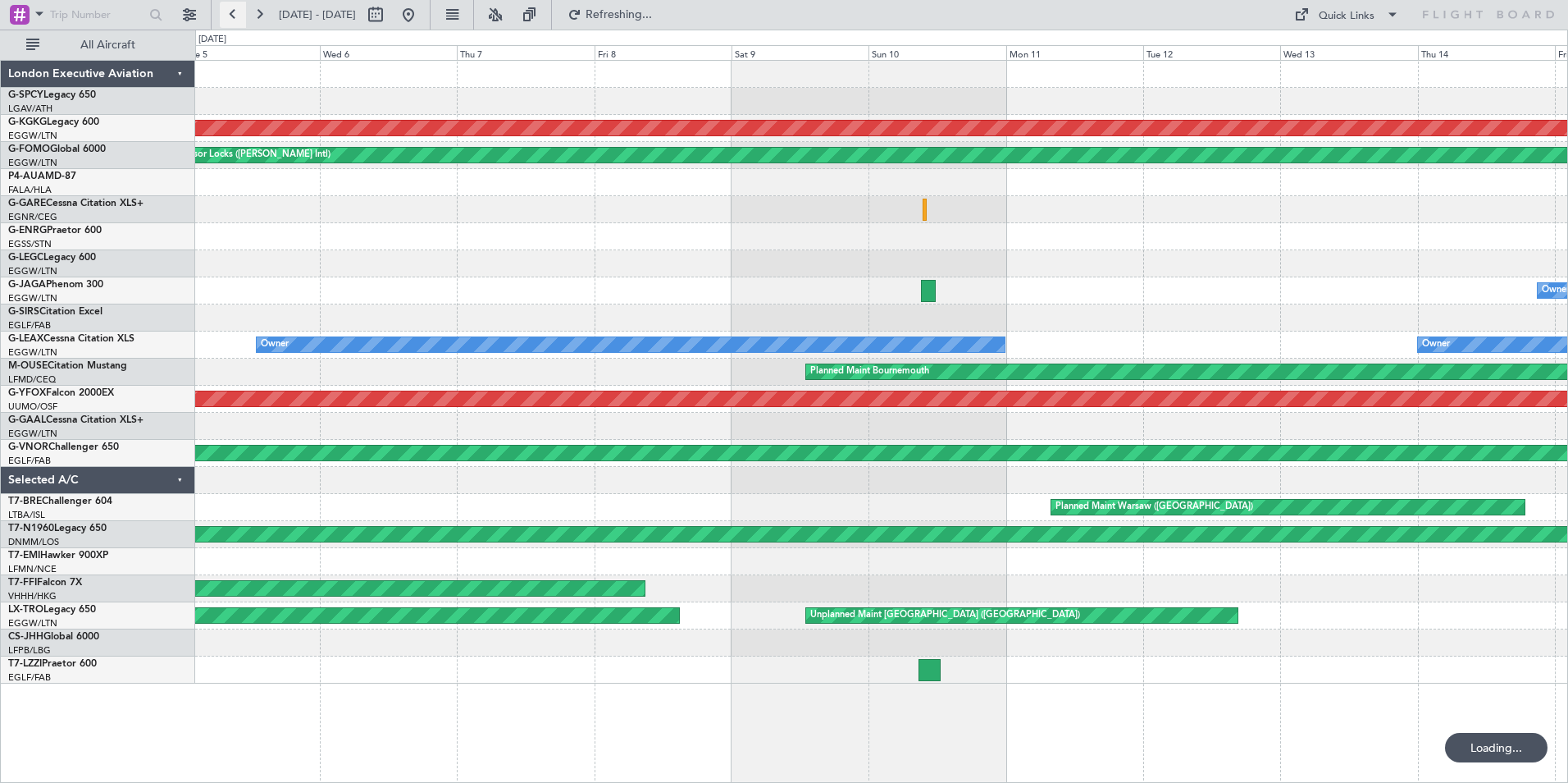
click at [229, 21] on button at bounding box center [232, 14] width 26 height 26
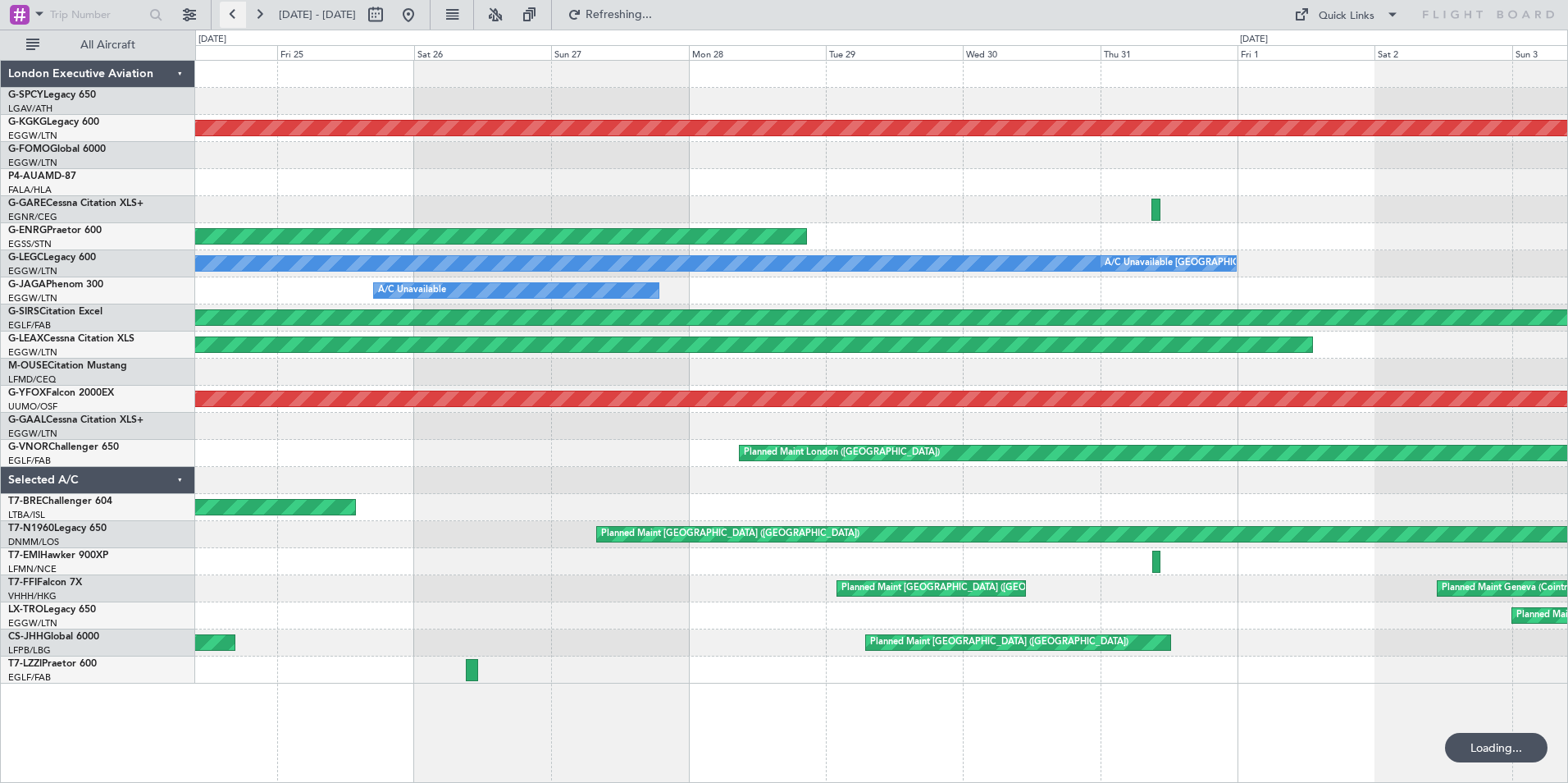
click at [229, 21] on button at bounding box center [232, 14] width 26 height 26
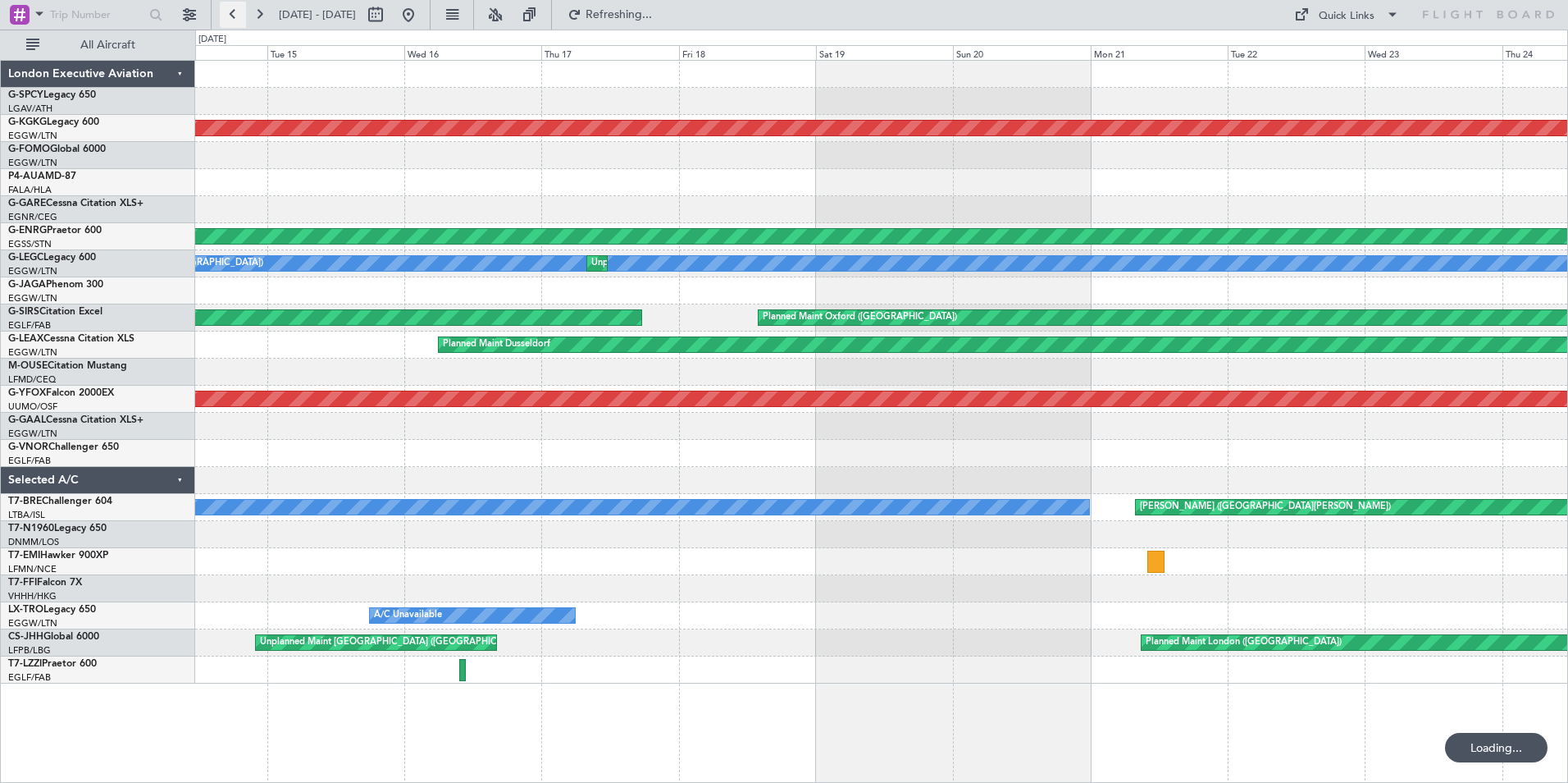
click at [229, 21] on button at bounding box center [232, 14] width 26 height 26
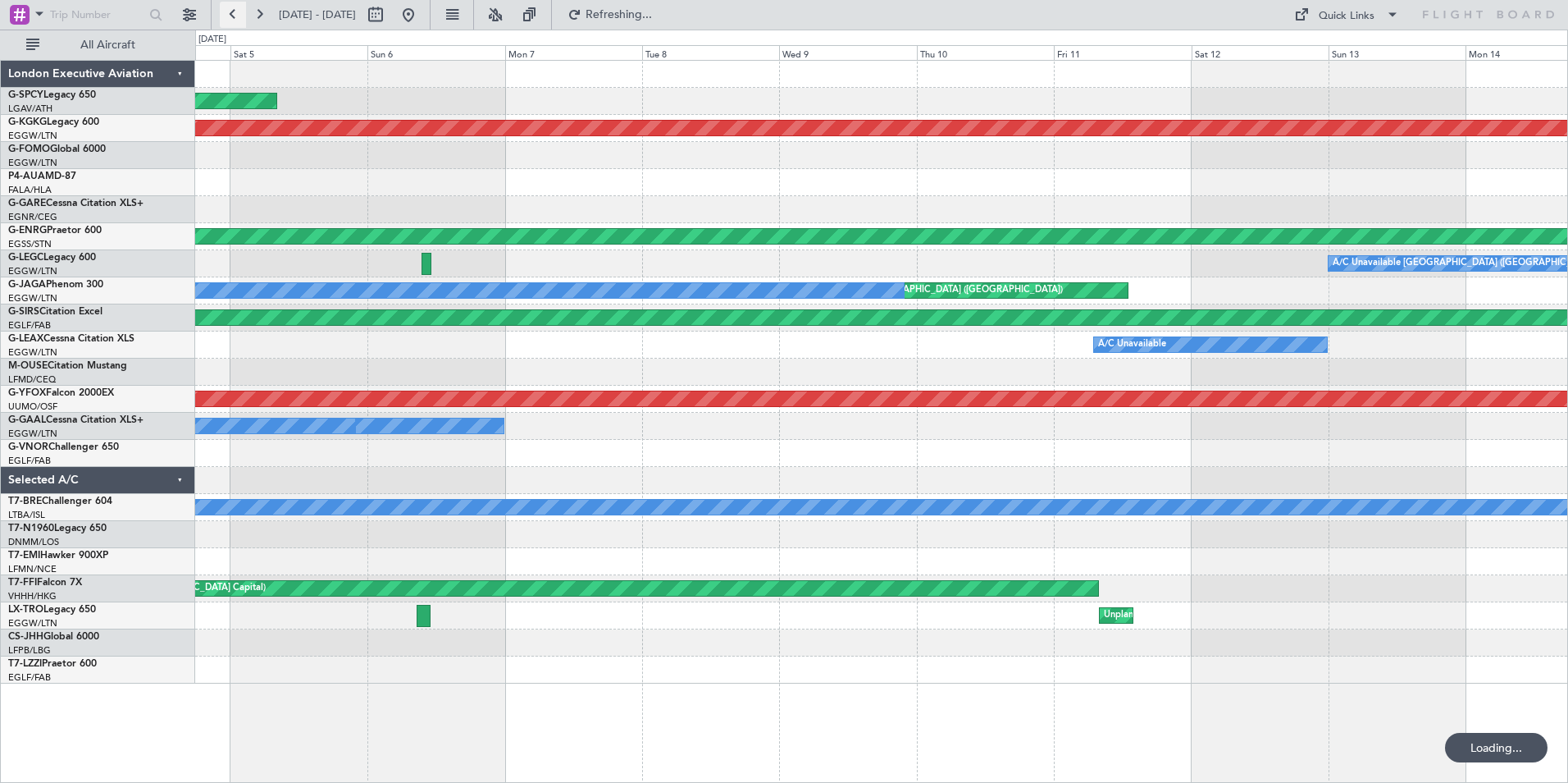
click at [229, 21] on button at bounding box center [232, 14] width 26 height 26
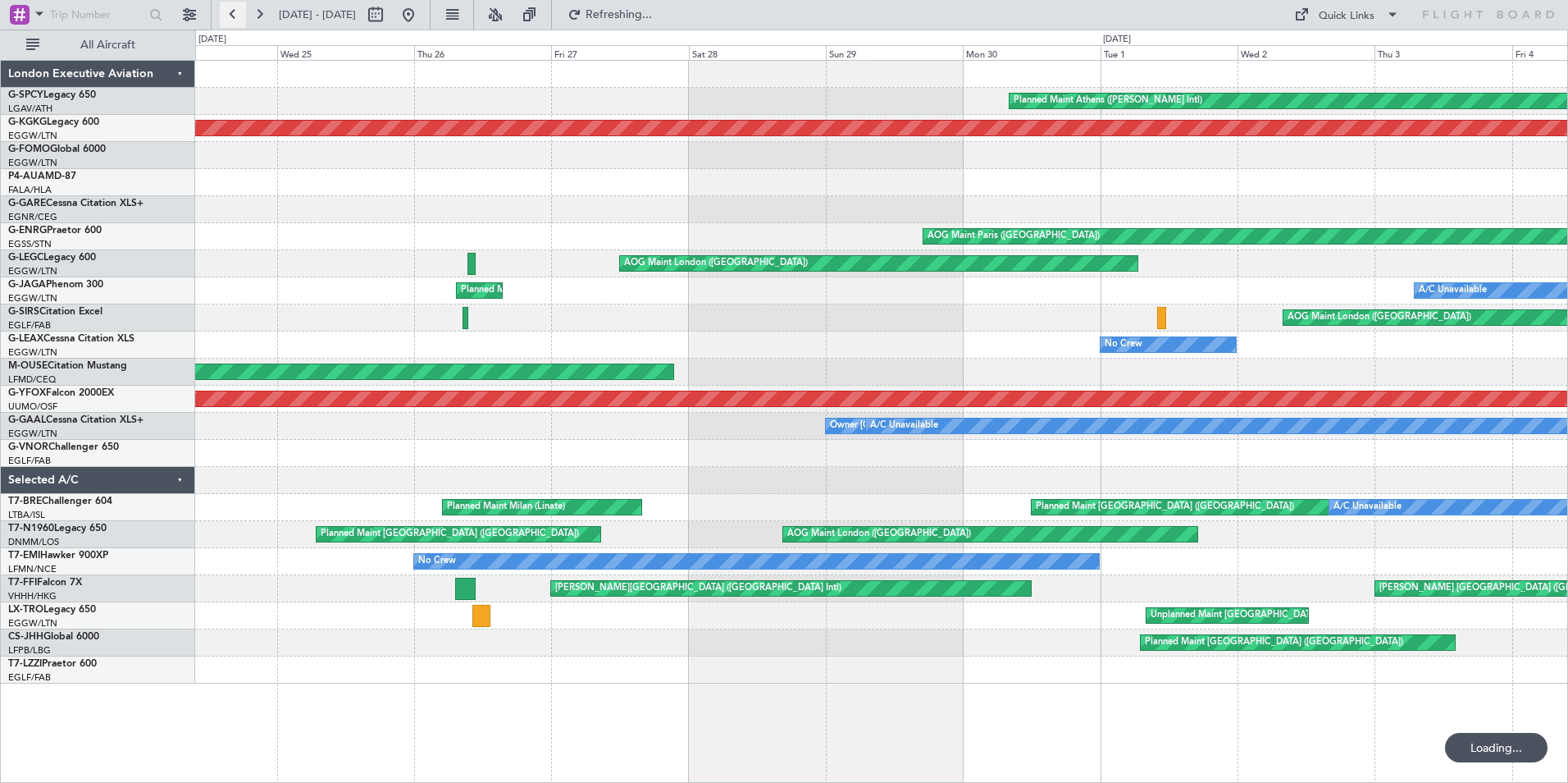
click at [229, 21] on button at bounding box center [232, 14] width 26 height 26
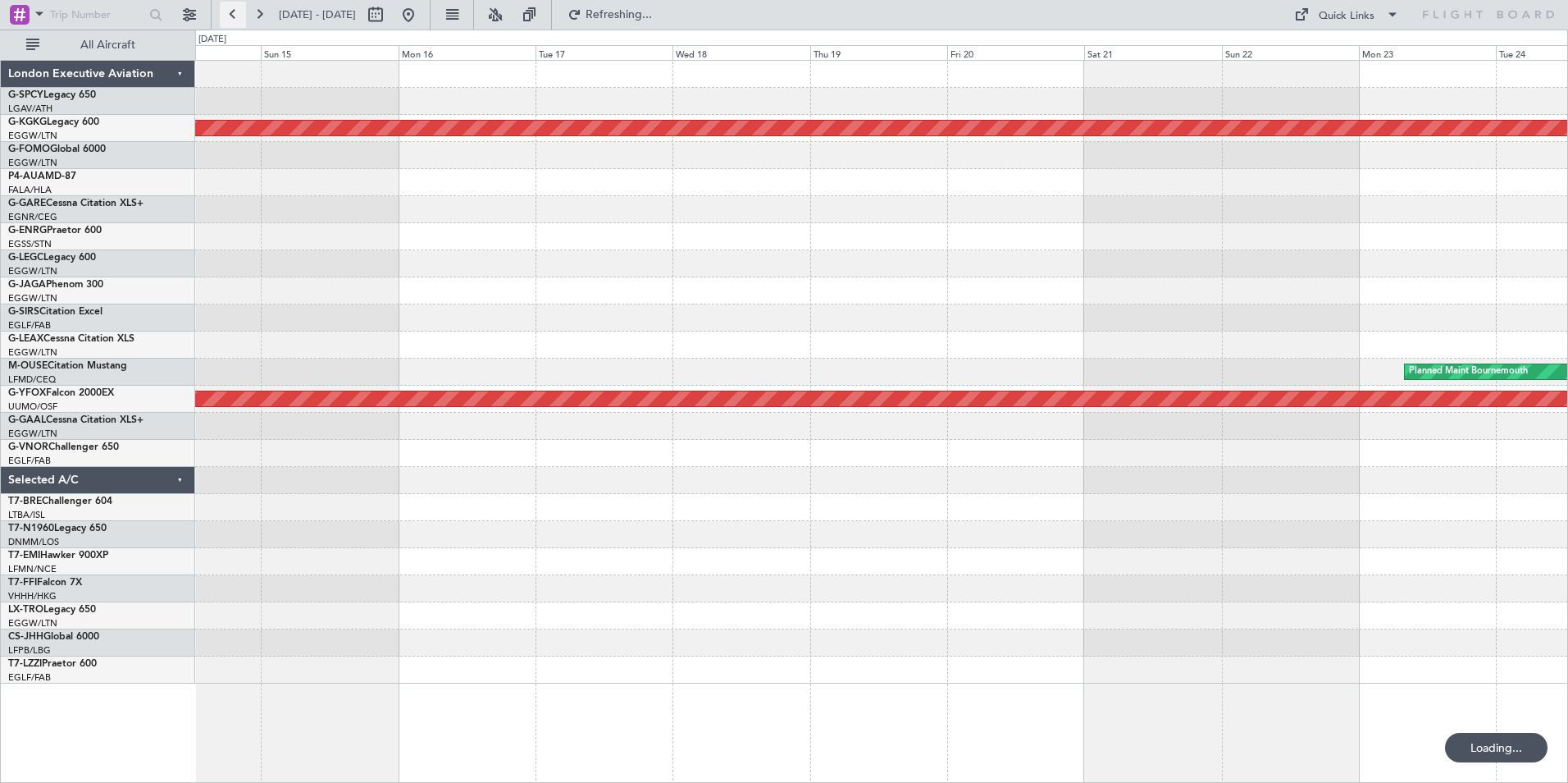
click at [229, 21] on button at bounding box center [232, 14] width 26 height 26
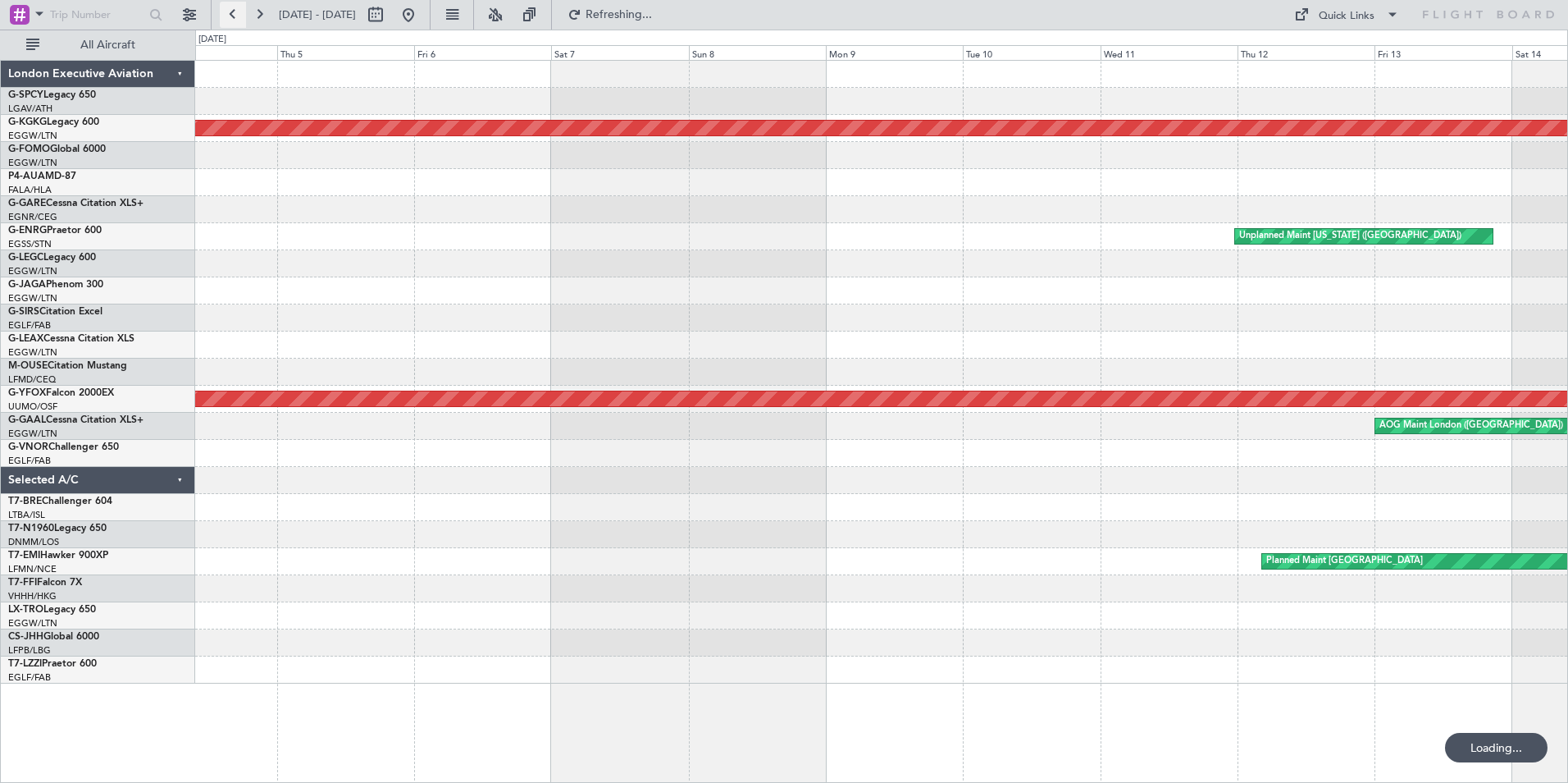
click at [229, 21] on button at bounding box center [232, 14] width 26 height 26
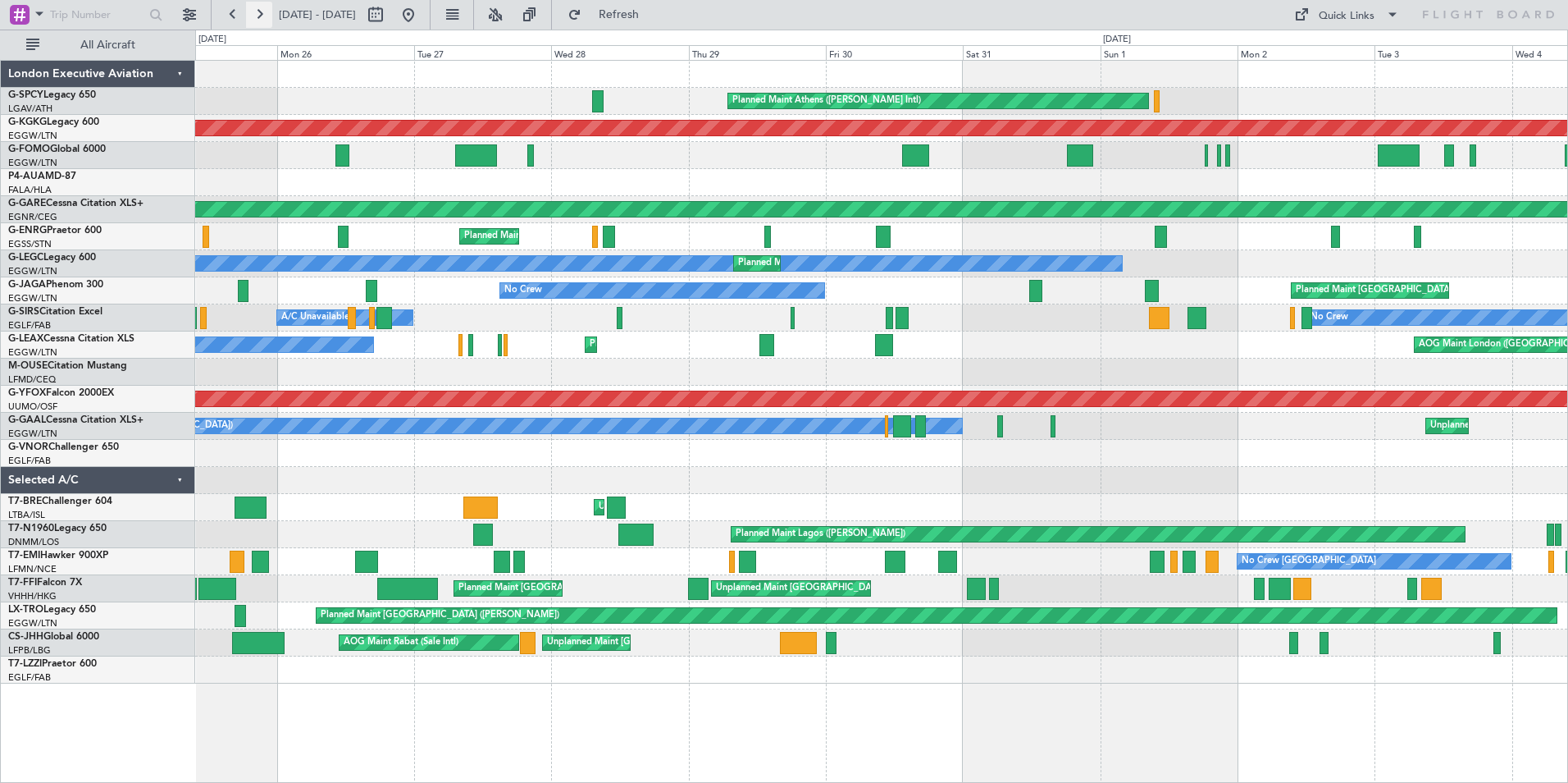
click at [257, 13] on button at bounding box center [258, 14] width 26 height 26
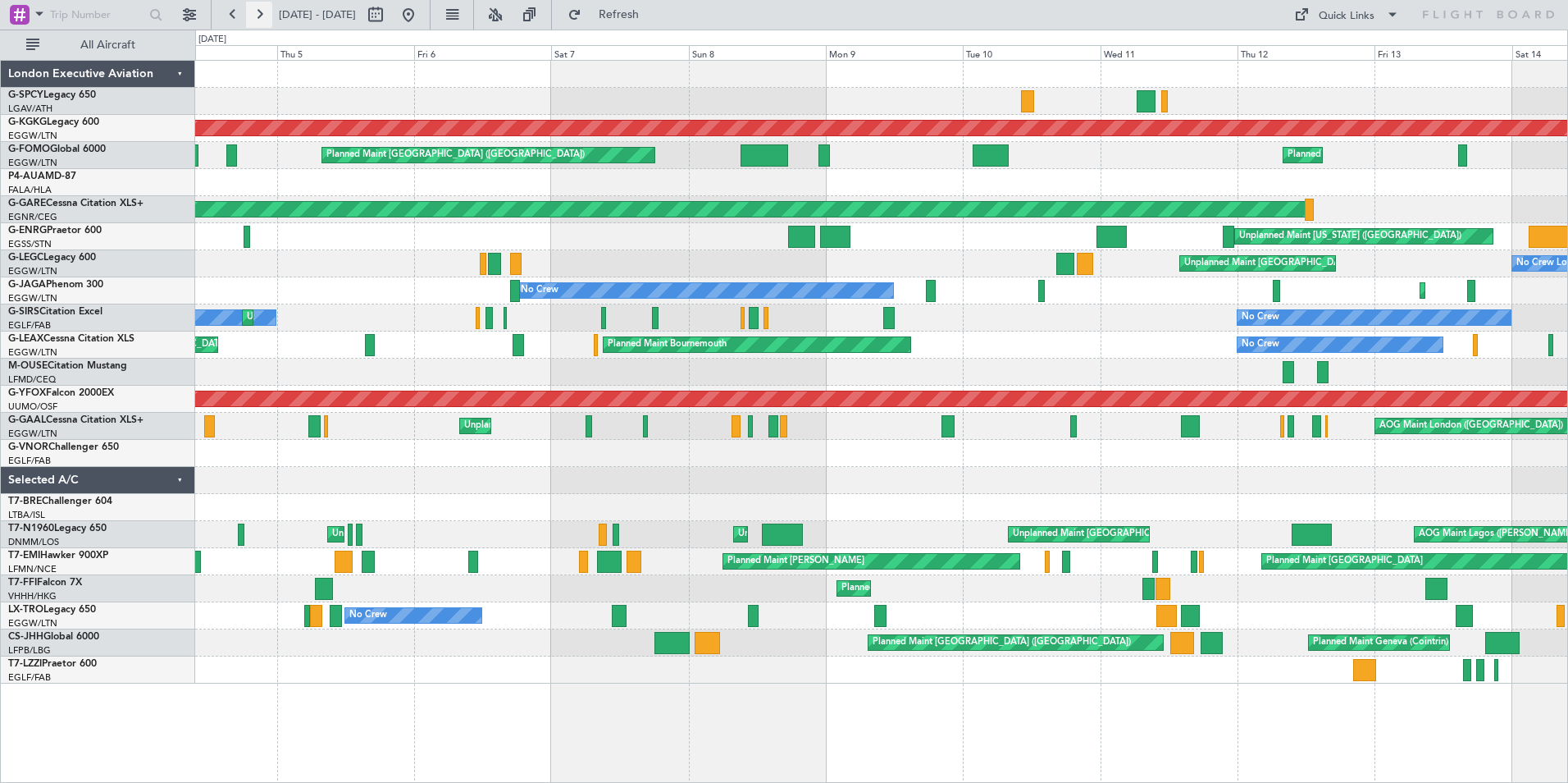
click at [257, 13] on button at bounding box center [258, 14] width 26 height 26
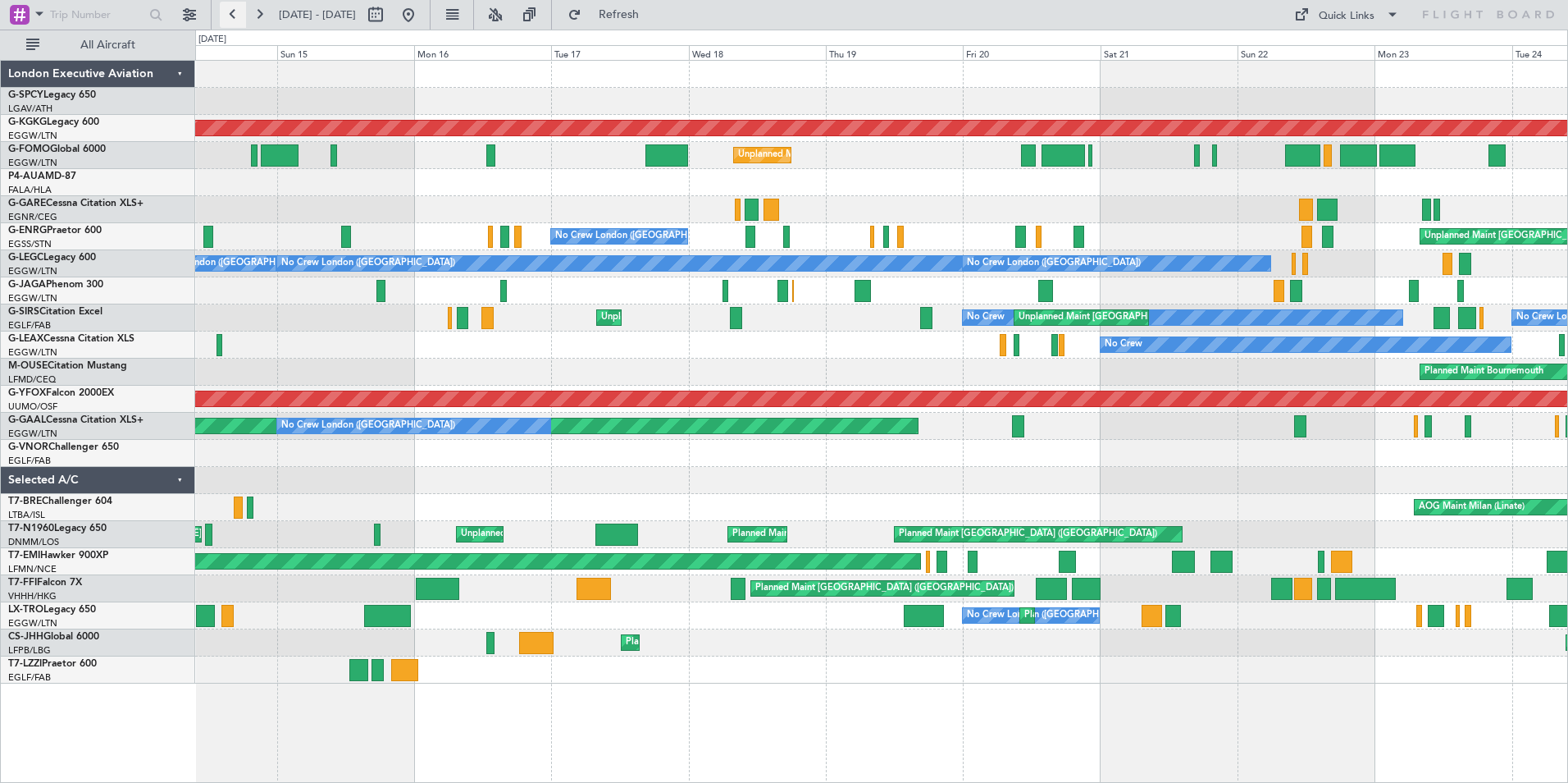
click at [235, 20] on button at bounding box center [232, 14] width 26 height 26
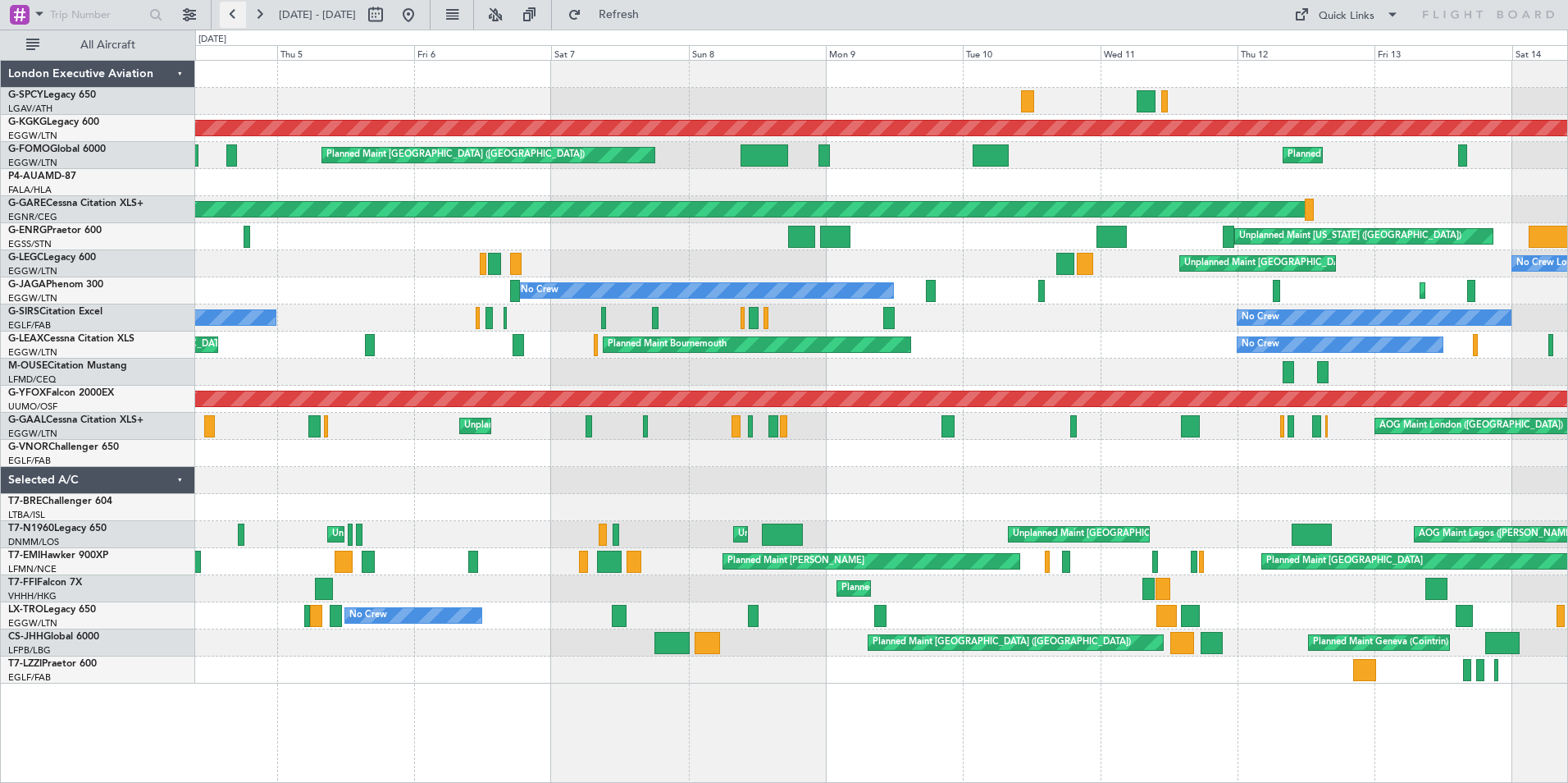
click at [238, 12] on button at bounding box center [232, 14] width 26 height 26
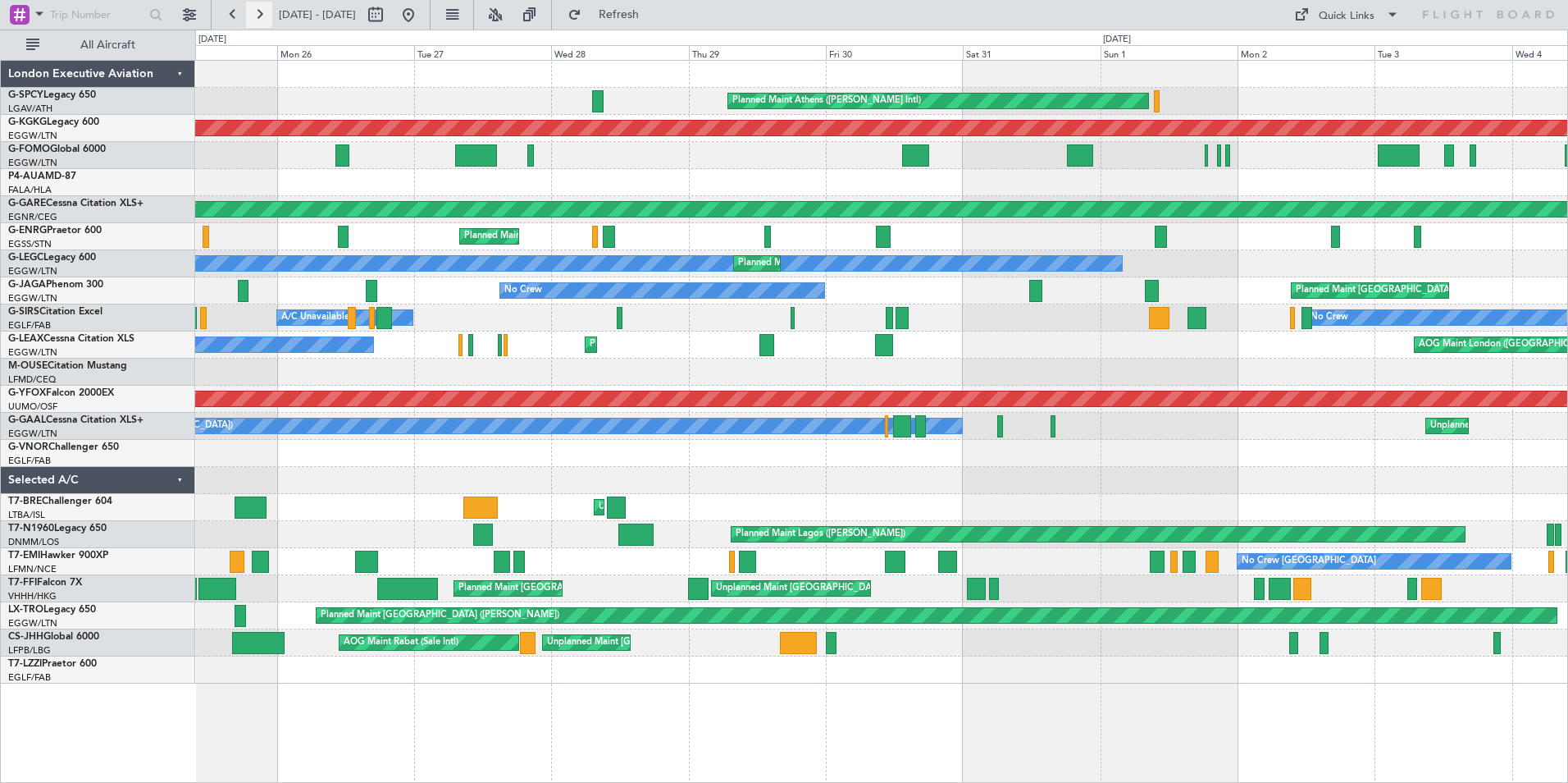
click at [263, 16] on button at bounding box center [258, 14] width 26 height 26
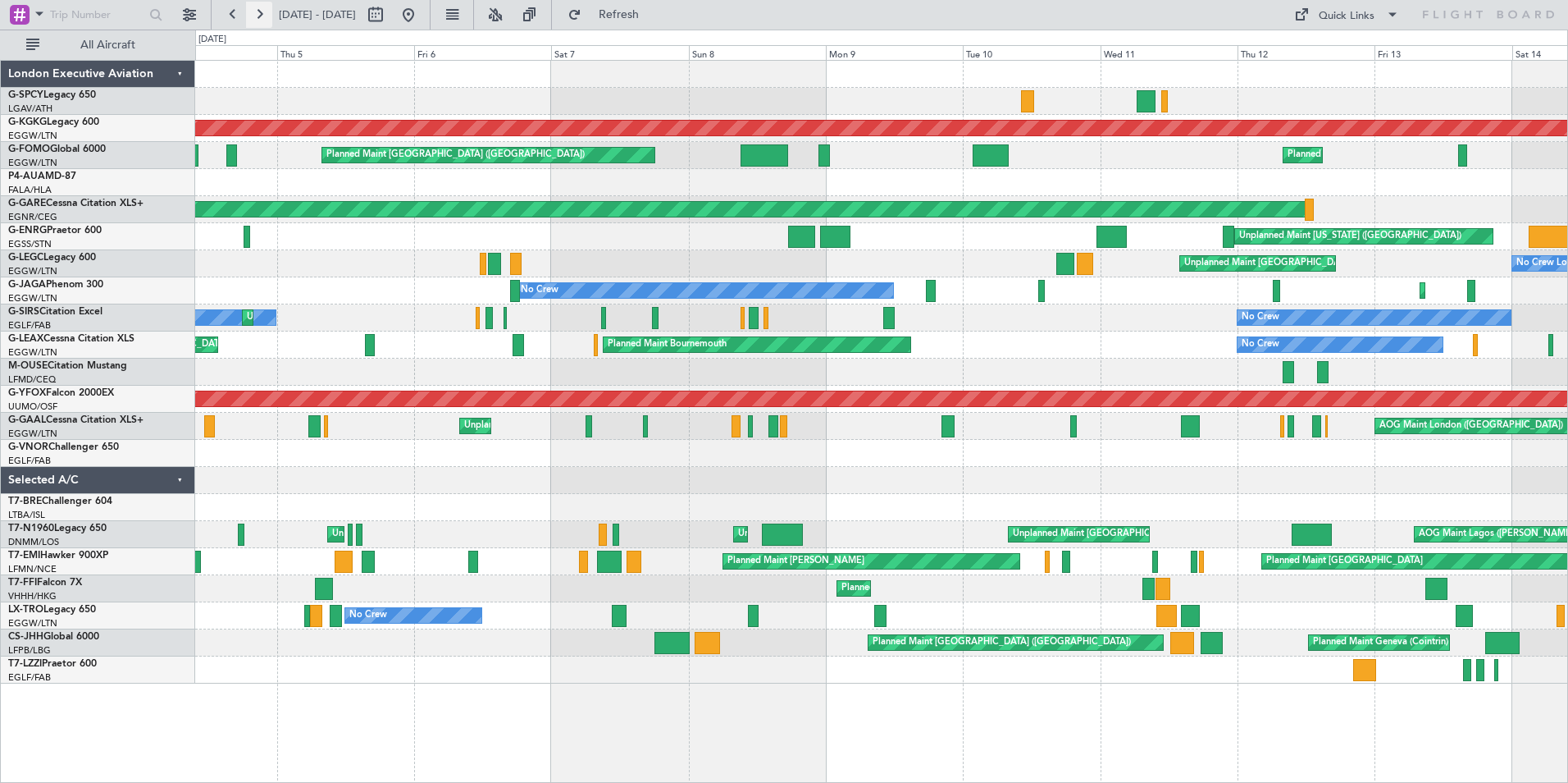
click at [262, 16] on button at bounding box center [258, 14] width 26 height 26
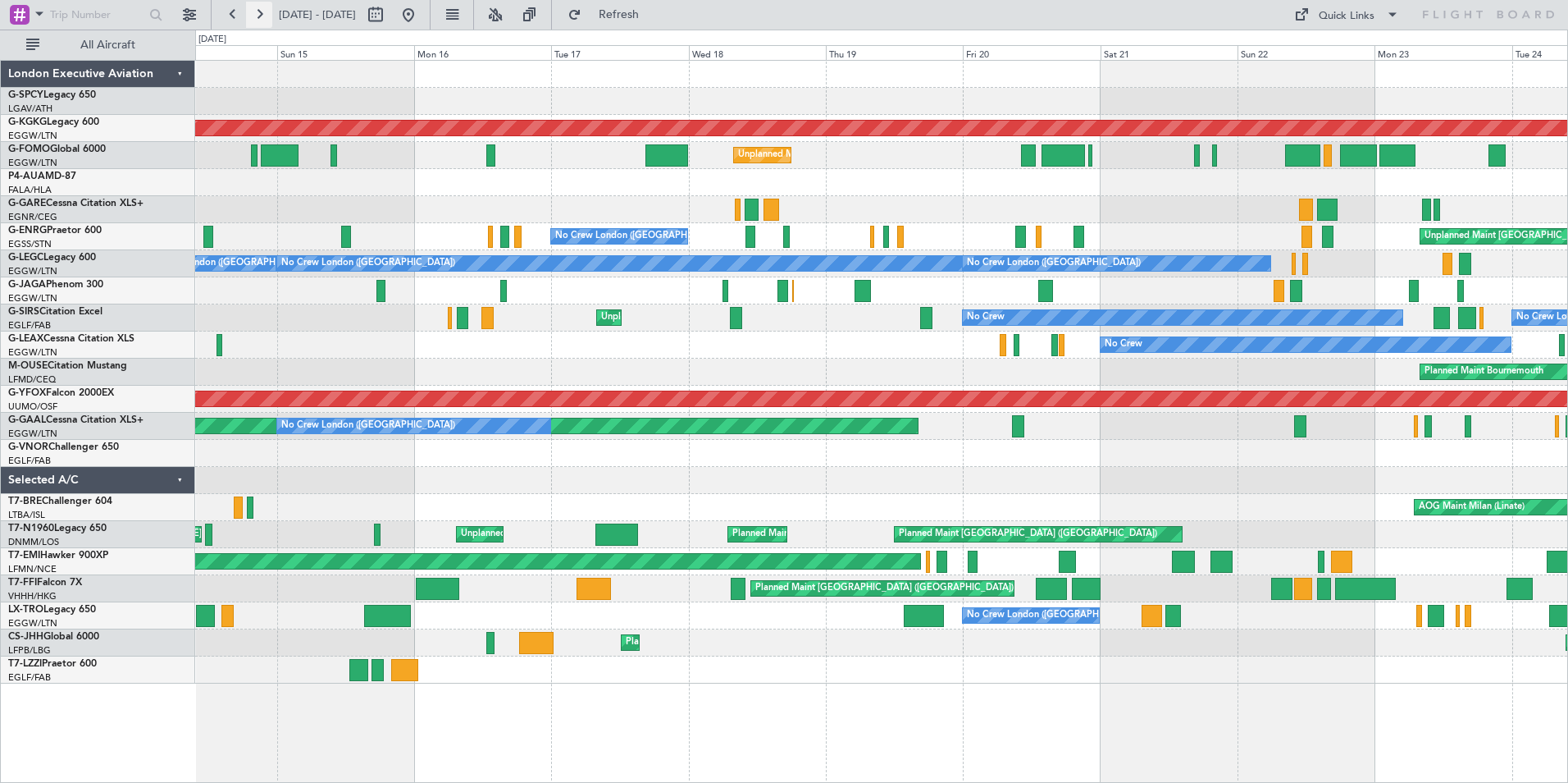
click at [260, 14] on button at bounding box center [258, 14] width 26 height 26
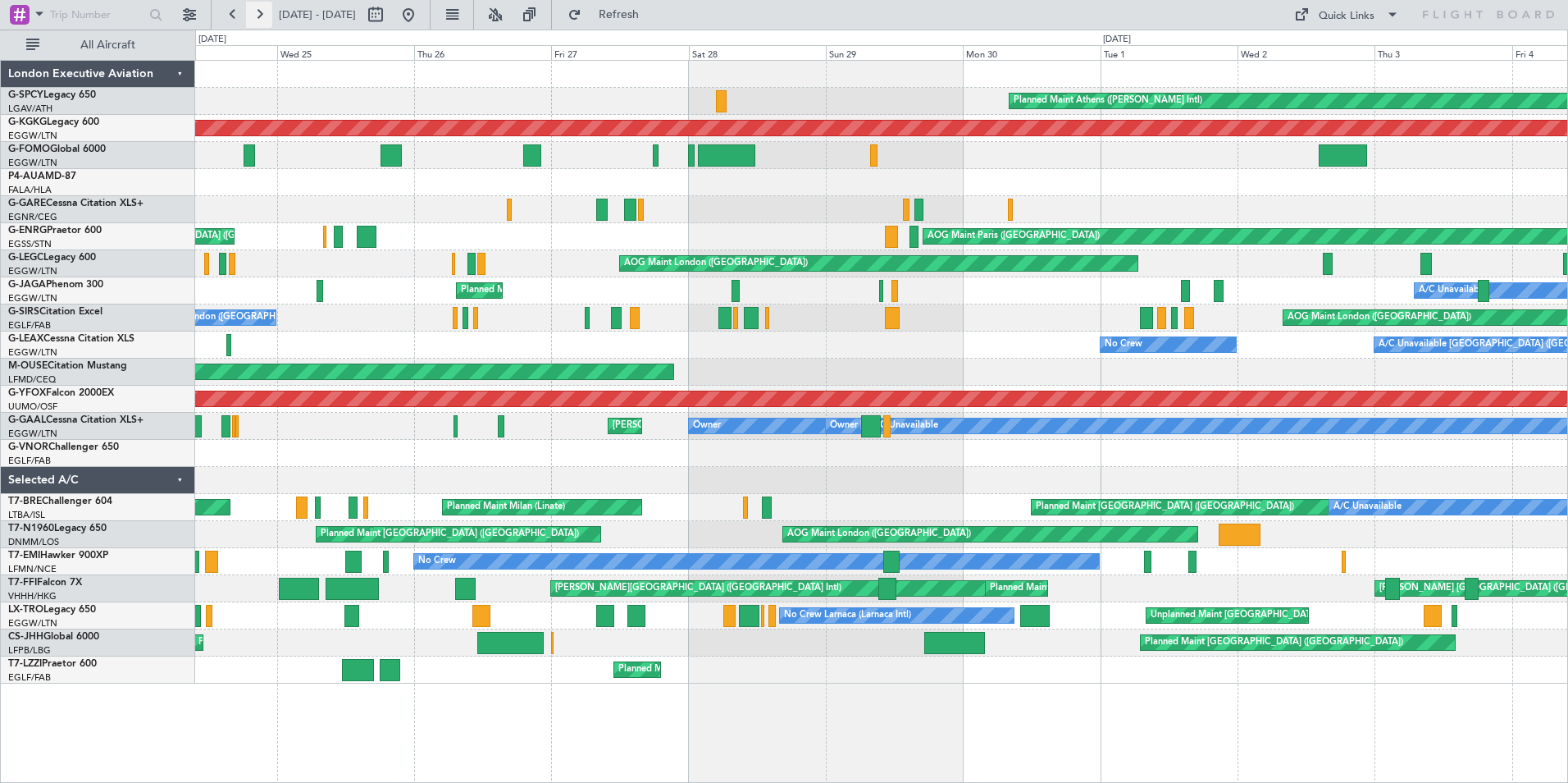
click at [255, 15] on button at bounding box center [258, 14] width 26 height 26
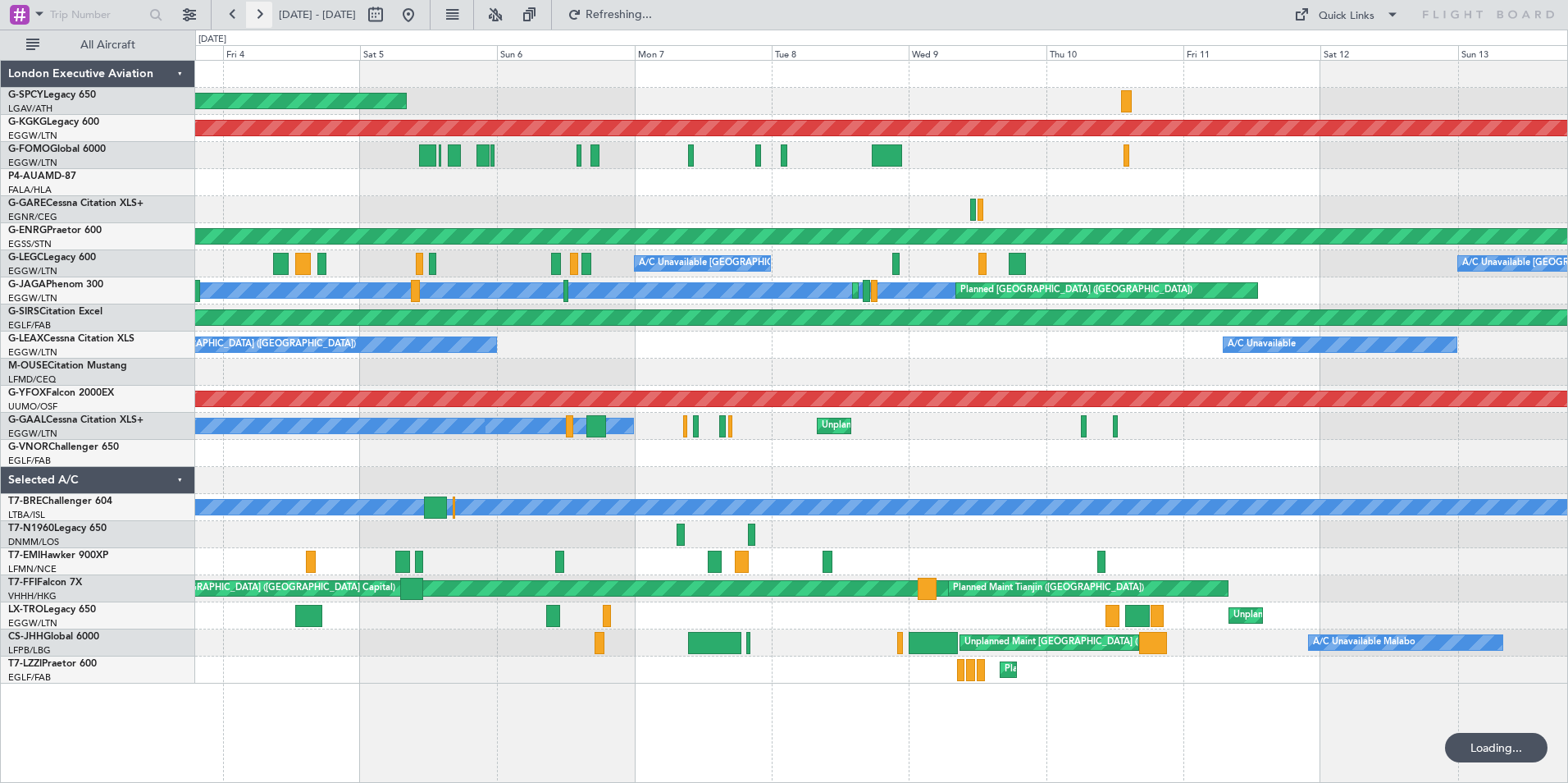
click at [255, 15] on button at bounding box center [258, 14] width 26 height 26
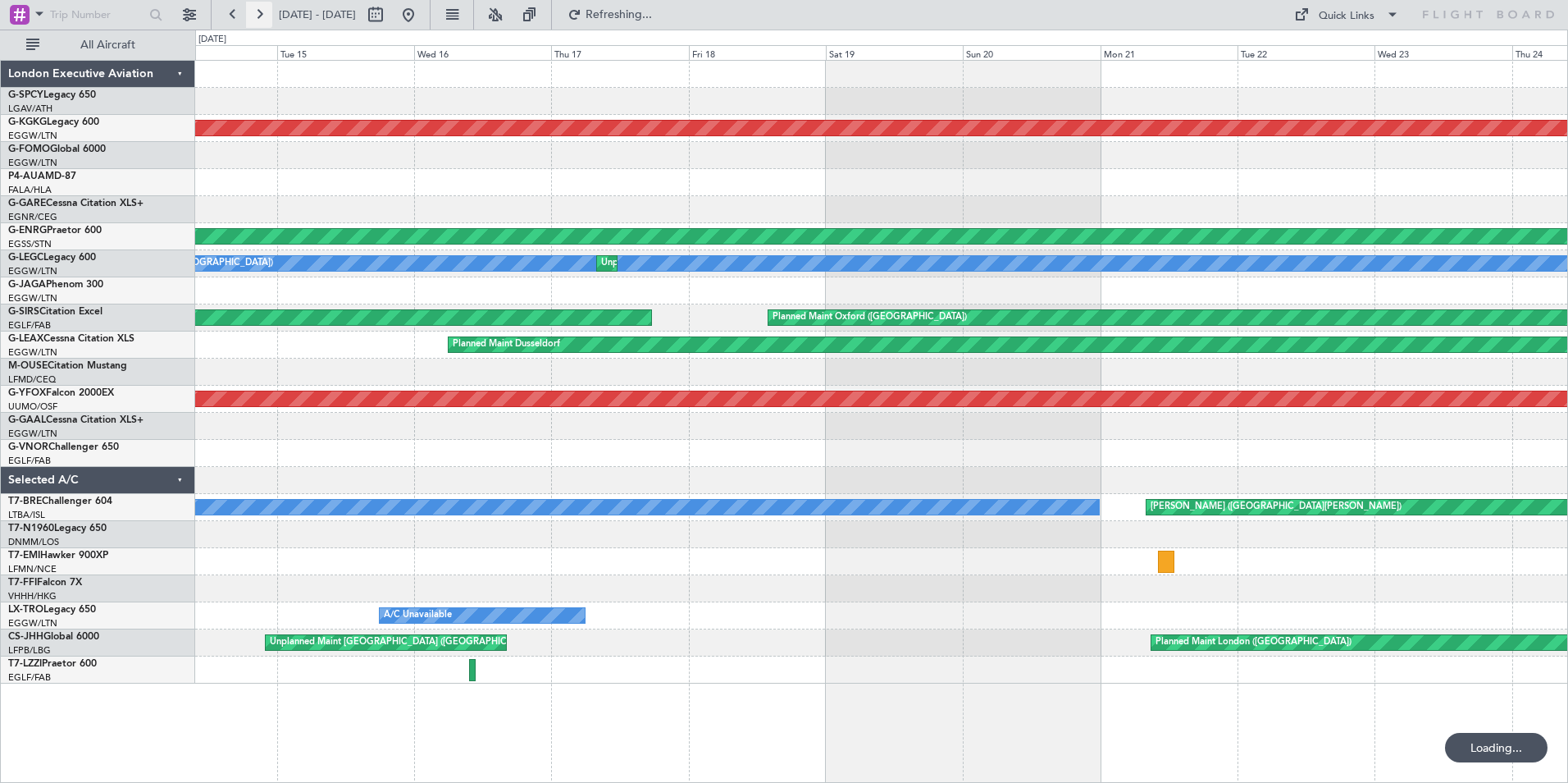
click at [255, 15] on button at bounding box center [258, 14] width 26 height 26
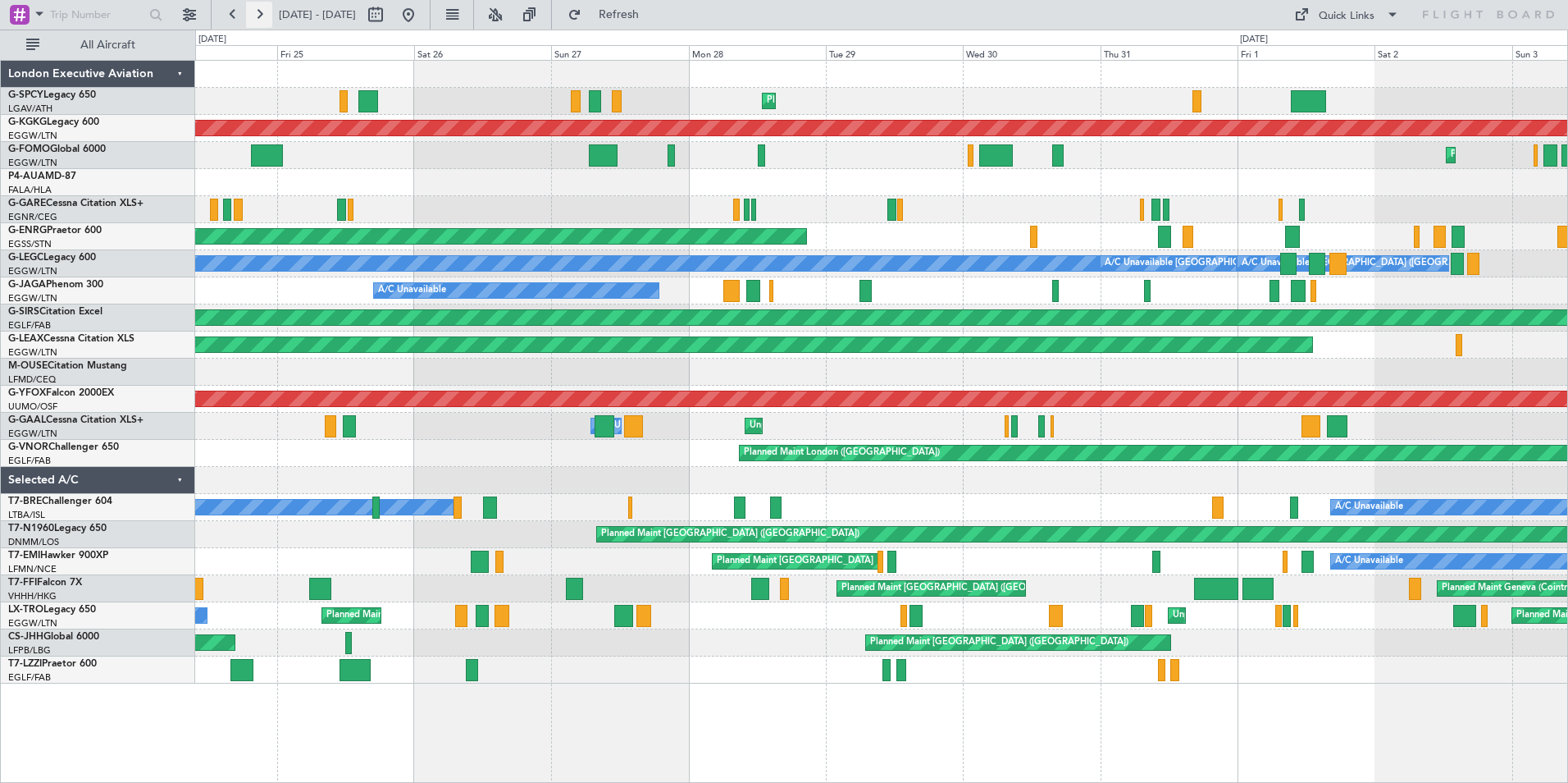
click at [255, 15] on button at bounding box center [258, 14] width 26 height 26
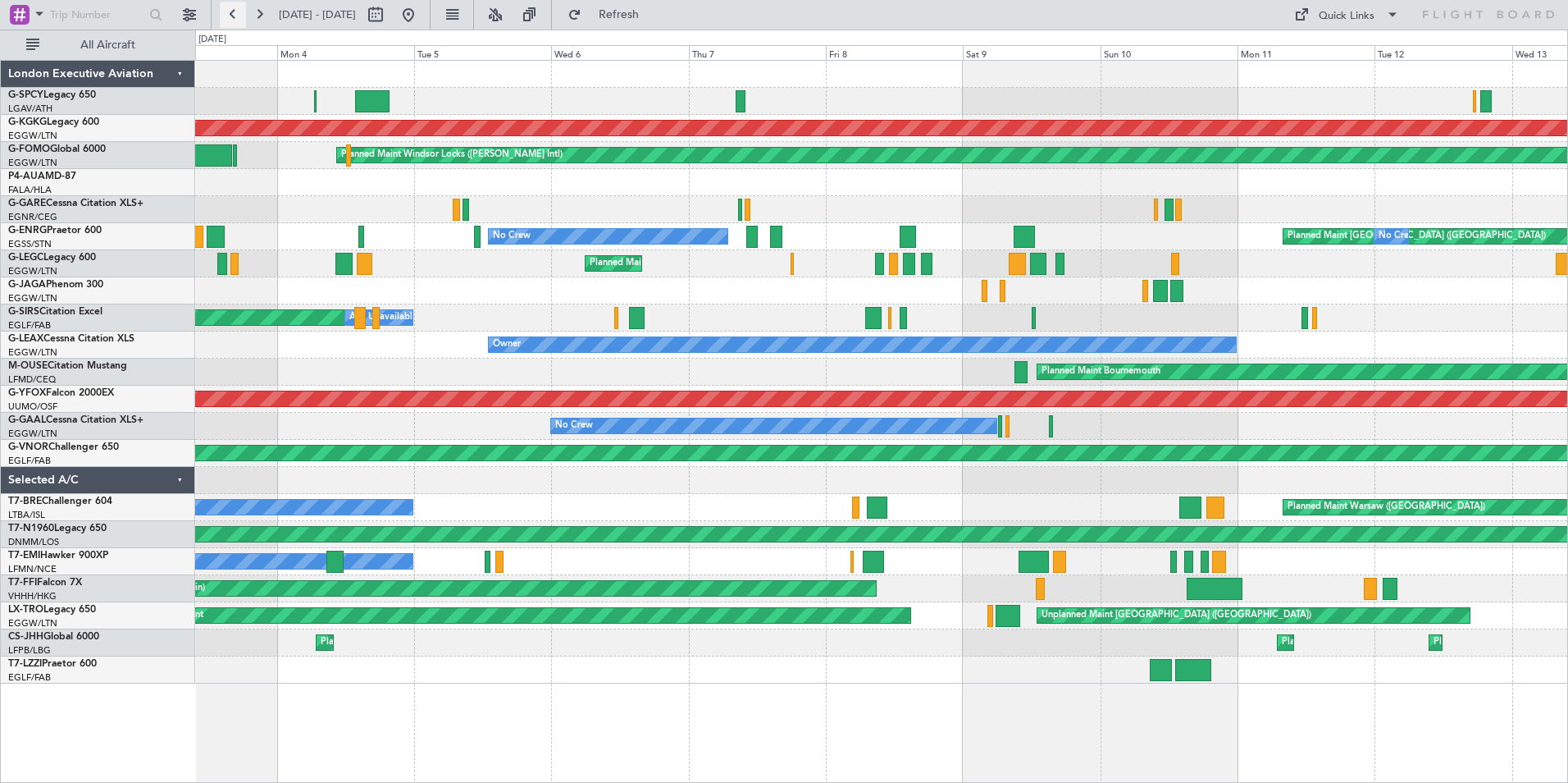
click at [226, 9] on button at bounding box center [232, 14] width 26 height 26
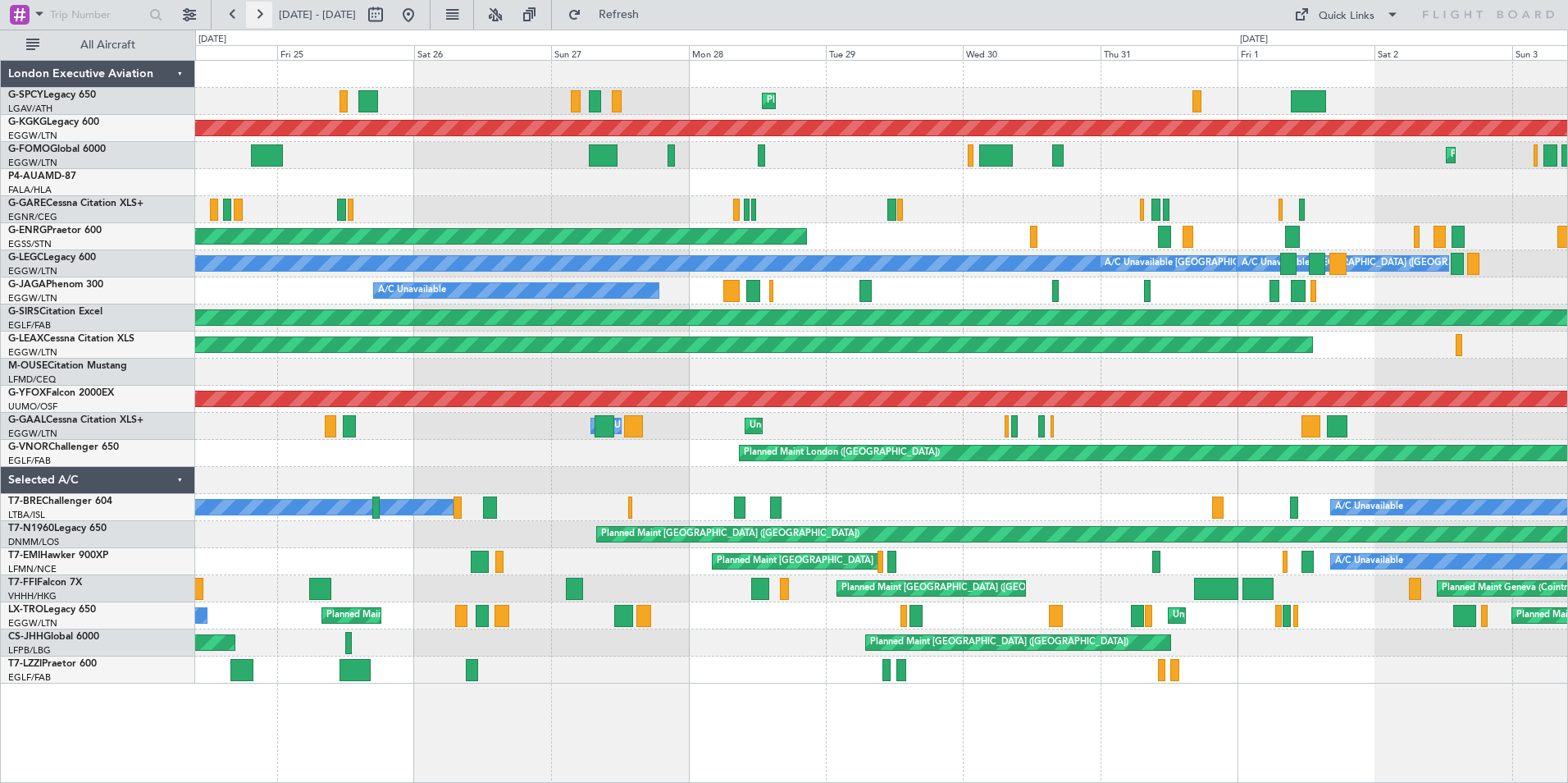
click at [263, 15] on button at bounding box center [258, 14] width 26 height 26
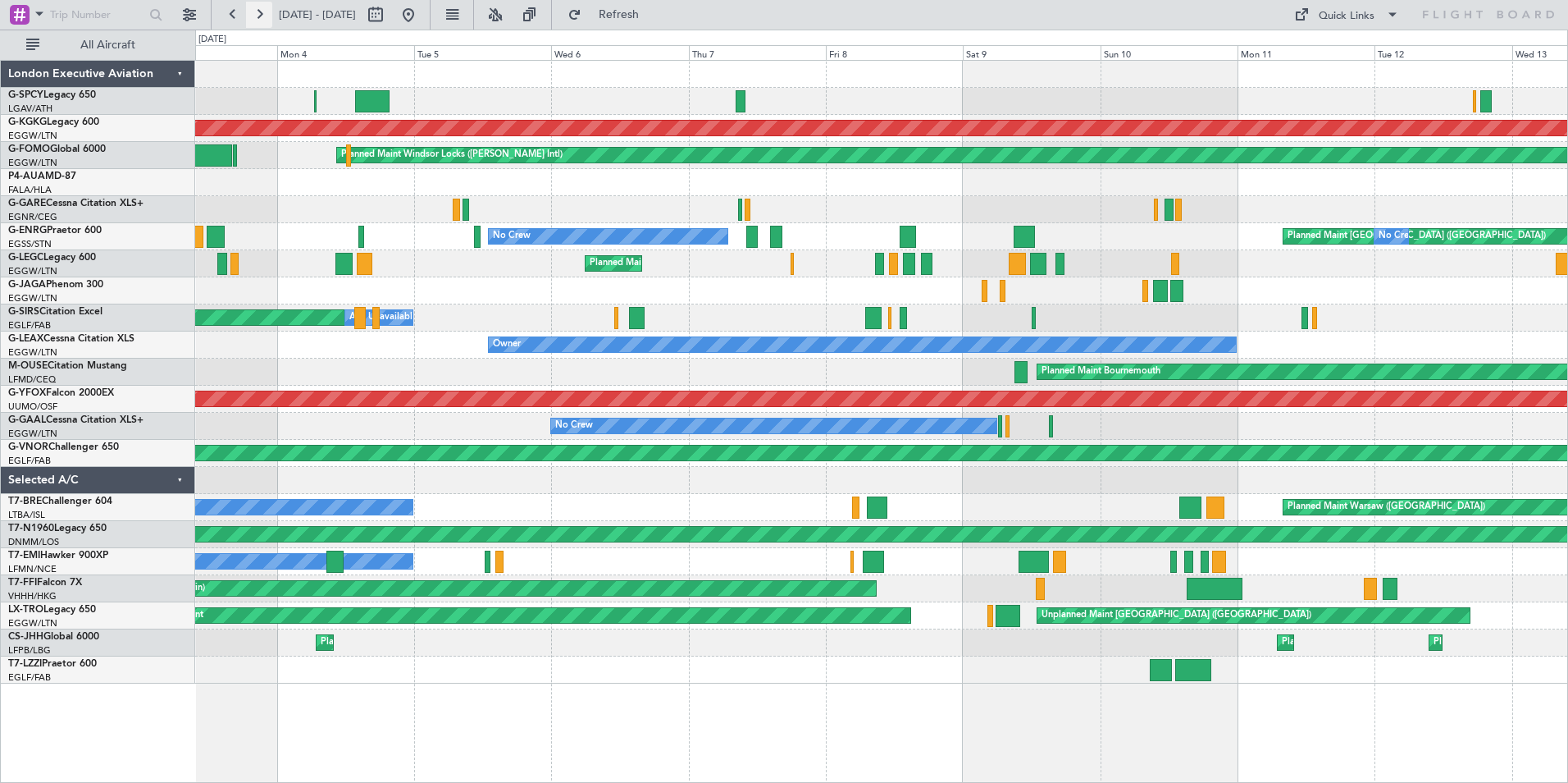
click at [263, 15] on button at bounding box center [258, 14] width 26 height 26
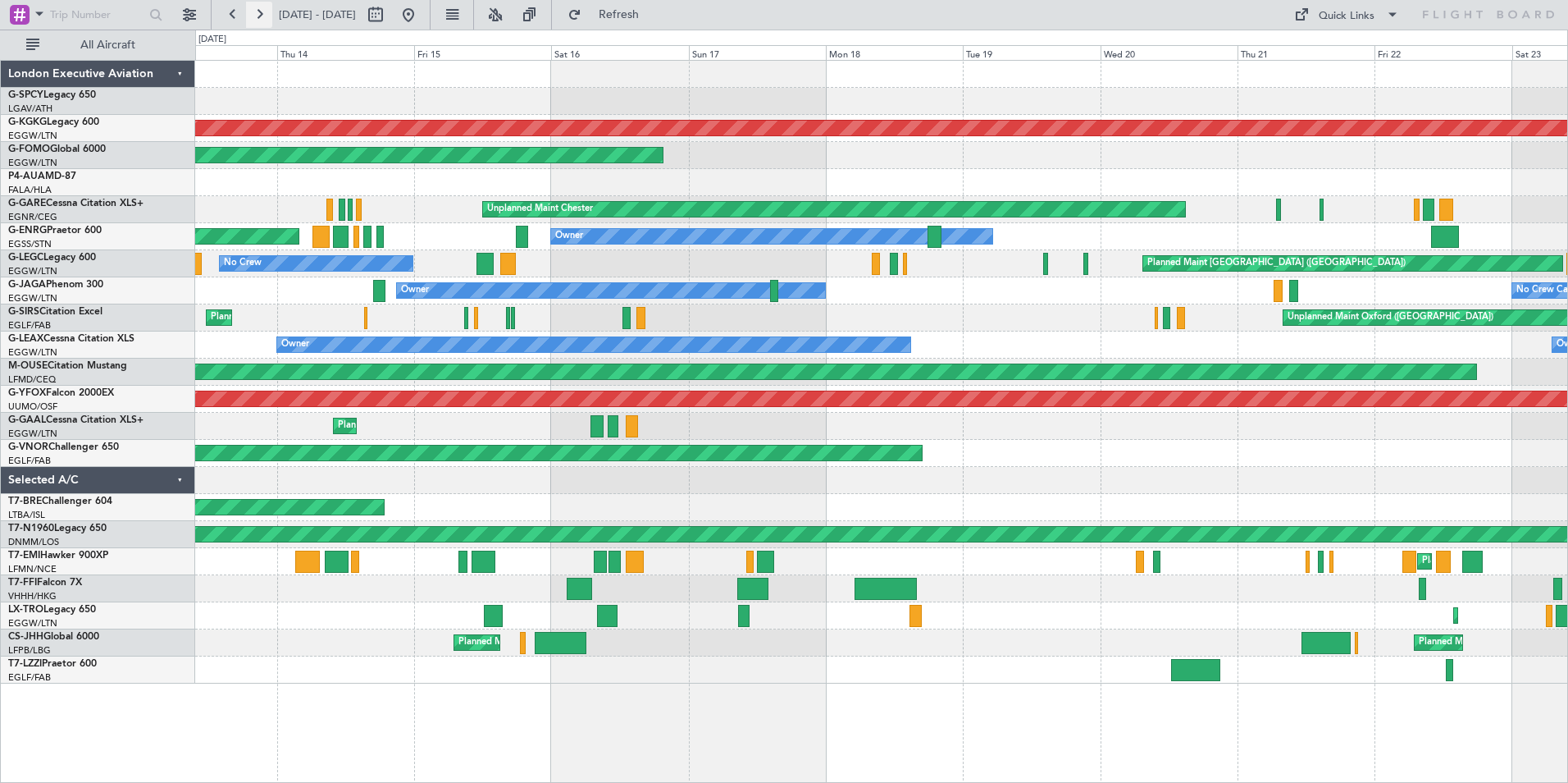
click at [257, 14] on button at bounding box center [258, 14] width 26 height 26
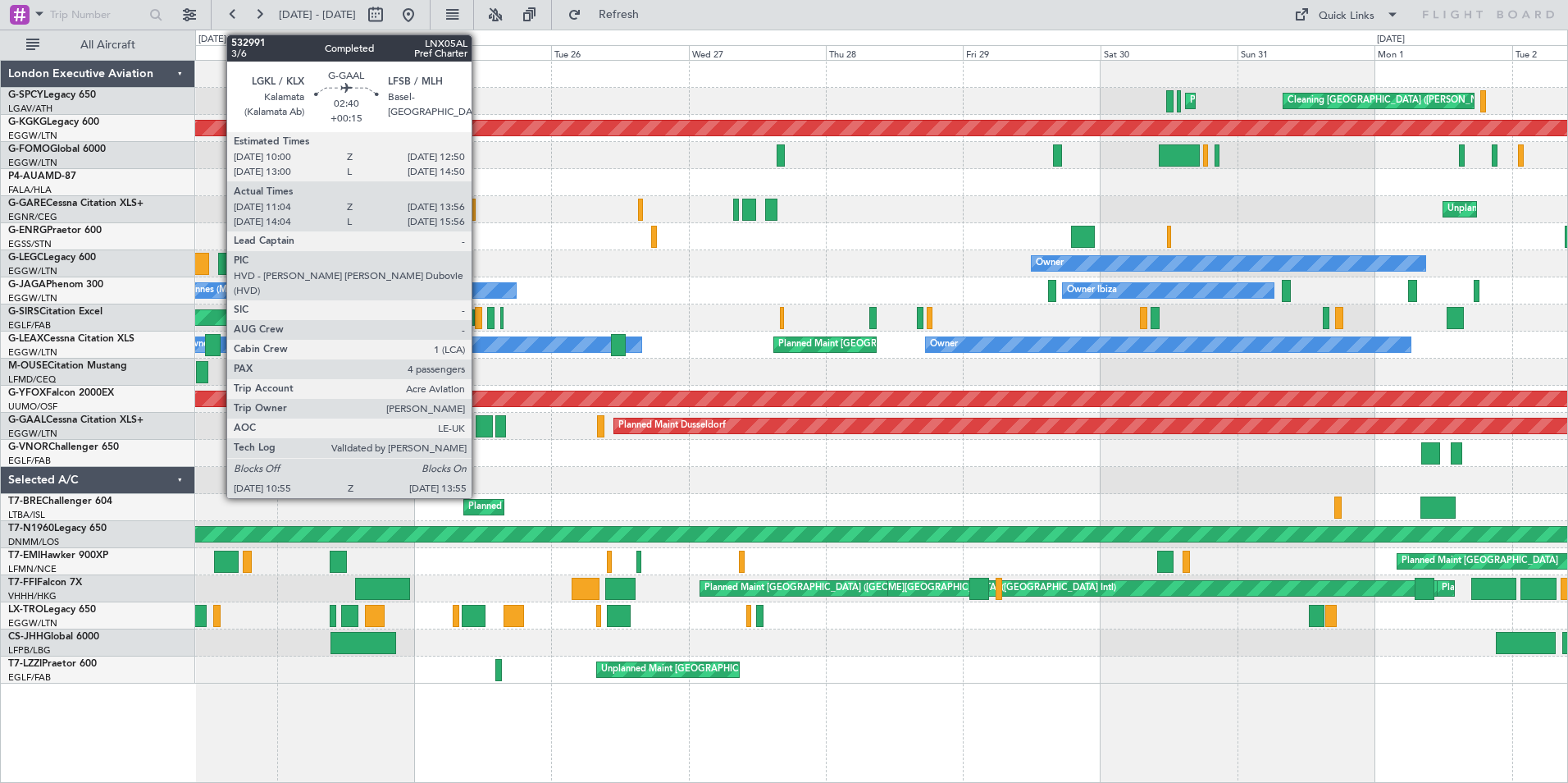
click at [479, 425] on div at bounding box center [483, 425] width 17 height 22
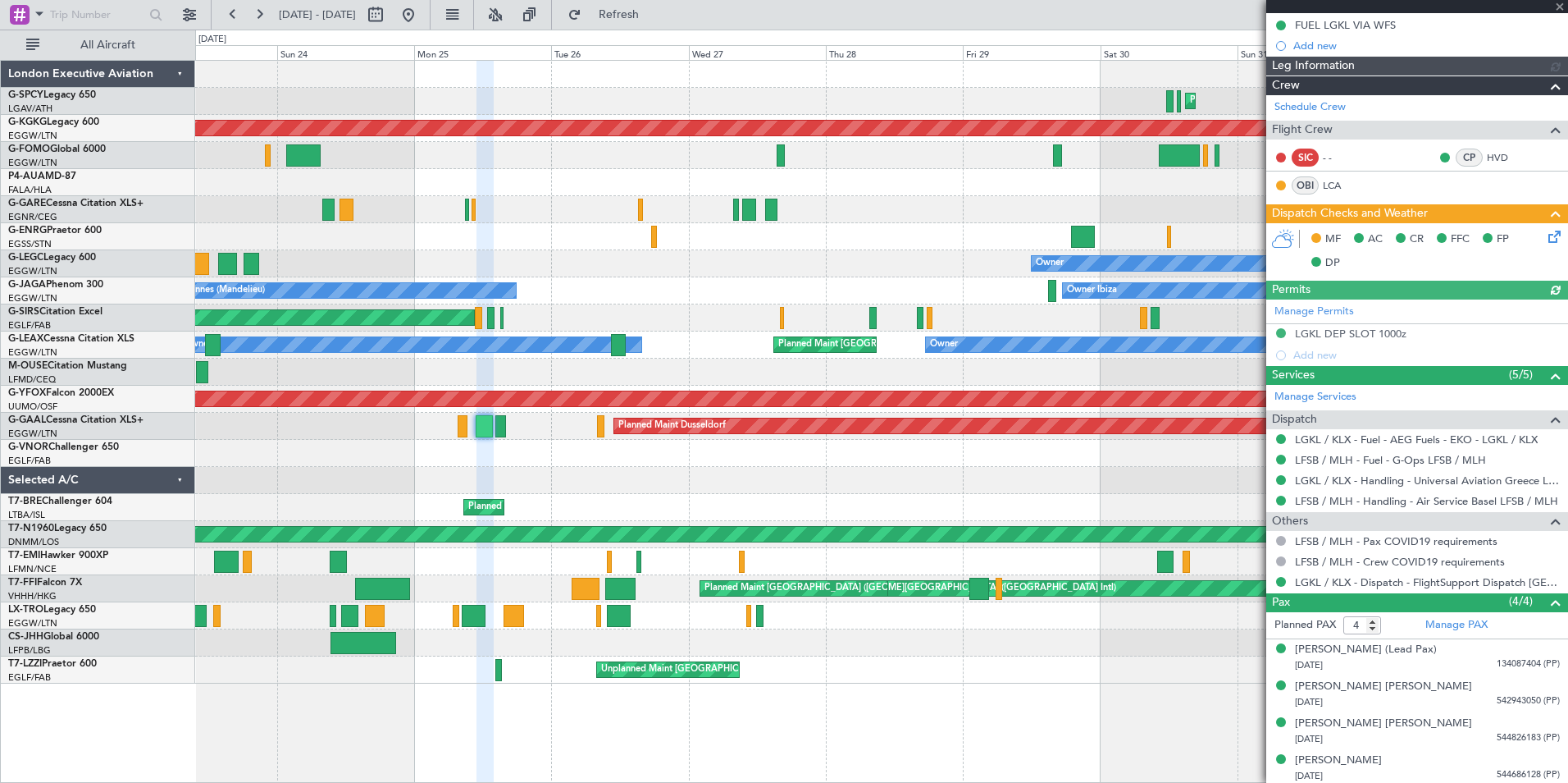
scroll to position [271, 0]
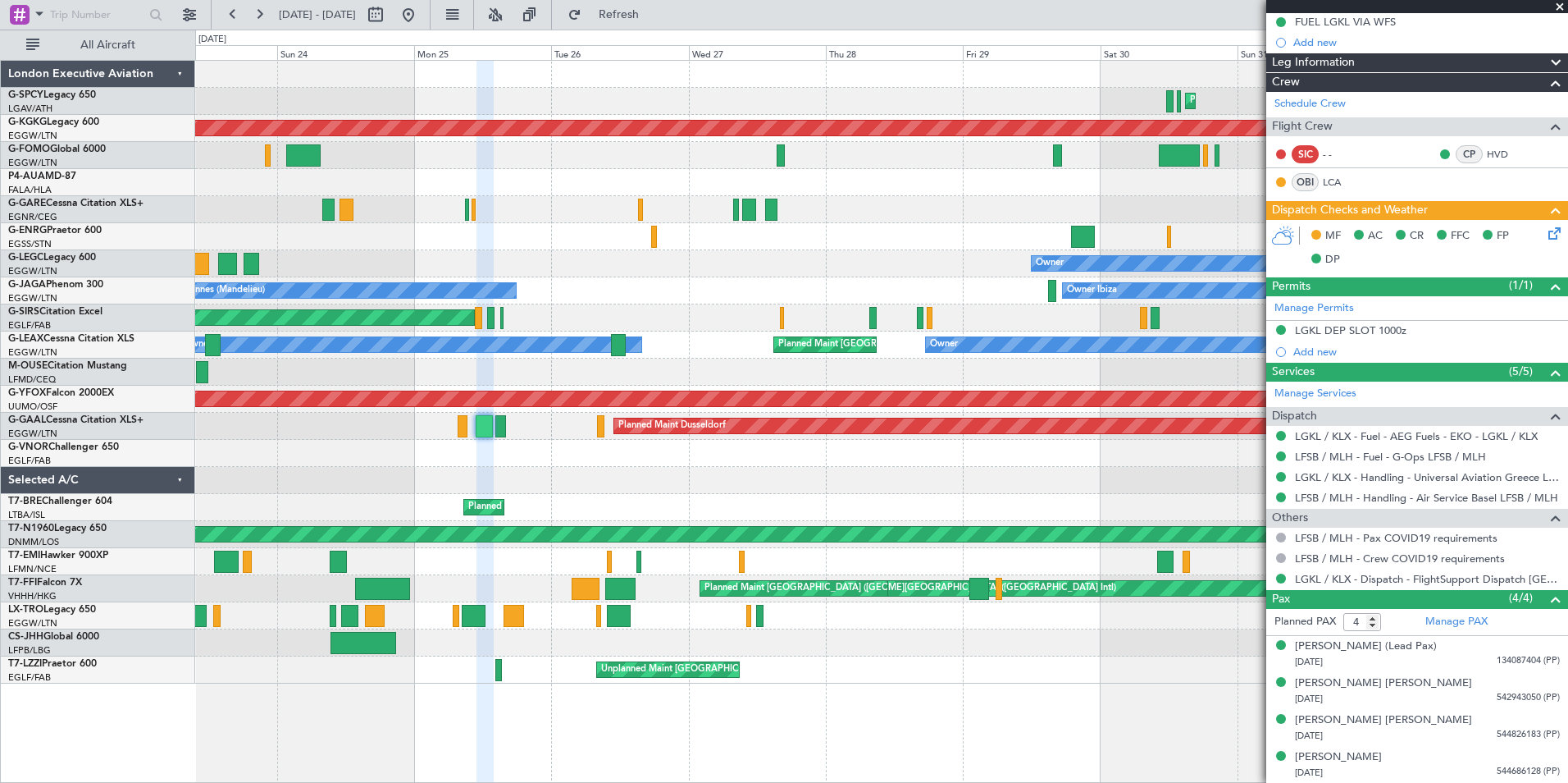
click at [1559, 7] on span at bounding box center [1560, 7] width 16 height 15
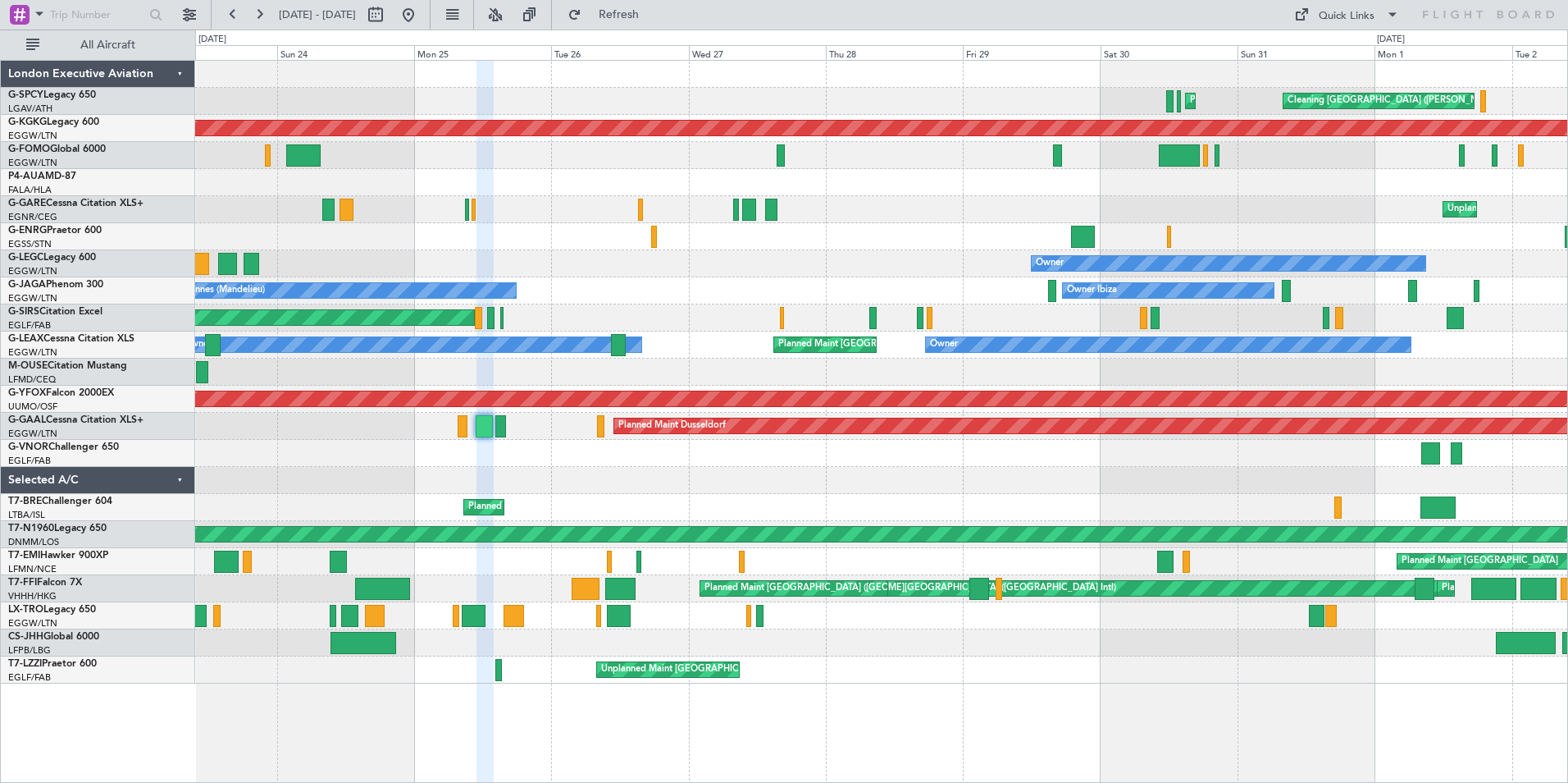
type input "0"
click at [233, 13] on button at bounding box center [232, 14] width 26 height 26
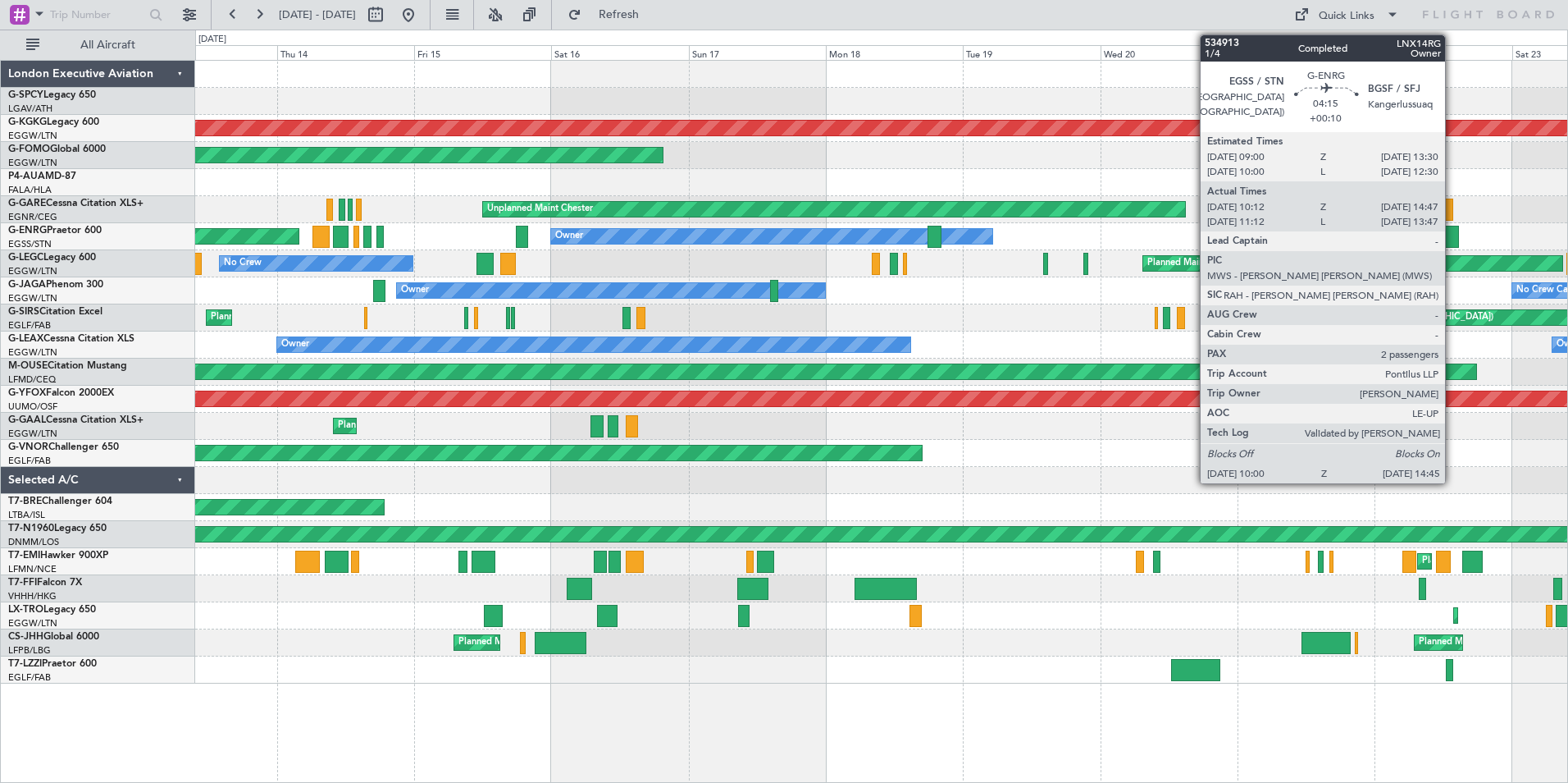
click at [1453, 242] on div at bounding box center [1445, 236] width 28 height 22
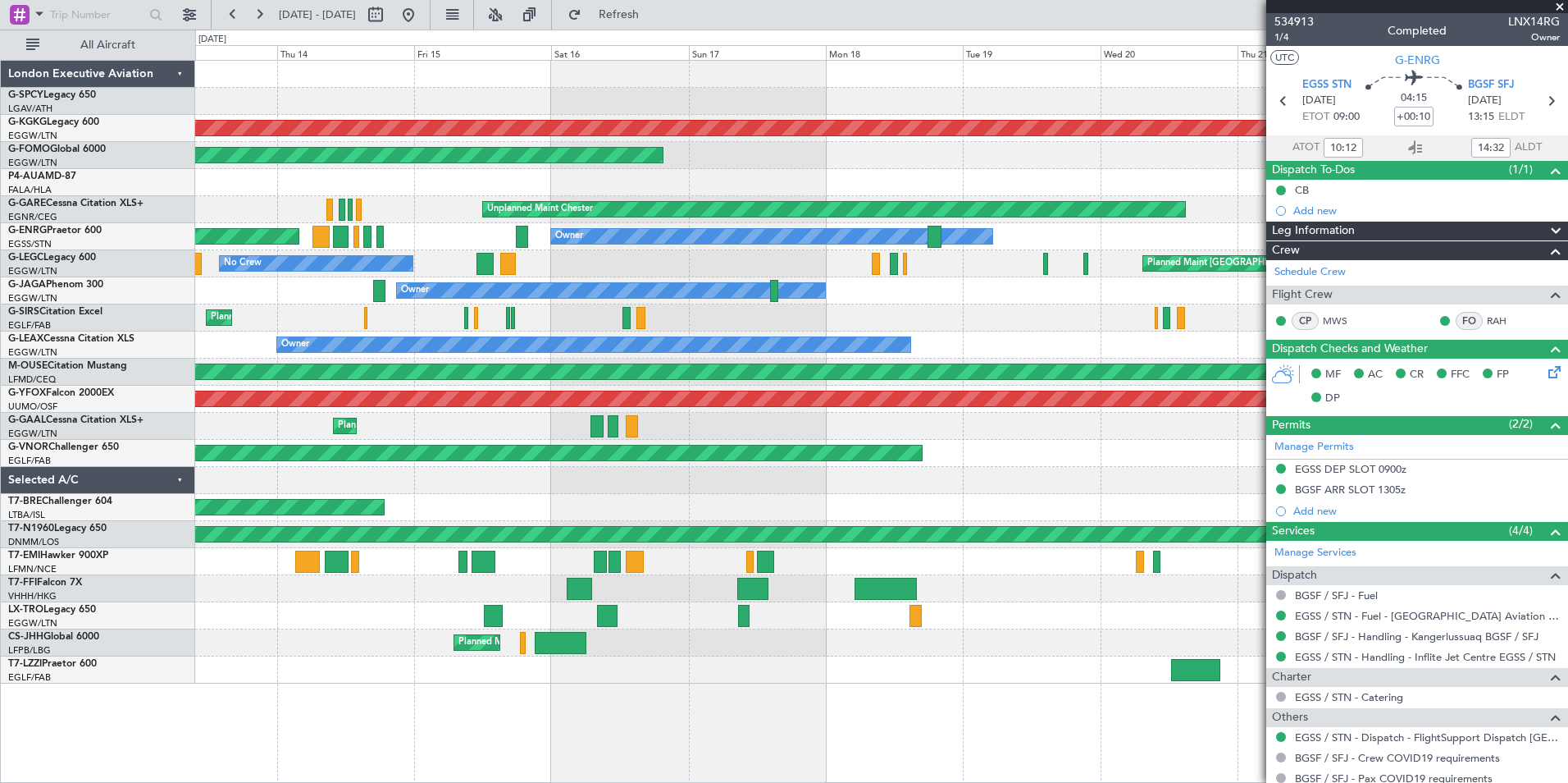
click at [1564, 7] on span at bounding box center [1560, 7] width 16 height 15
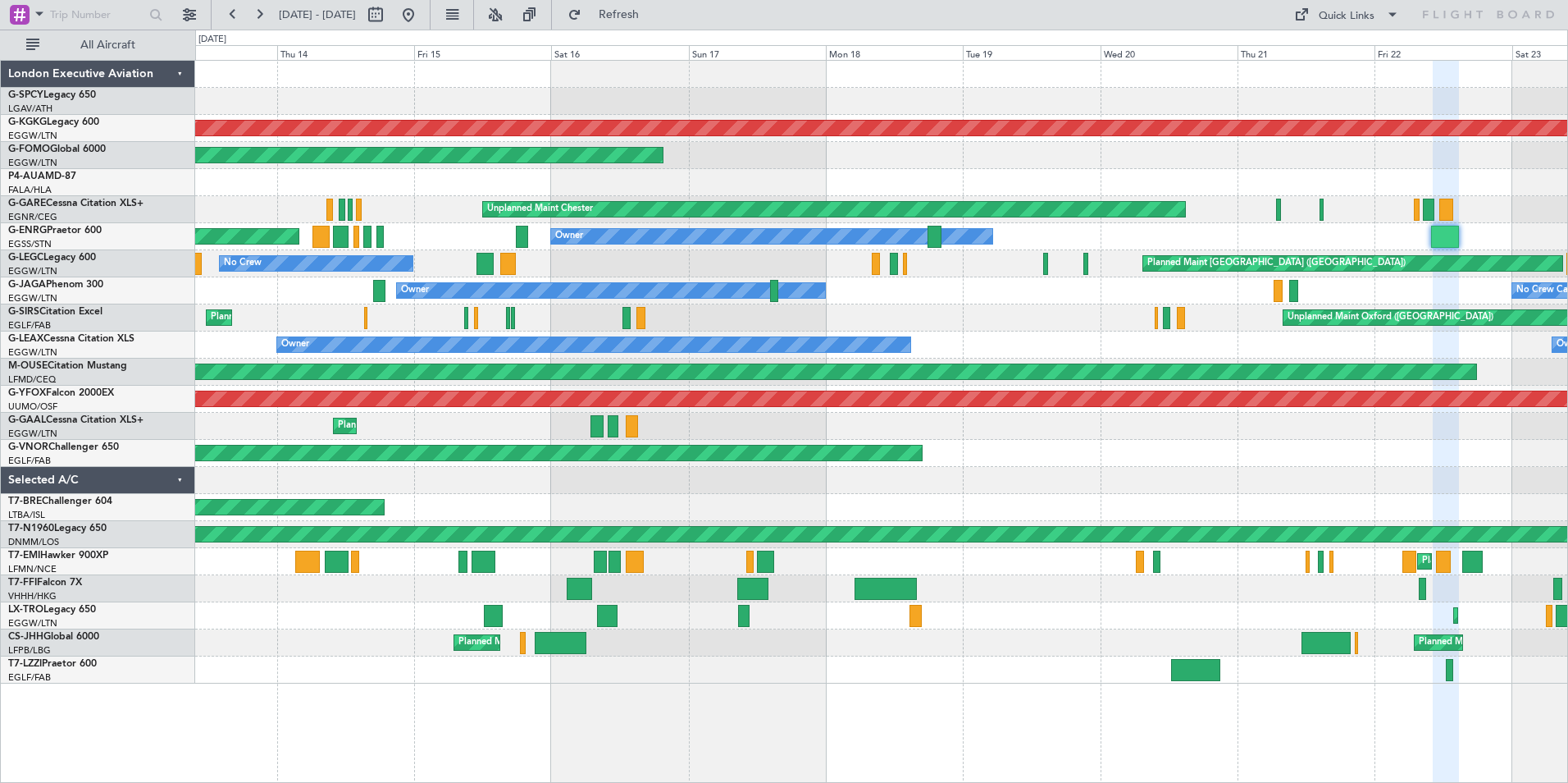
type input "0"
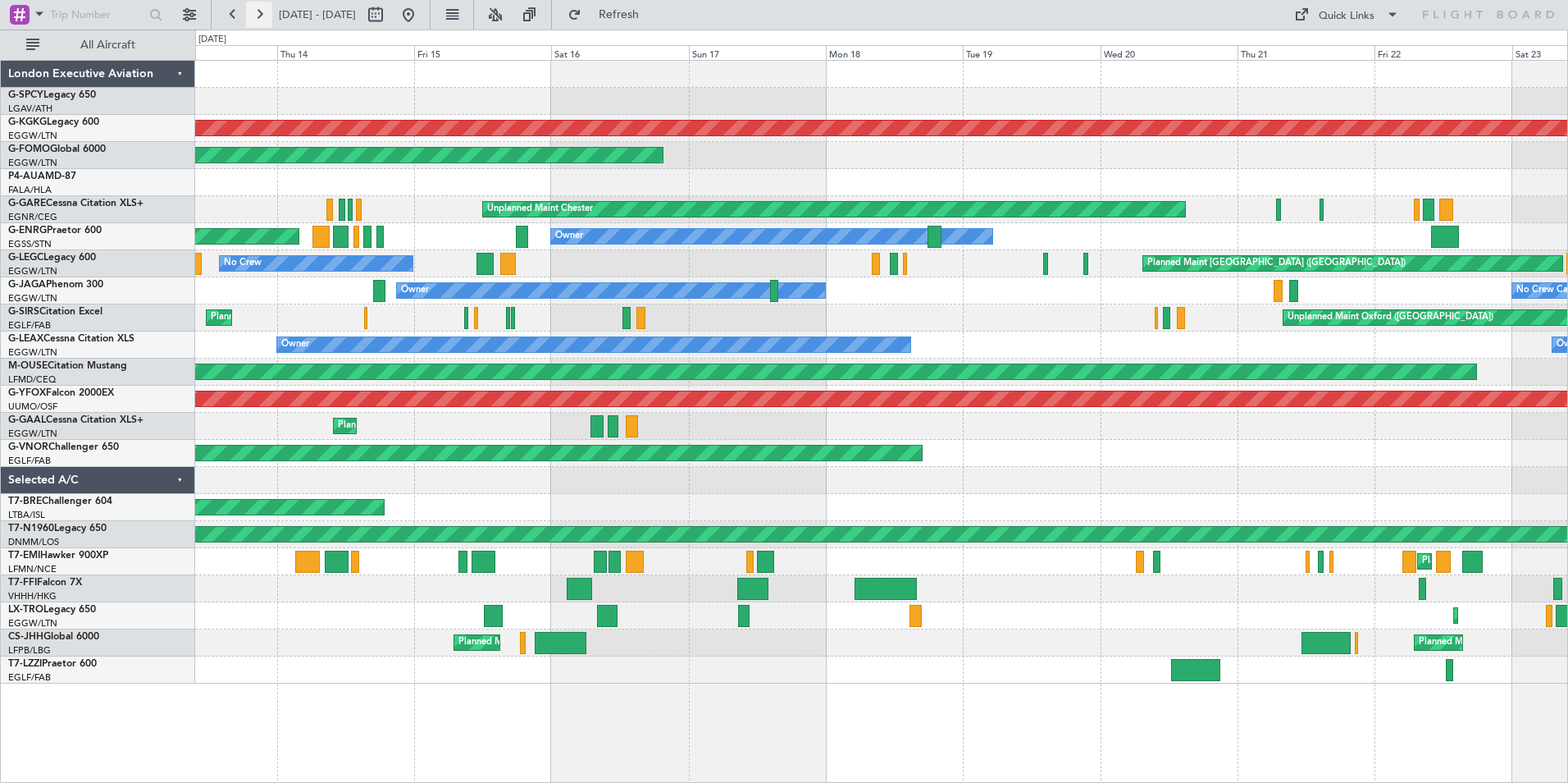
click at [261, 13] on button at bounding box center [258, 14] width 26 height 26
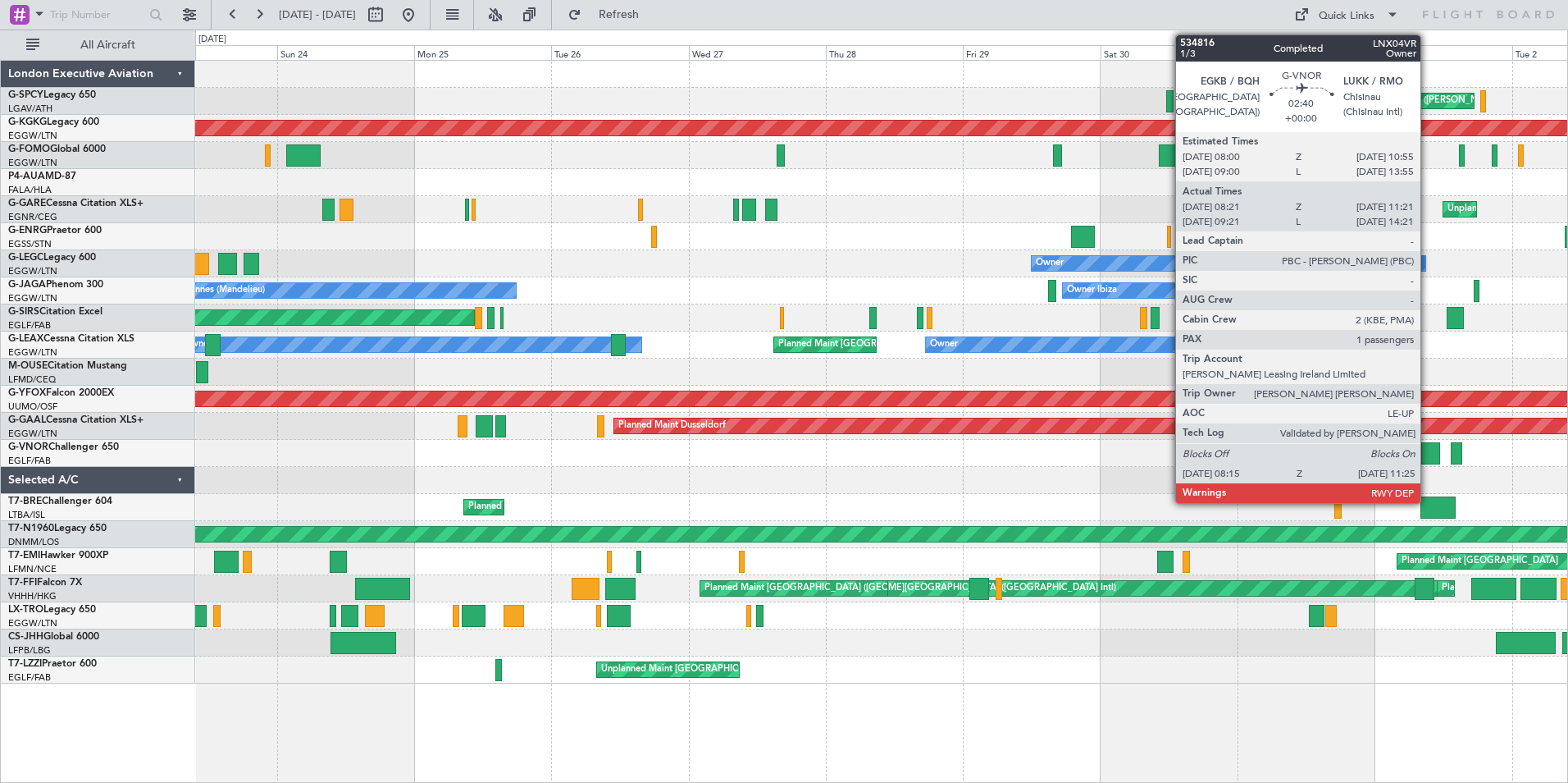
click at [1428, 454] on div at bounding box center [1430, 453] width 19 height 22
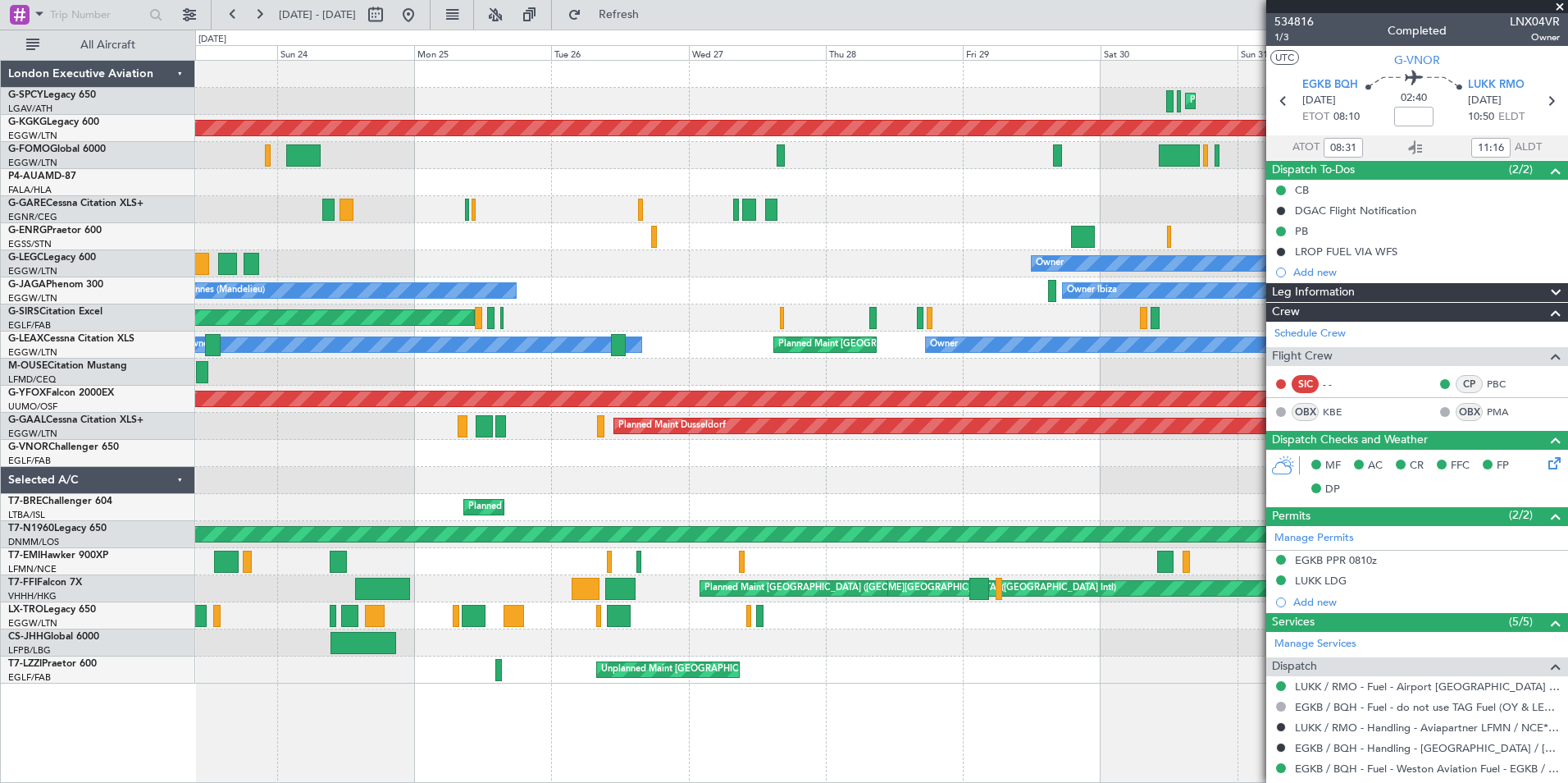
click at [1559, 10] on span at bounding box center [1560, 7] width 16 height 15
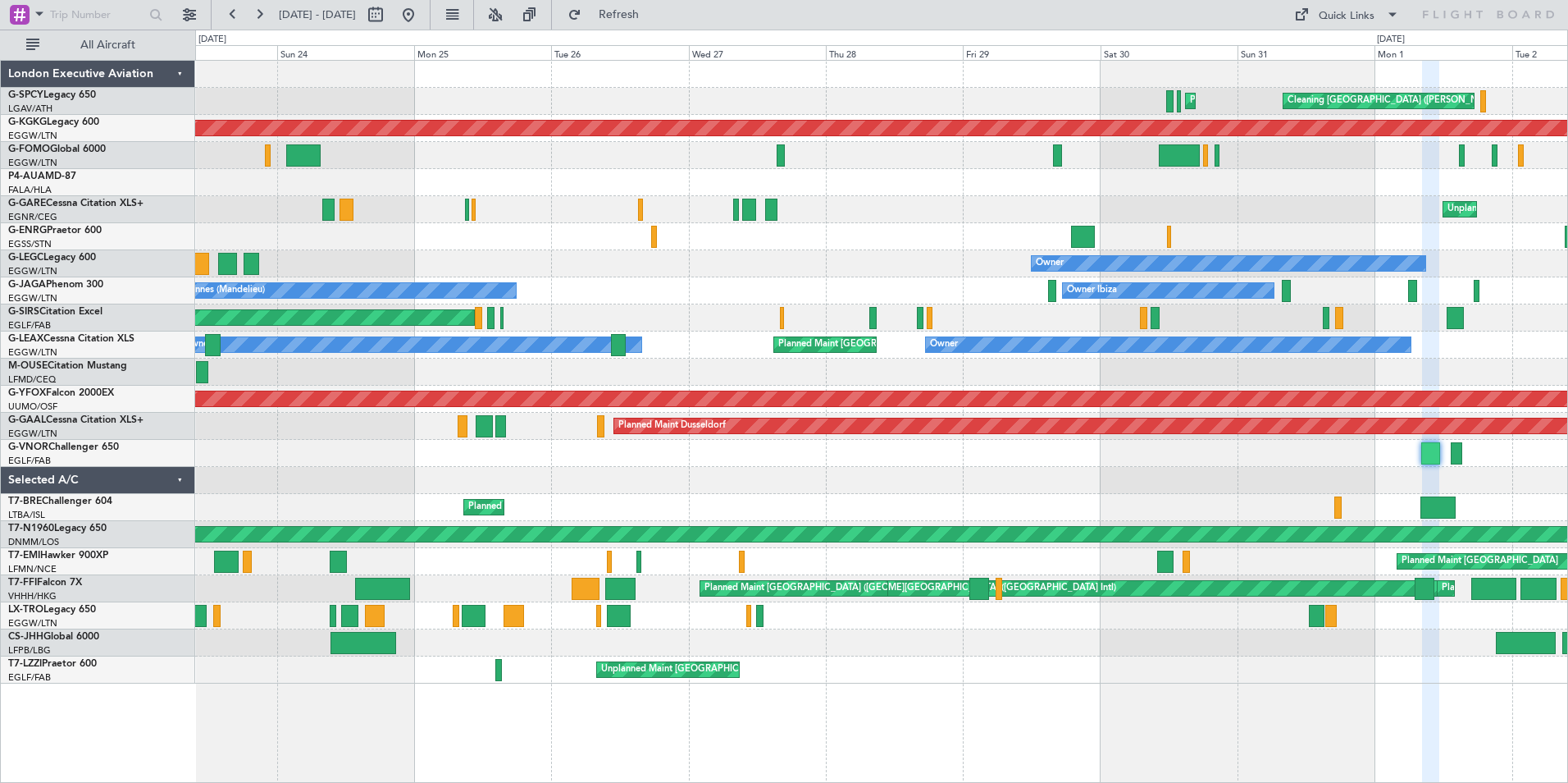
type input "0"
click at [263, 20] on button at bounding box center [258, 14] width 26 height 26
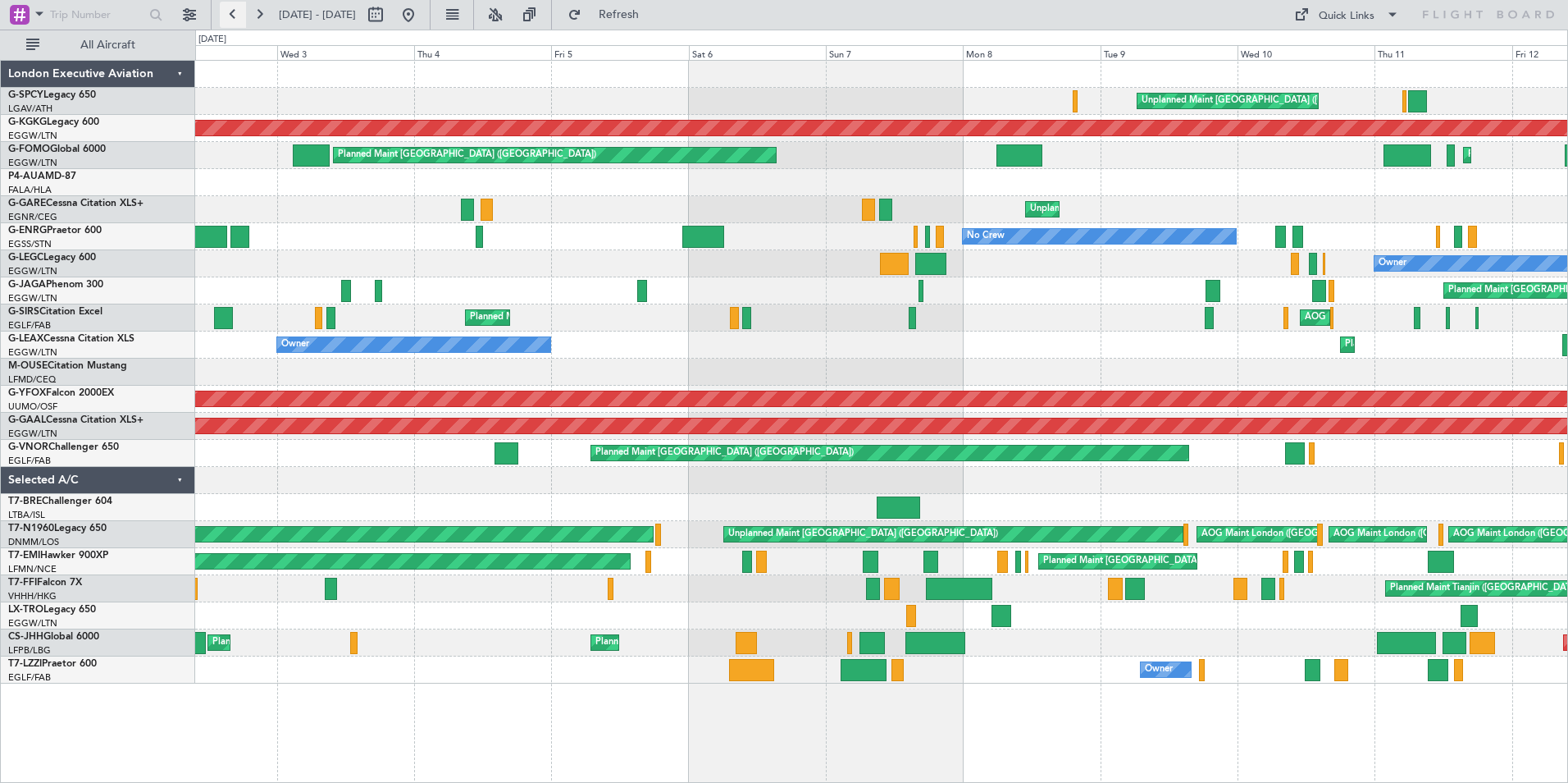
click at [224, 10] on button at bounding box center [232, 14] width 26 height 26
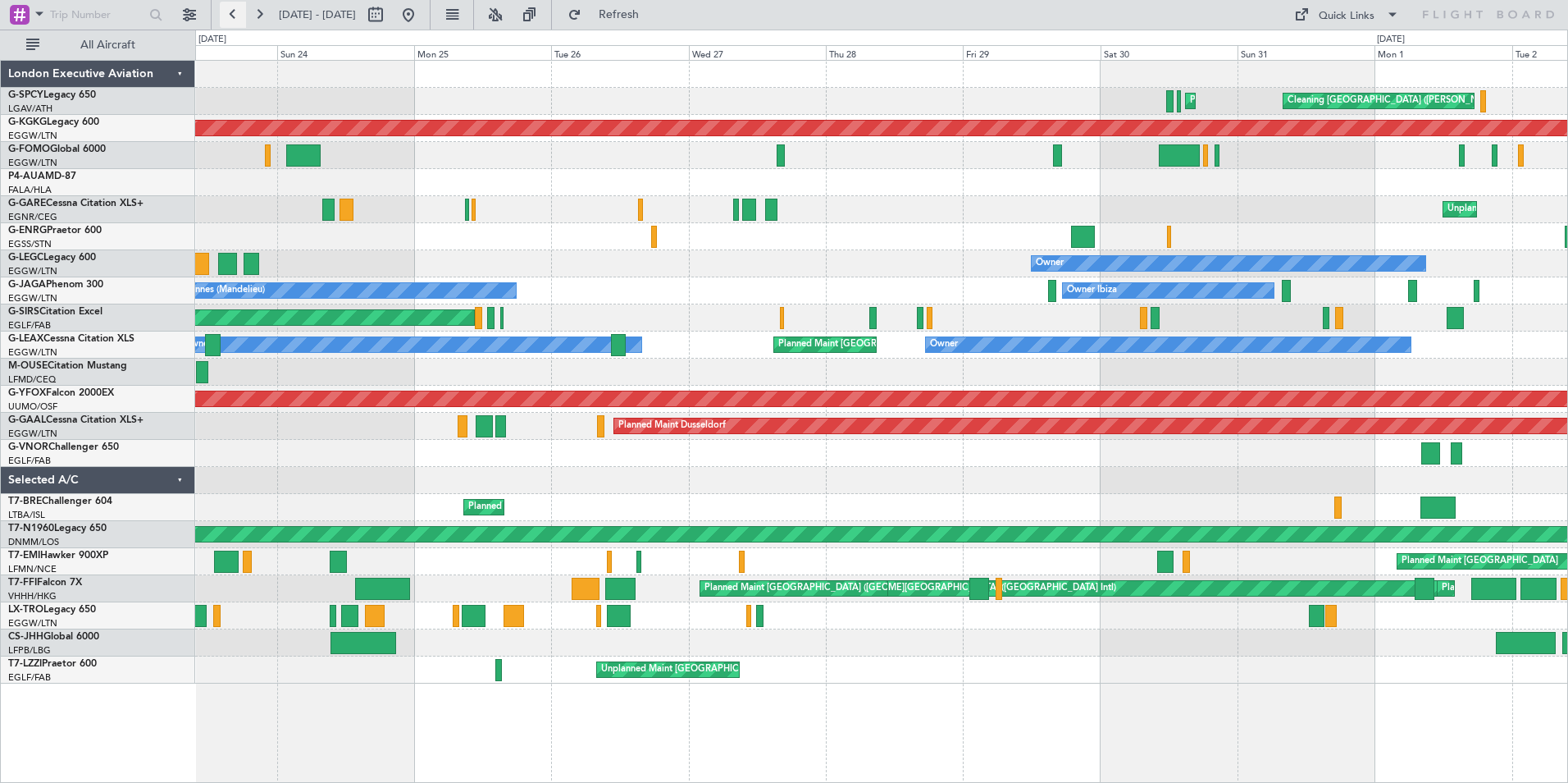
click at [237, 14] on button at bounding box center [232, 14] width 26 height 26
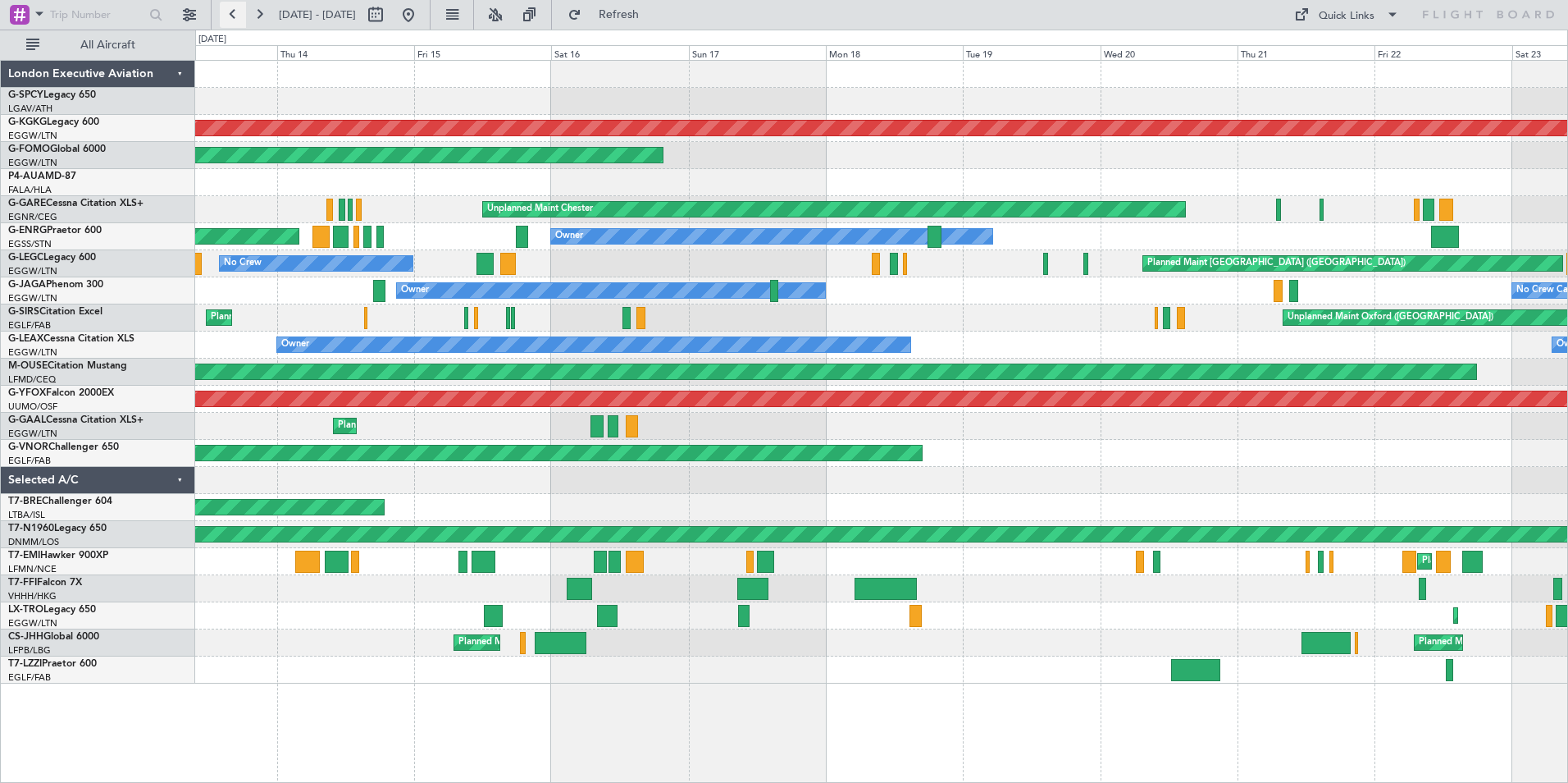
click at [237, 14] on button at bounding box center [232, 14] width 26 height 26
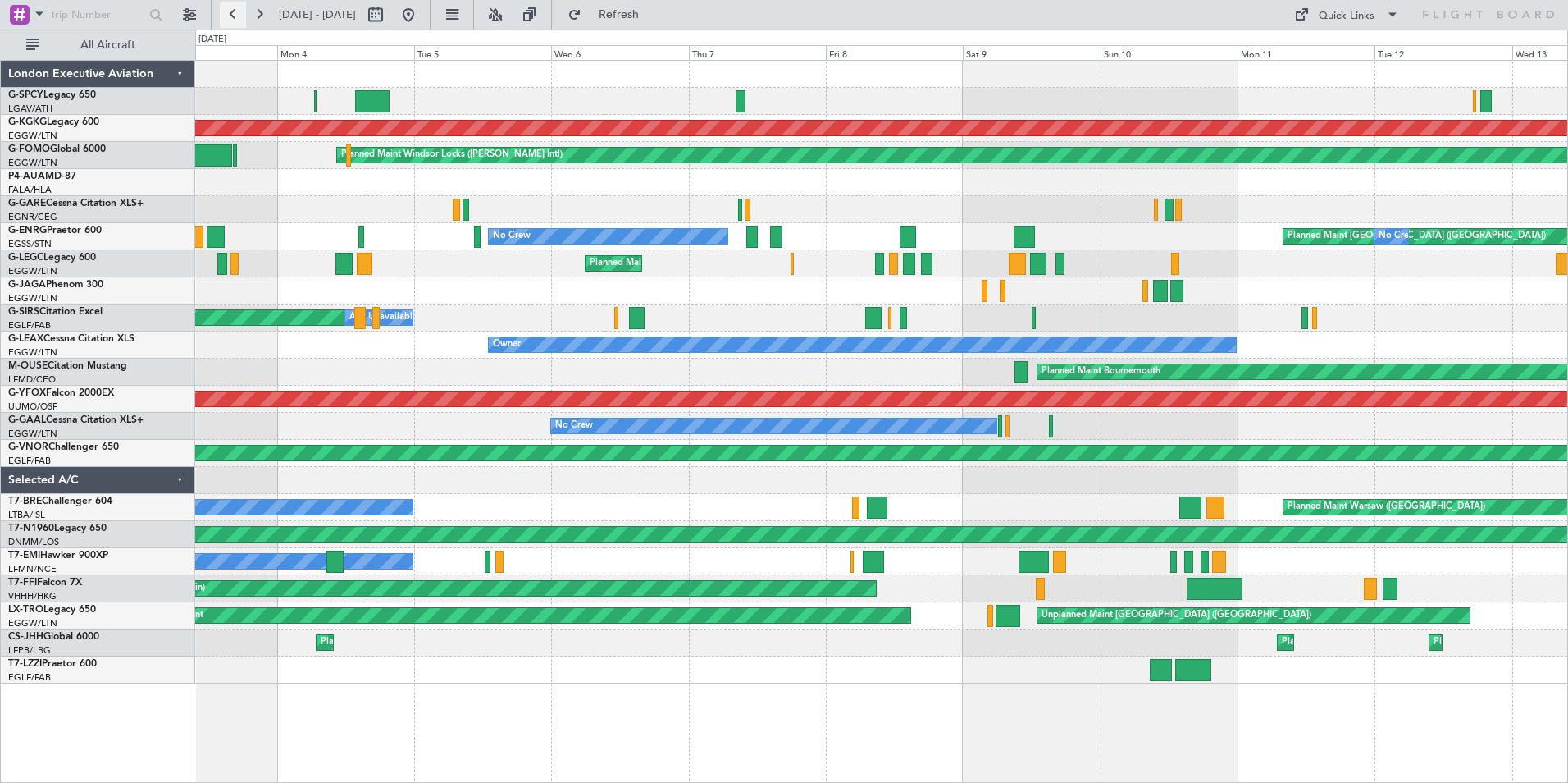
click at [237, 14] on button at bounding box center [232, 14] width 26 height 26
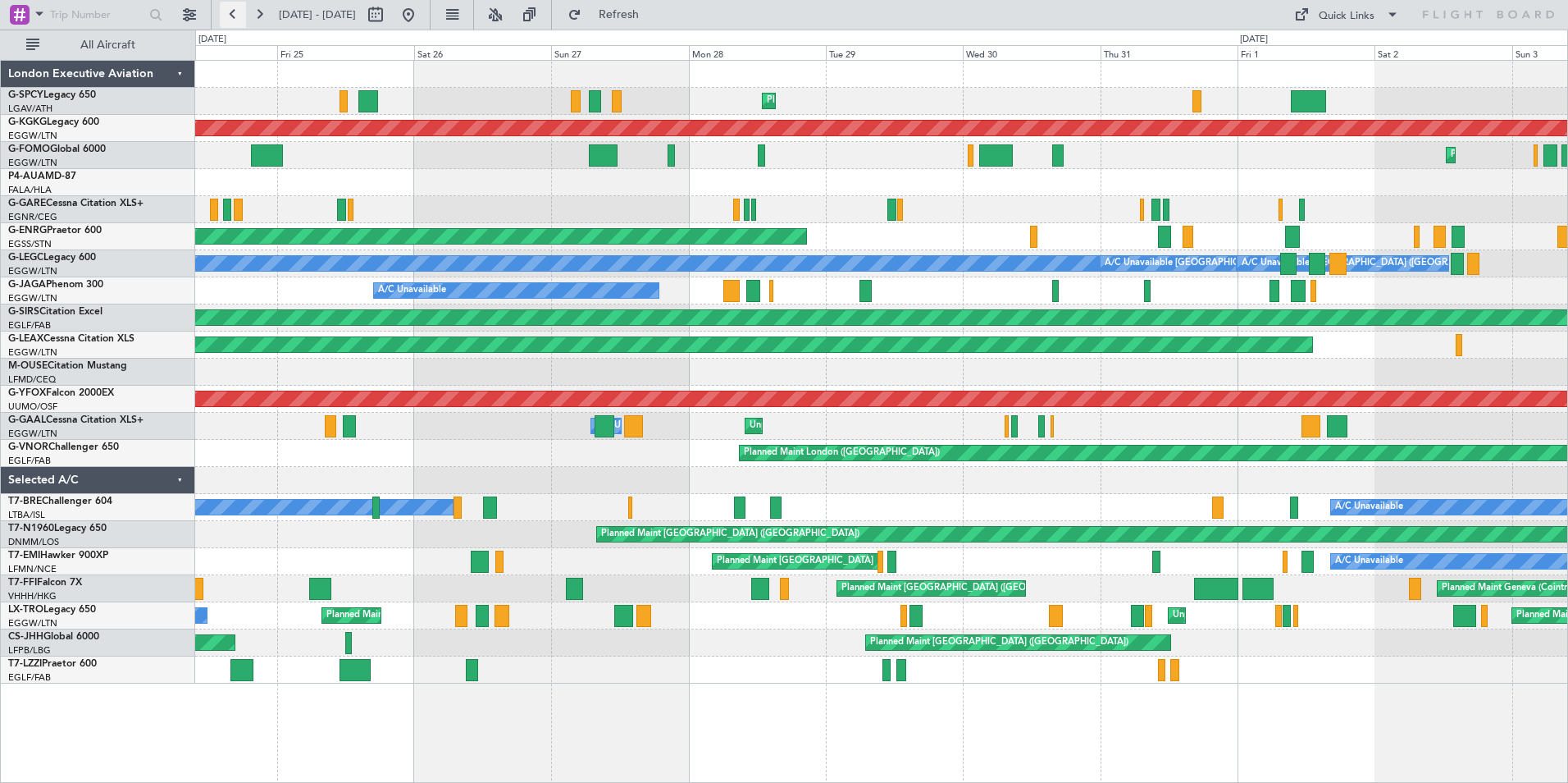
click at [237, 14] on button at bounding box center [232, 14] width 26 height 26
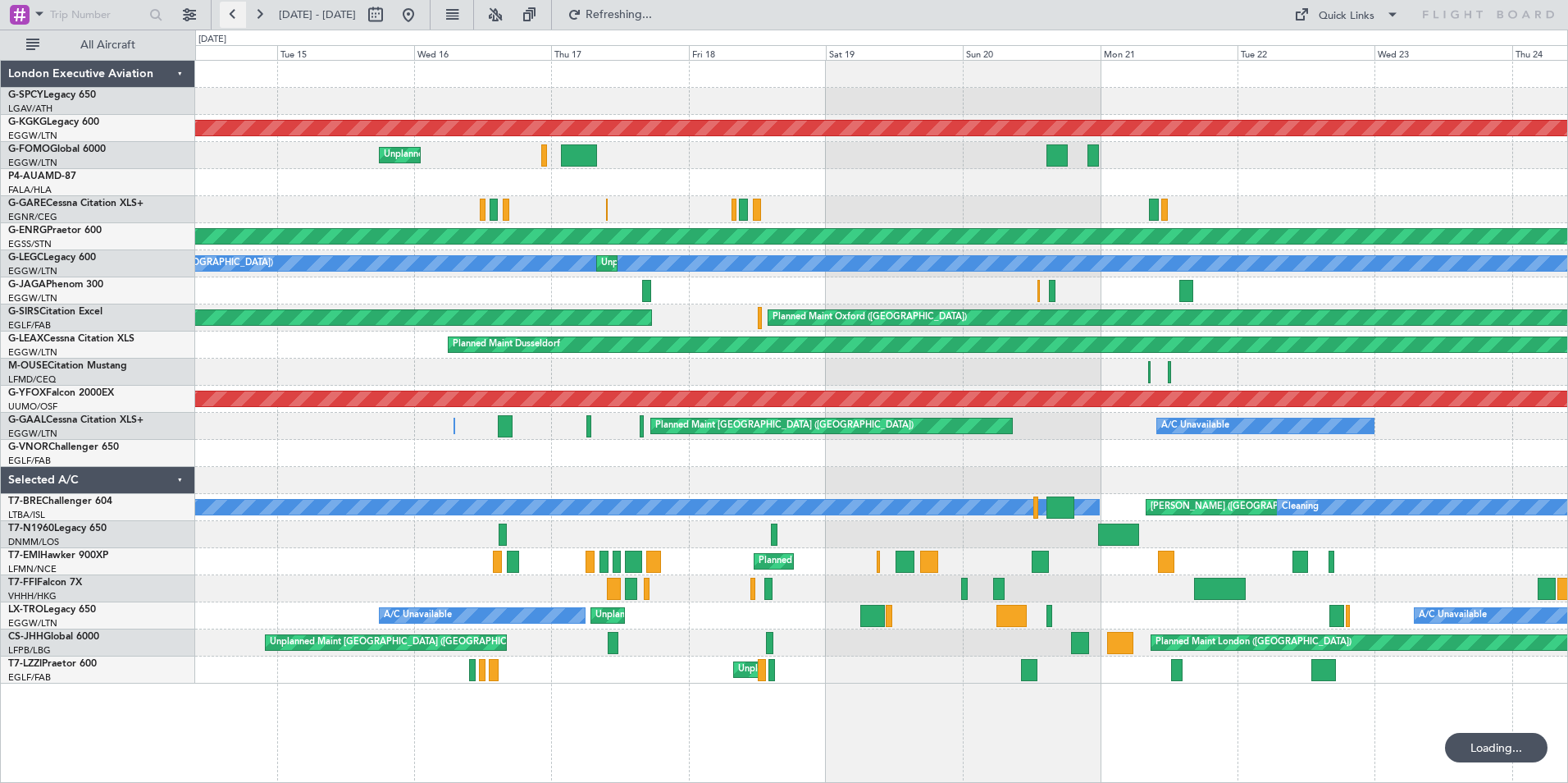
click at [237, 14] on button at bounding box center [232, 14] width 26 height 26
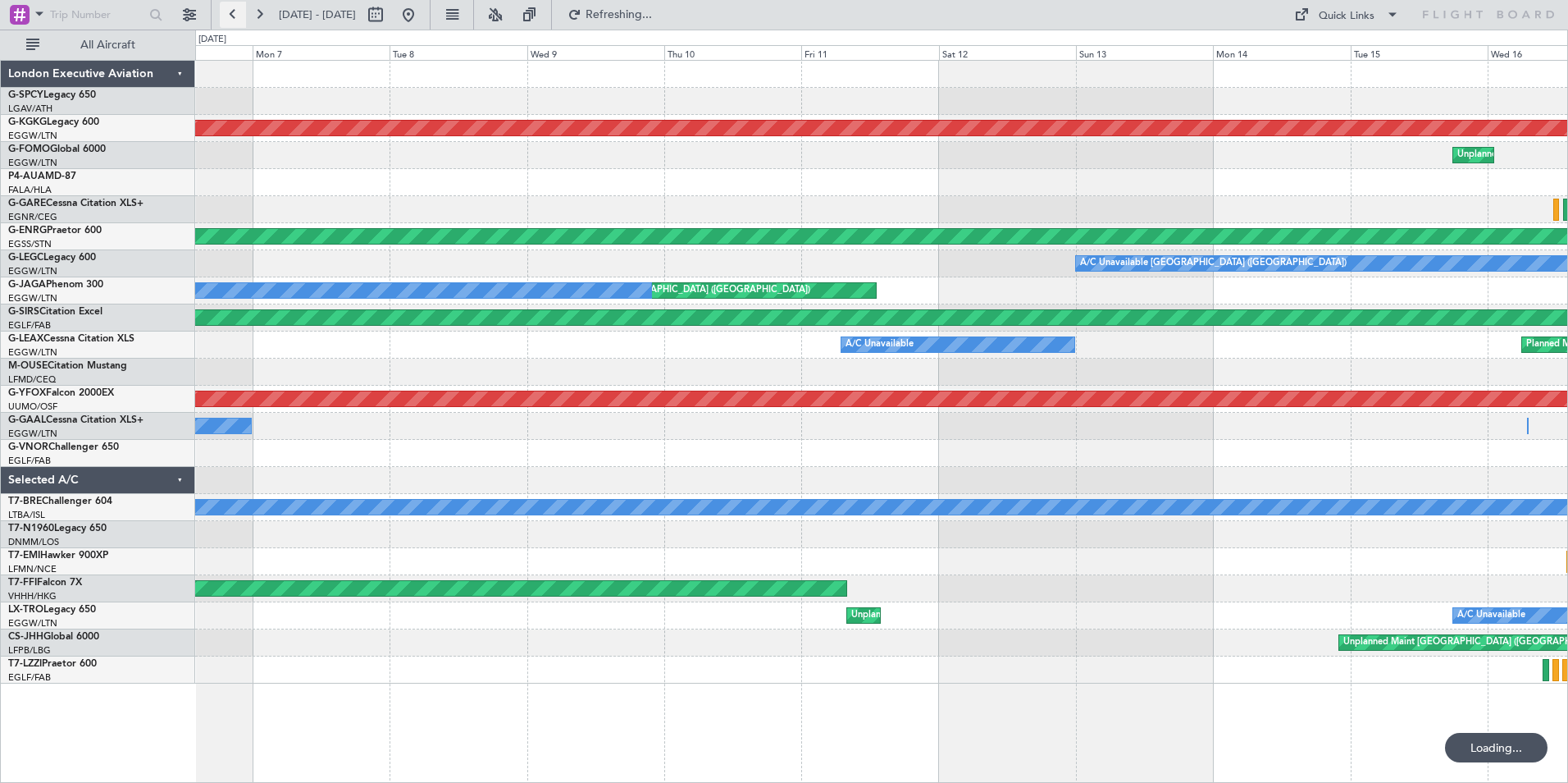
click at [237, 14] on button at bounding box center [232, 14] width 26 height 26
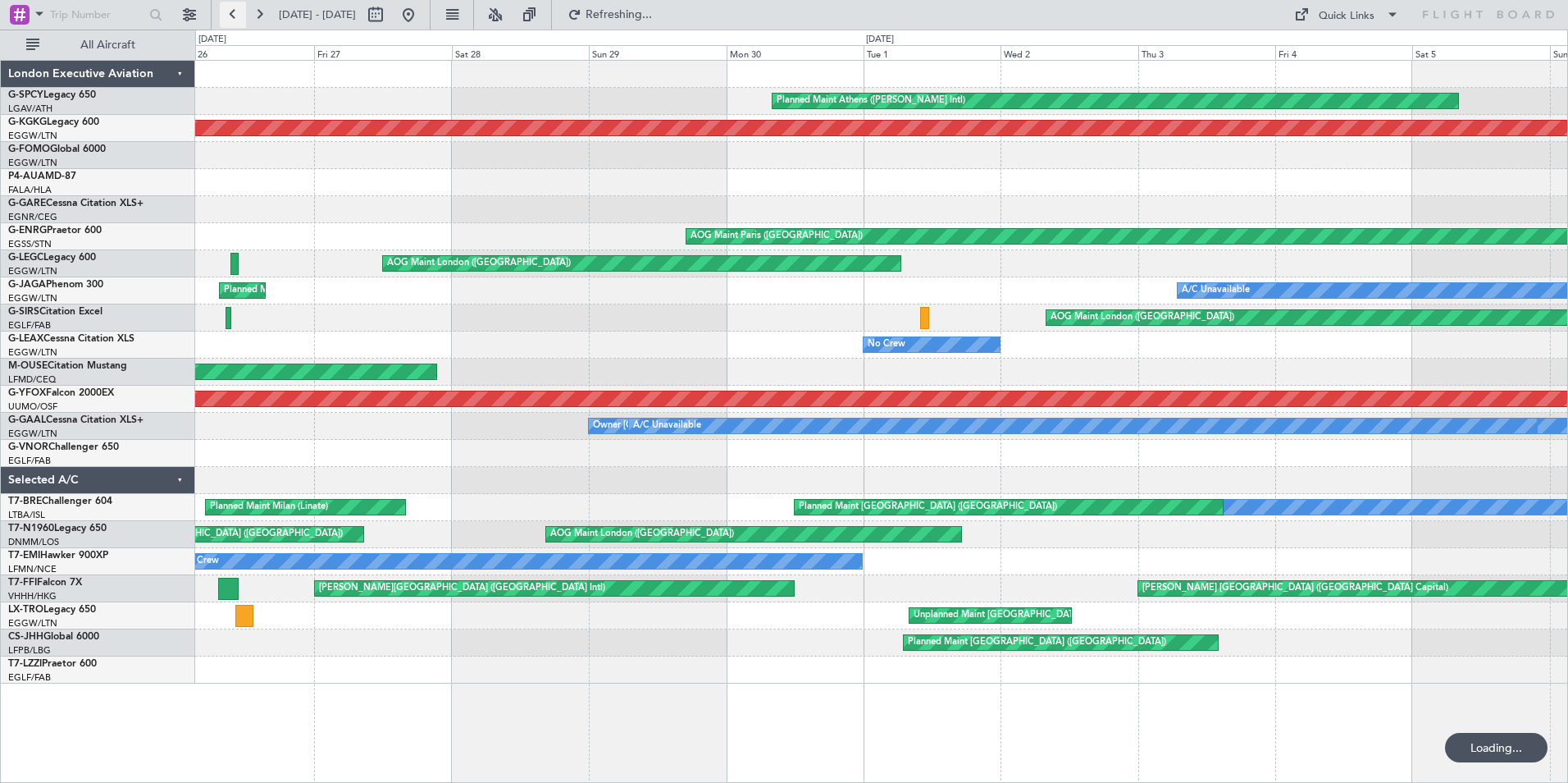
click at [237, 14] on button at bounding box center [232, 14] width 26 height 26
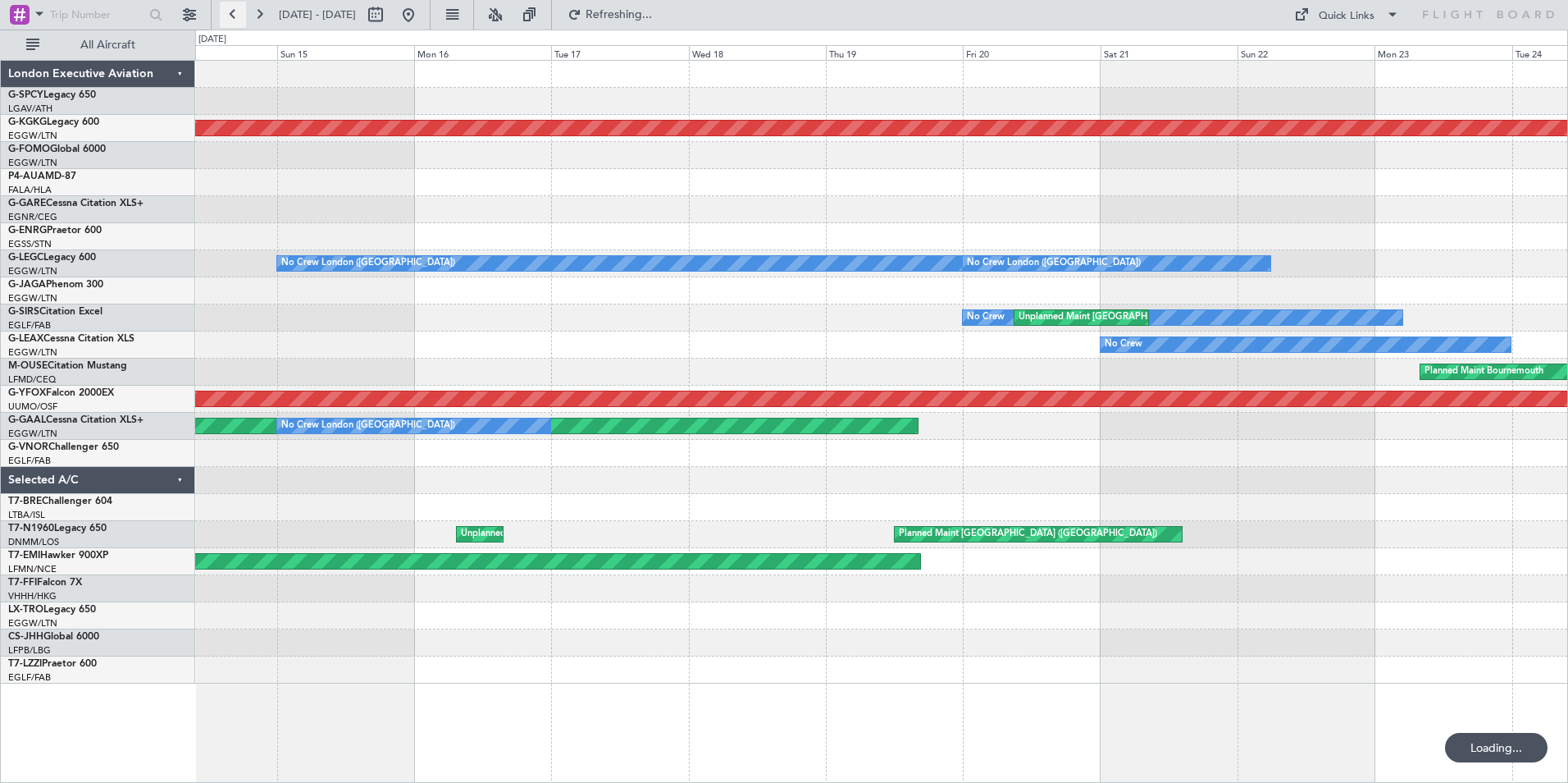
click at [237, 14] on button at bounding box center [232, 14] width 26 height 26
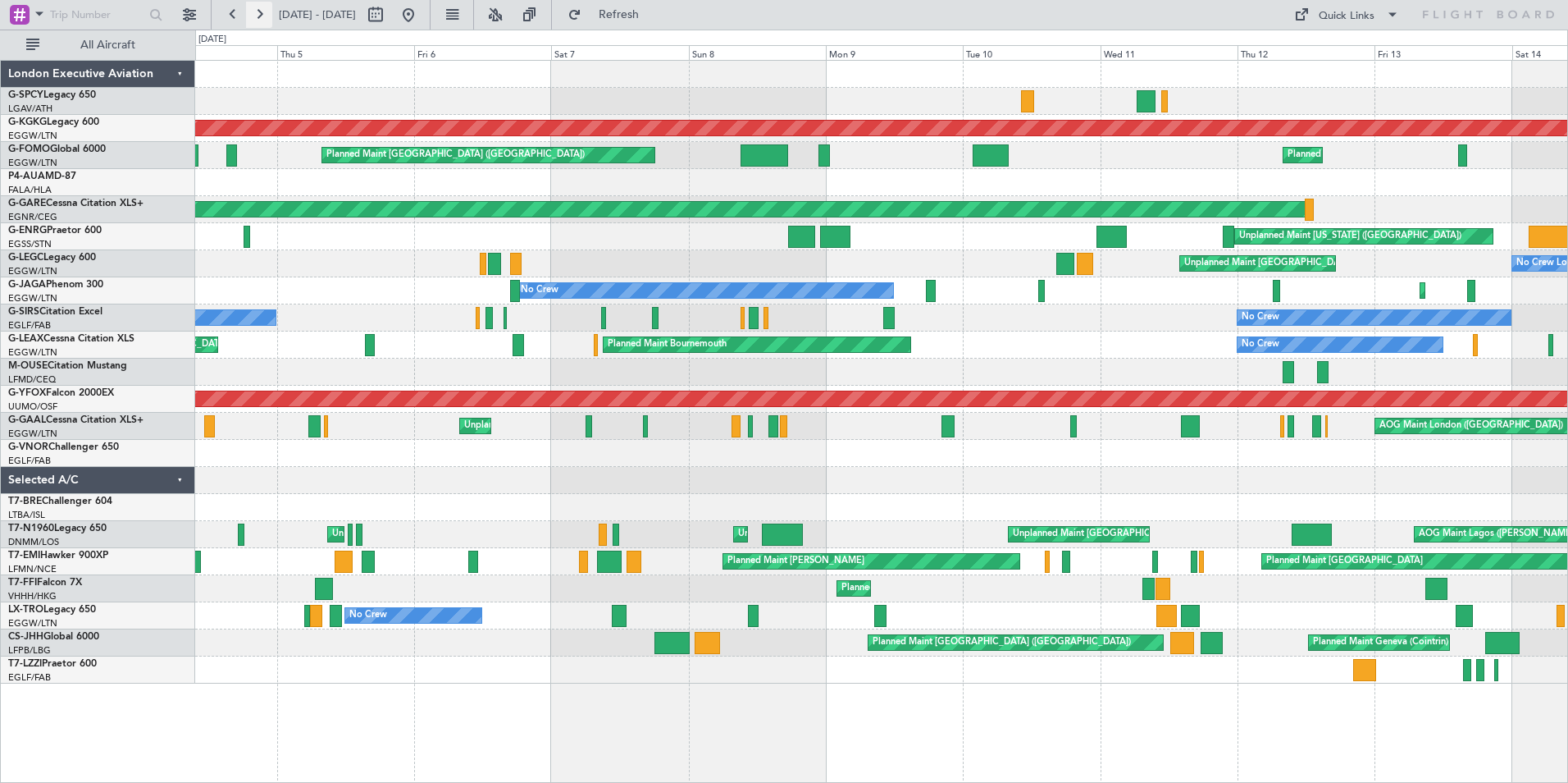
click at [260, 12] on button at bounding box center [258, 14] width 26 height 26
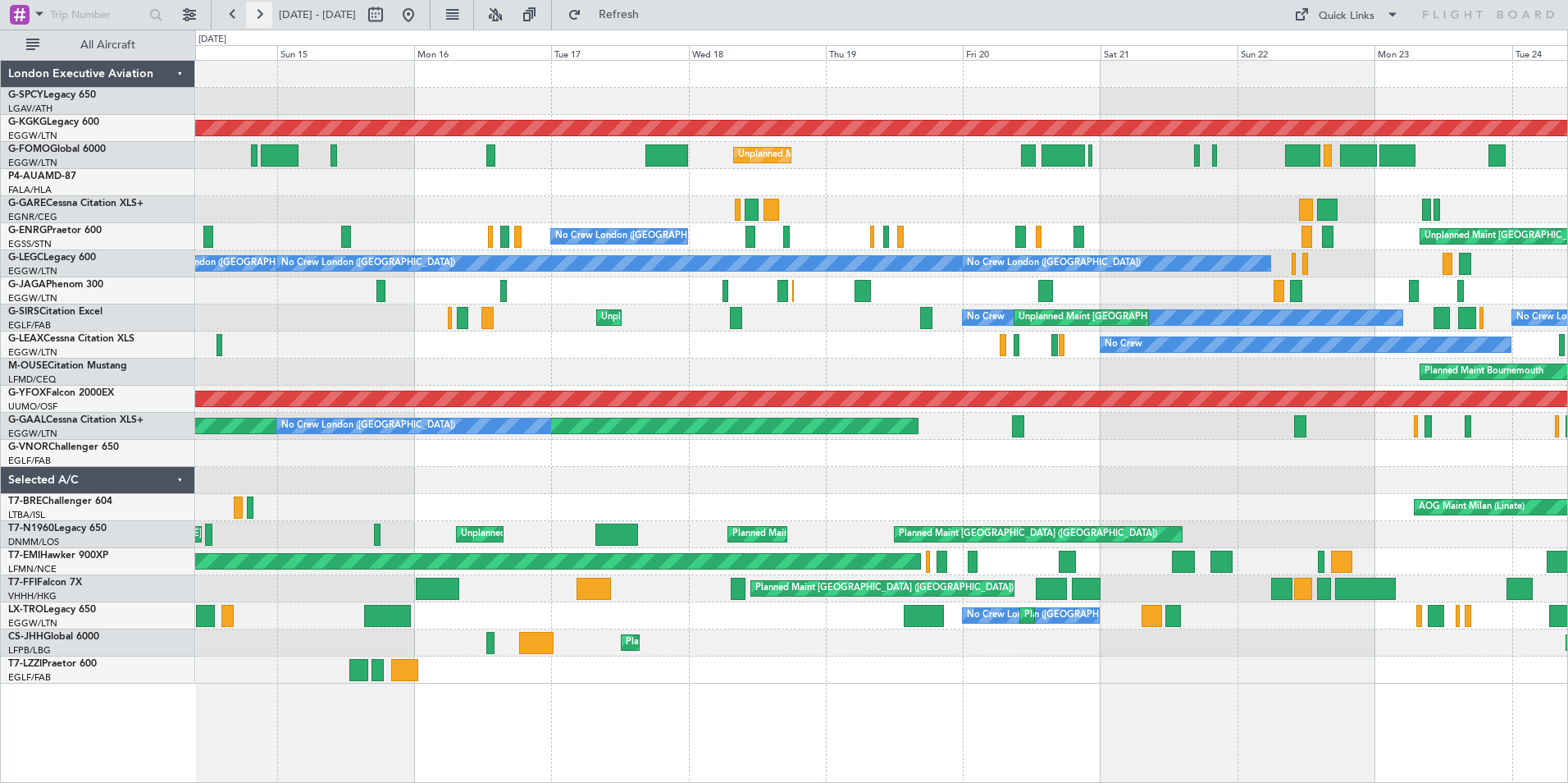
click at [260, 12] on button at bounding box center [258, 14] width 26 height 26
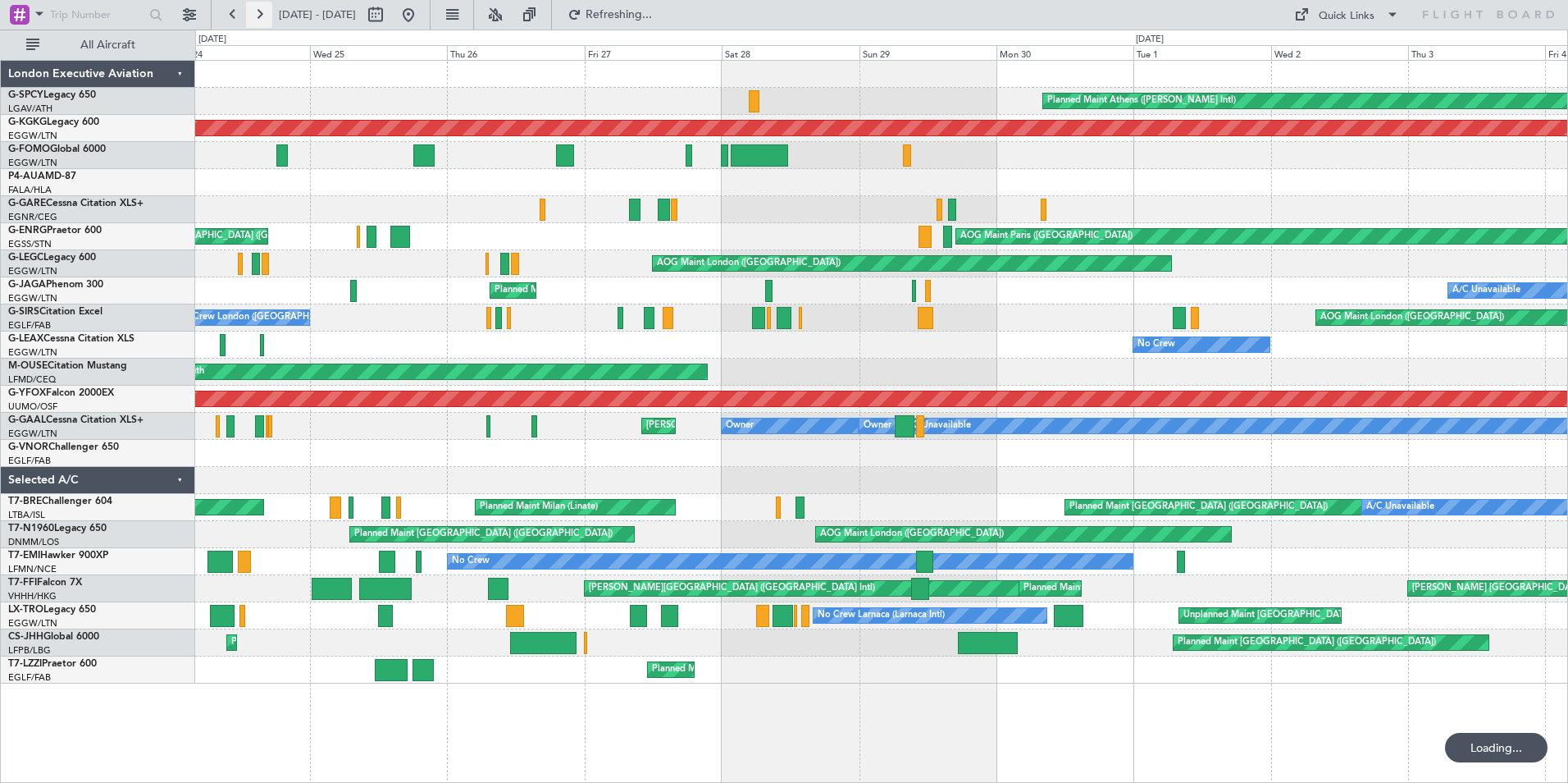
click at [260, 12] on button at bounding box center [258, 14] width 26 height 26
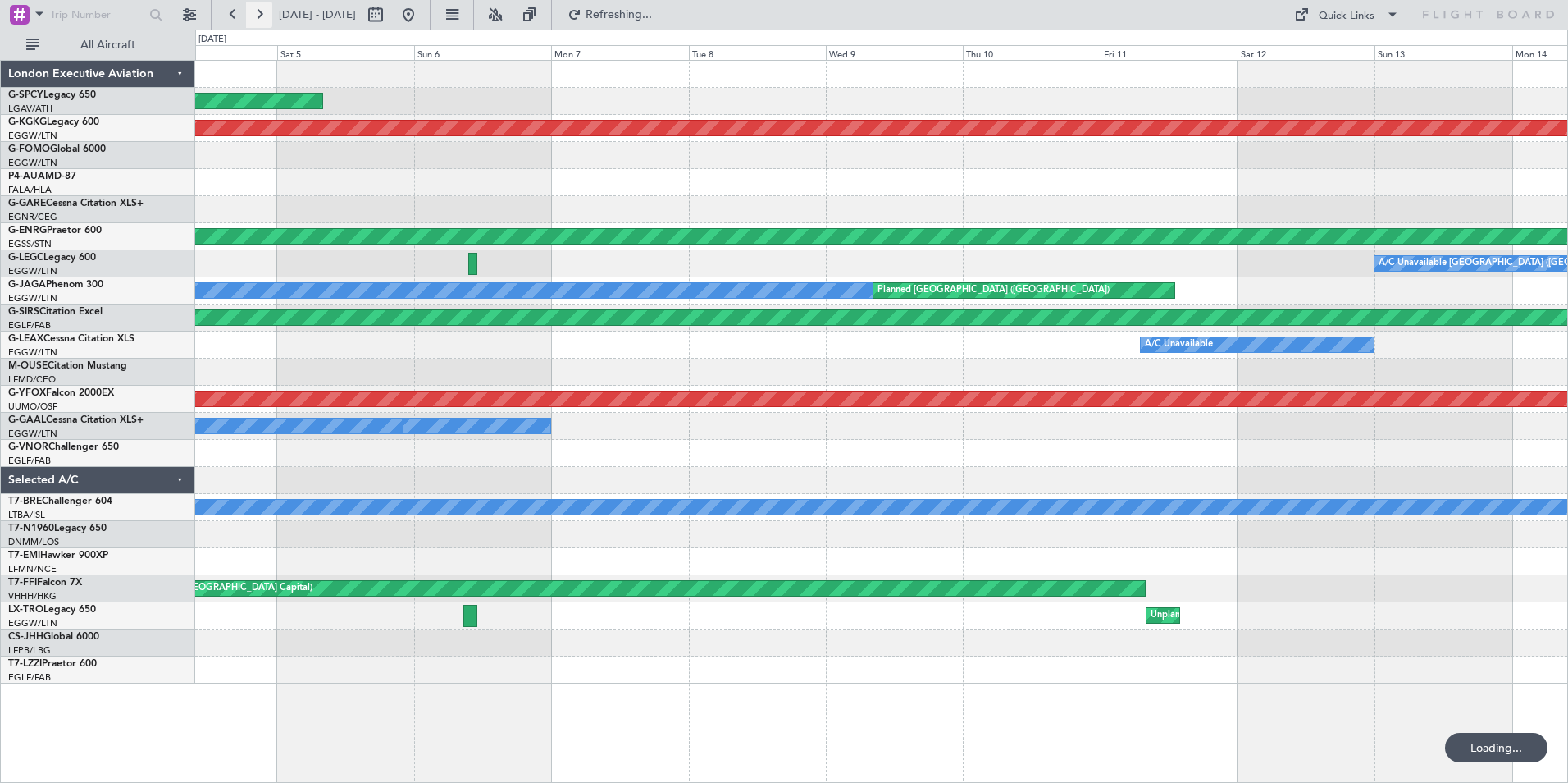
click at [260, 12] on button at bounding box center [258, 14] width 26 height 26
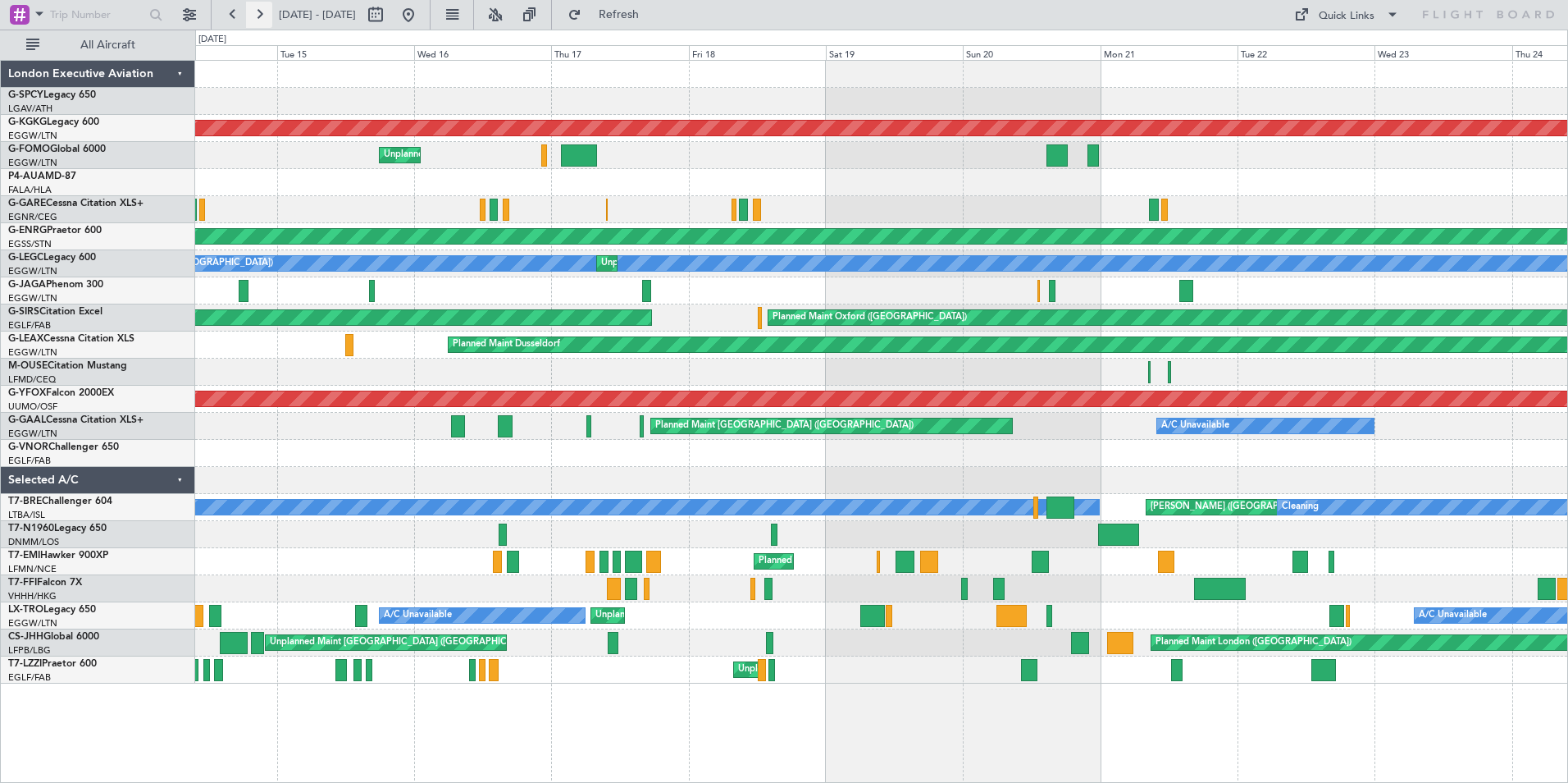
click at [260, 12] on button at bounding box center [258, 14] width 26 height 26
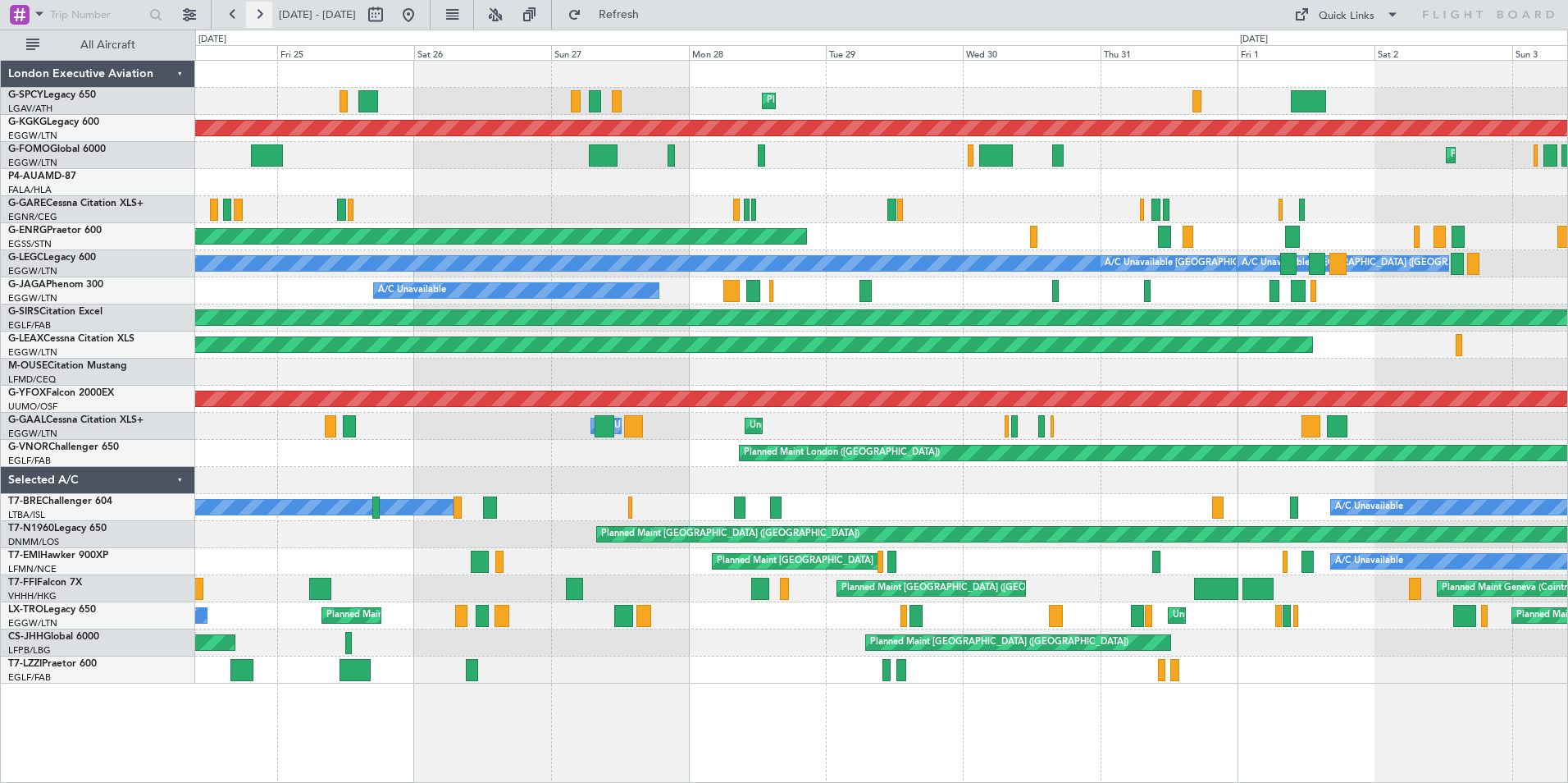
click at [261, 16] on button at bounding box center [258, 14] width 26 height 26
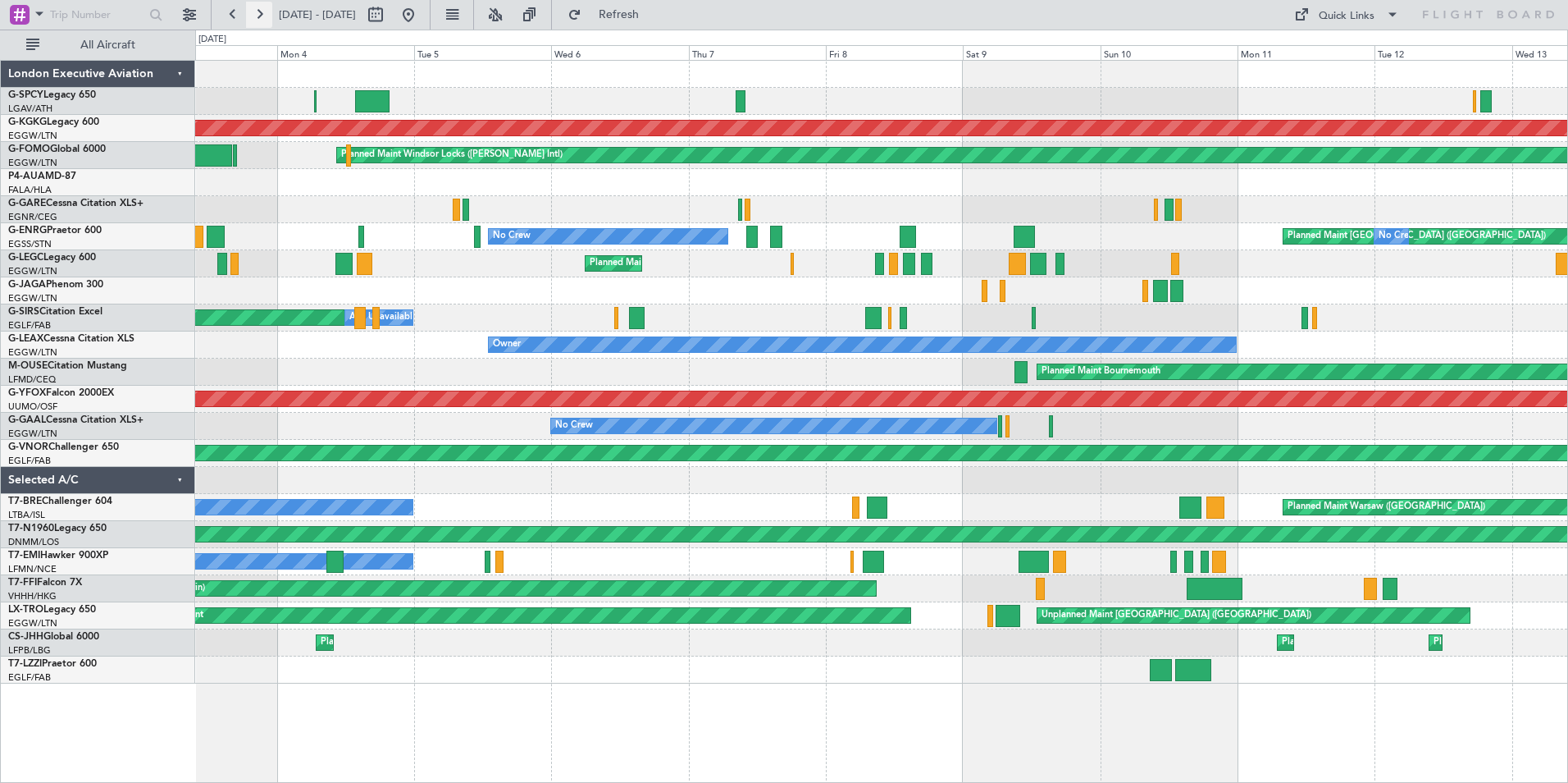
click at [259, 11] on button at bounding box center [258, 14] width 26 height 26
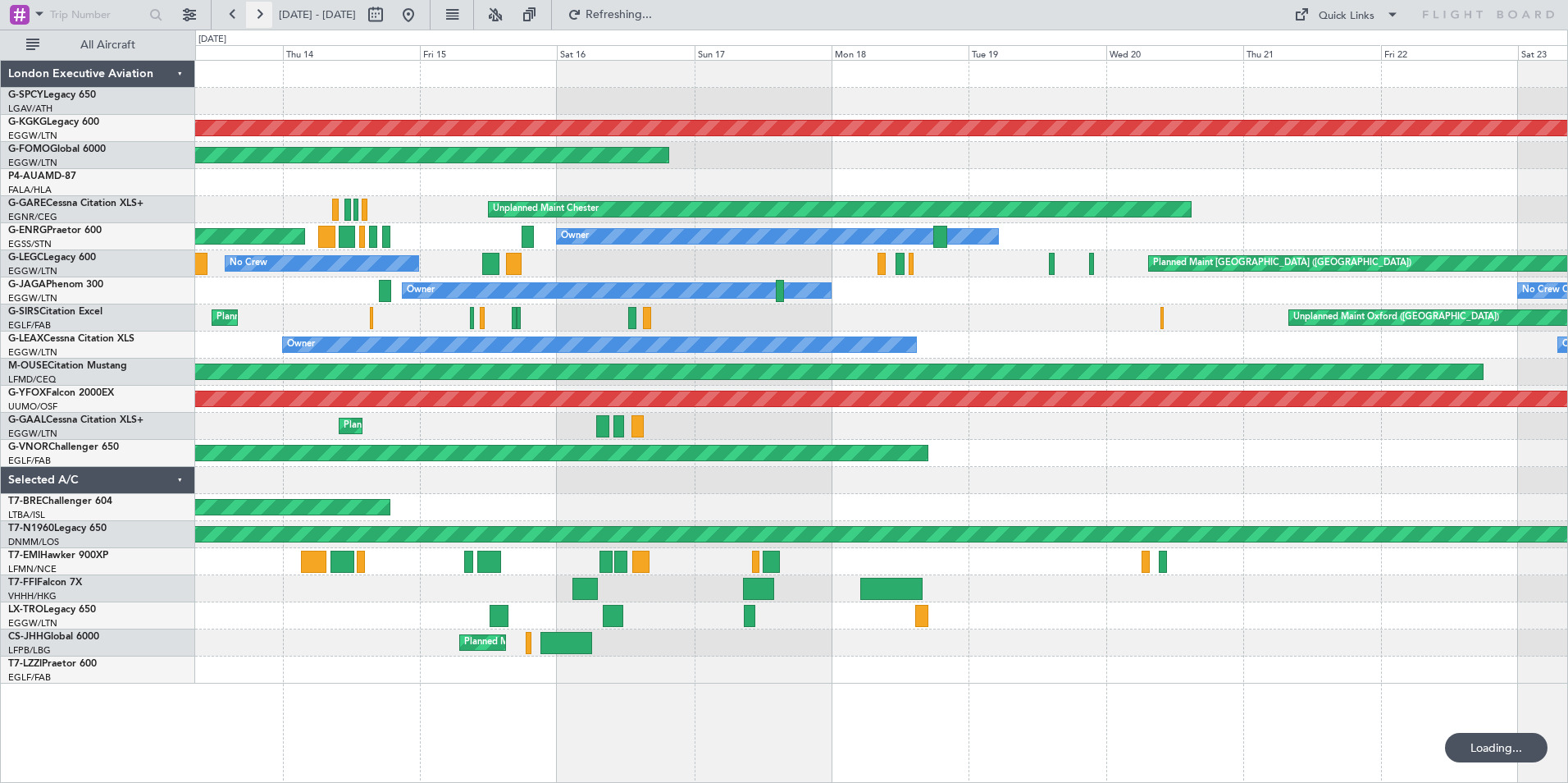
click at [259, 11] on button at bounding box center [258, 14] width 26 height 26
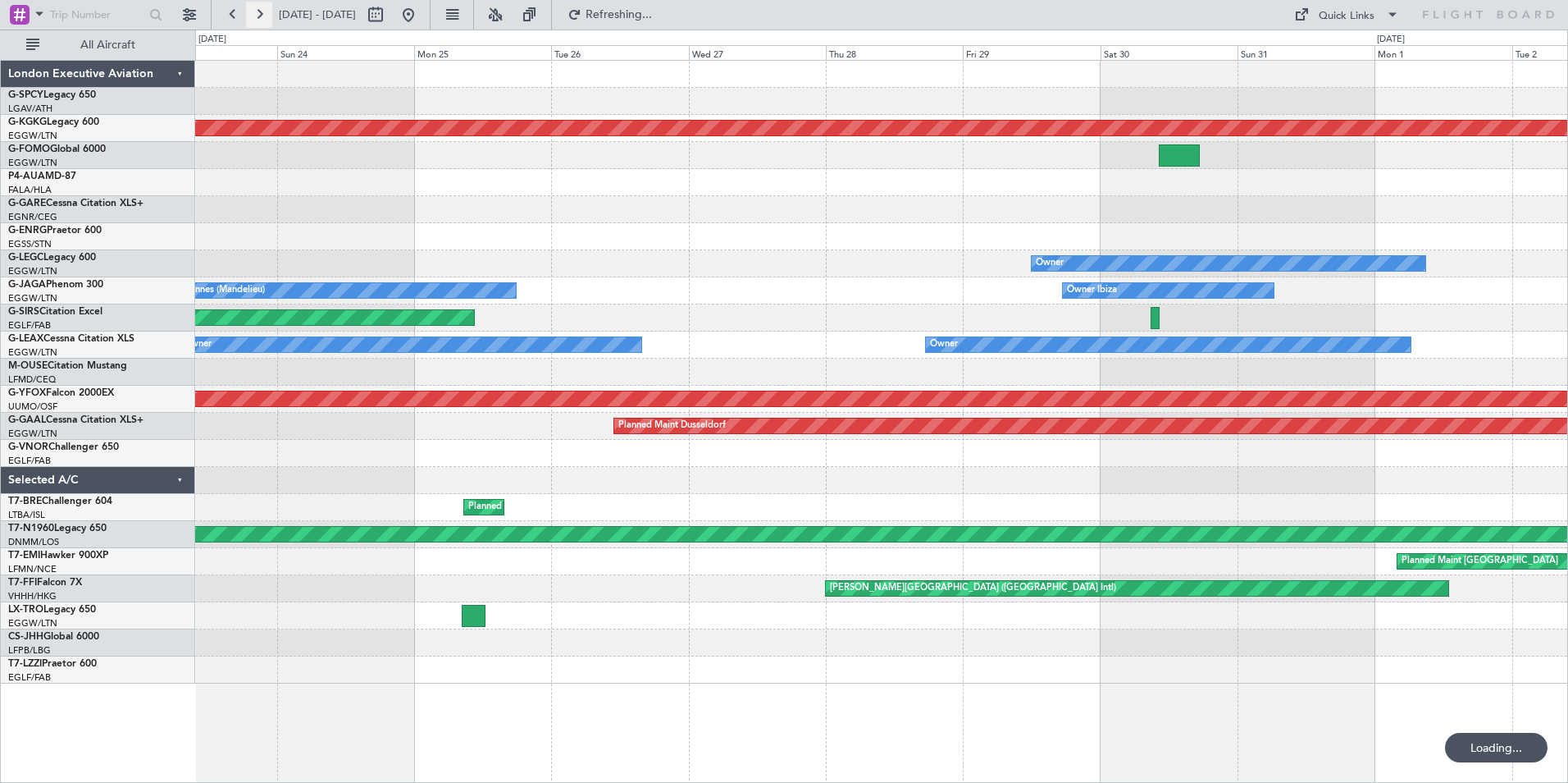
click at [259, 11] on button at bounding box center [258, 14] width 26 height 26
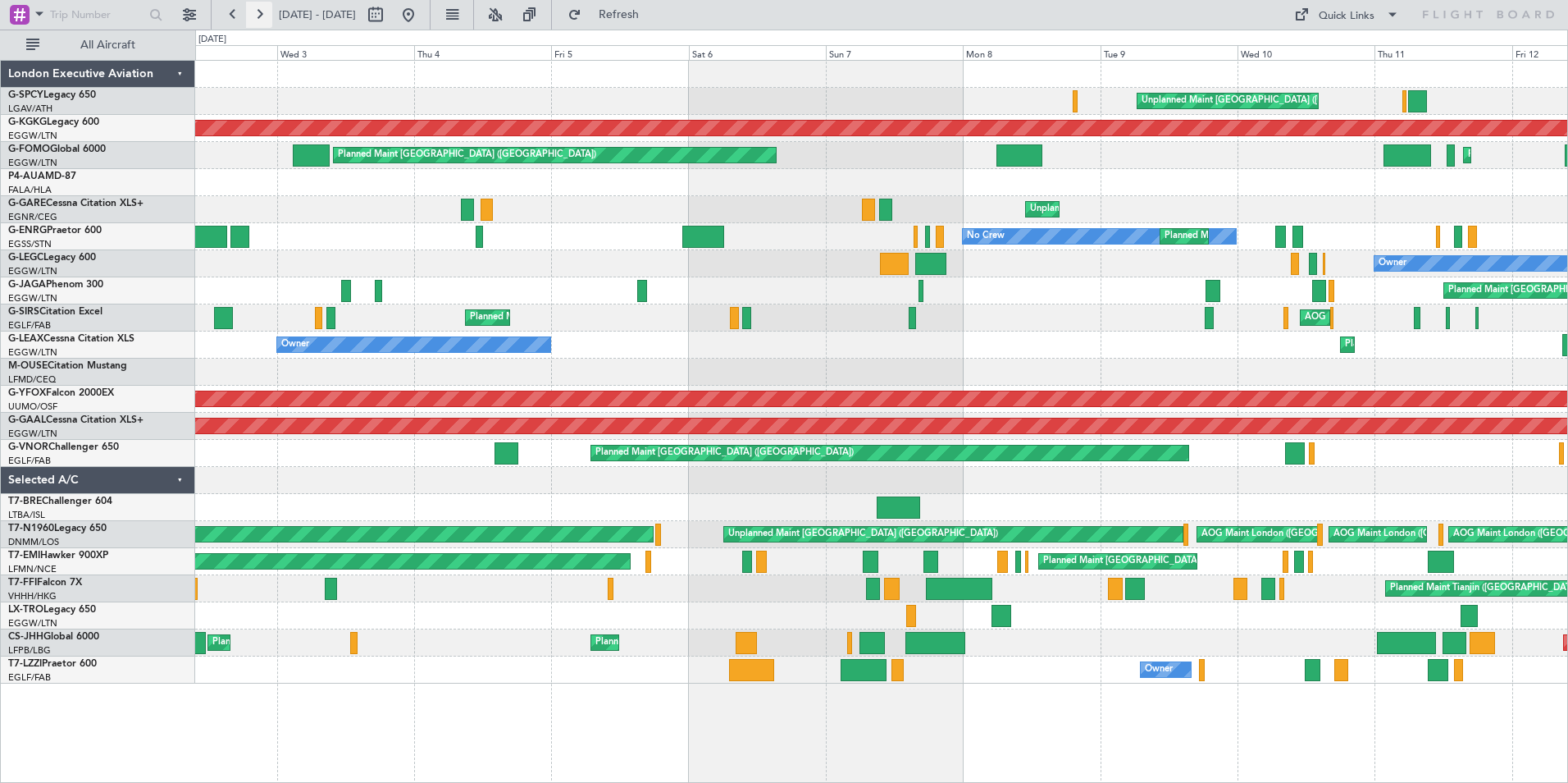
click at [267, 13] on button at bounding box center [258, 14] width 26 height 26
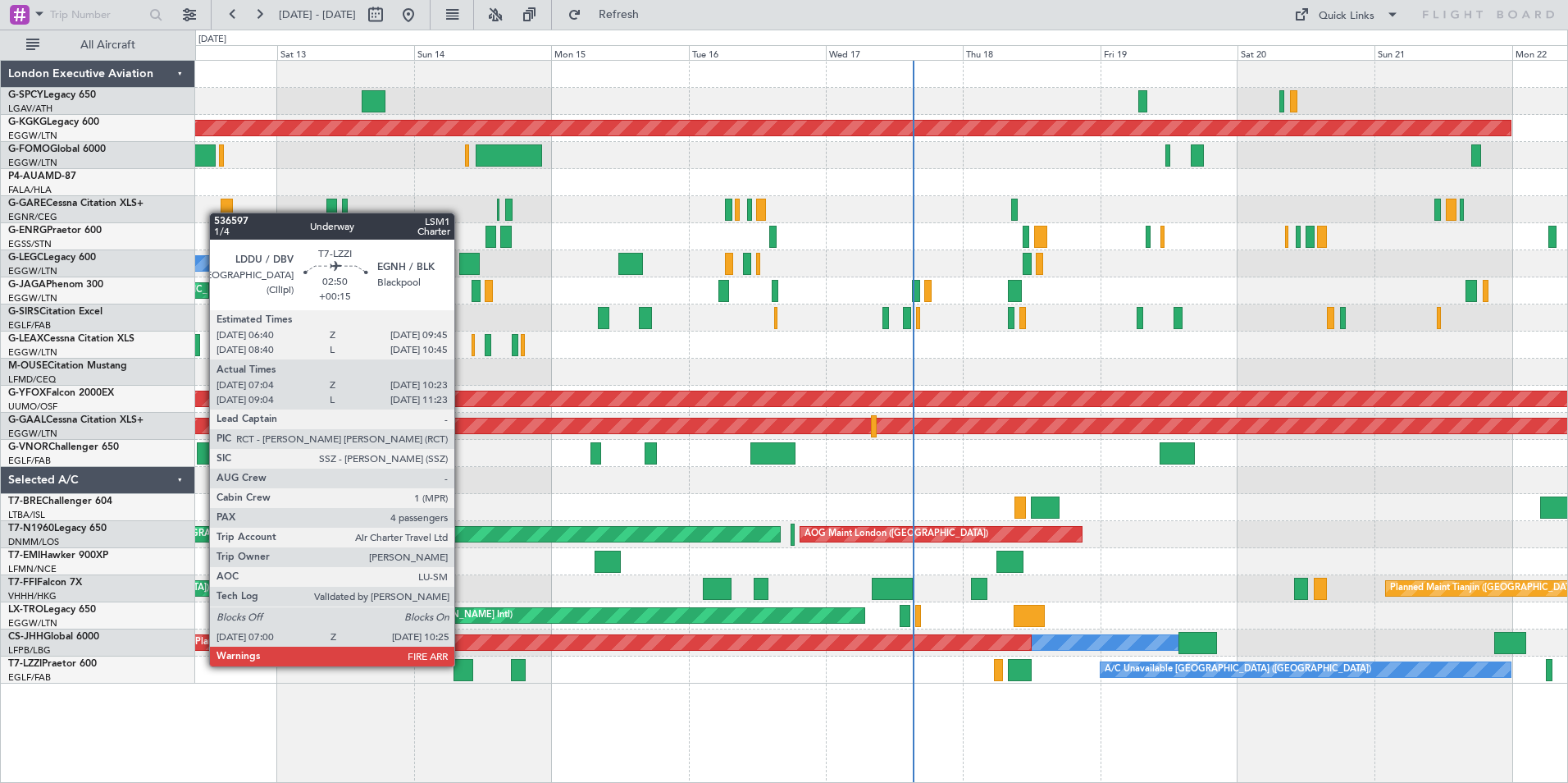
click at [462, 664] on div at bounding box center [464, 669] width 20 height 22
